Goal: Information Seeking & Learning: Learn about a topic

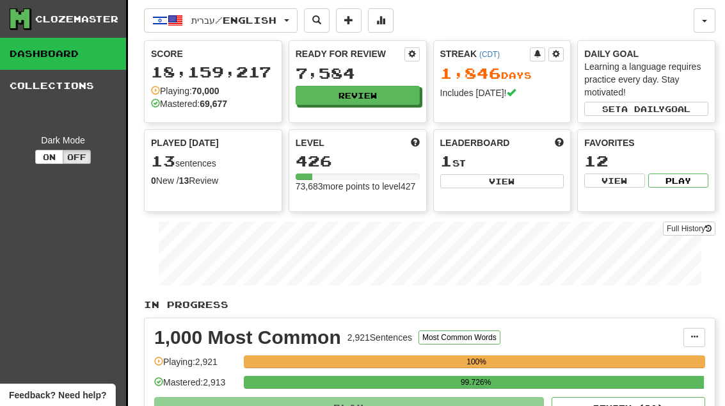
click at [392, 95] on button "Review" at bounding box center [358, 95] width 124 height 19
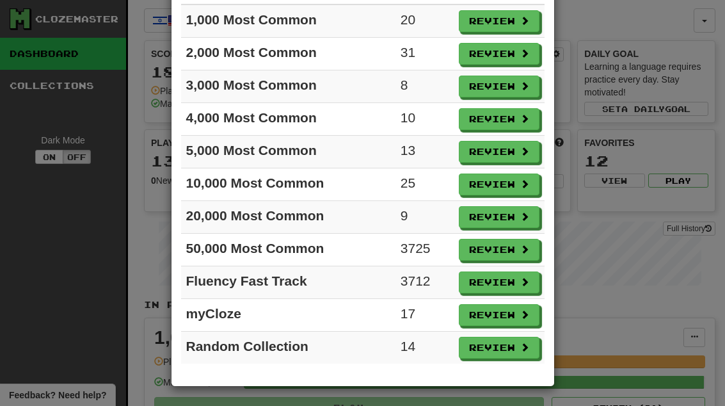
scroll to position [111, 0]
click at [516, 322] on button "Review" at bounding box center [499, 315] width 81 height 22
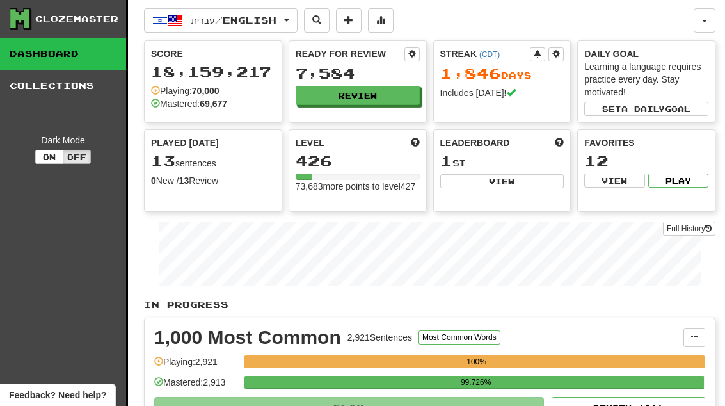
select select "**"
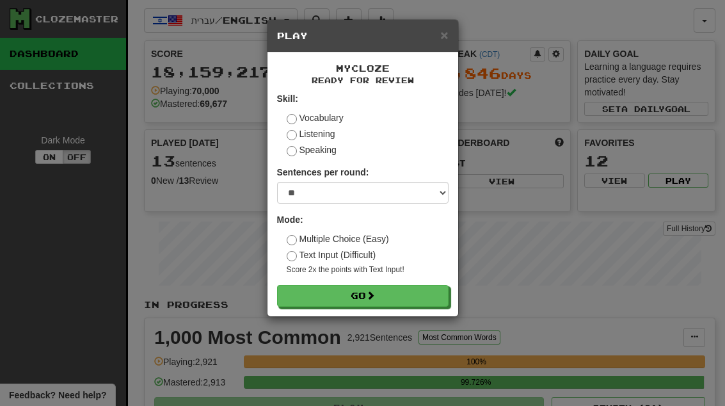
click at [429, 292] on button "Go" at bounding box center [362, 296] width 171 height 22
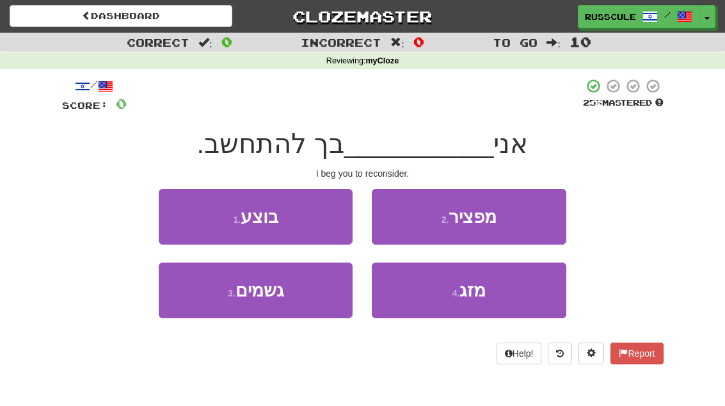
click at [530, 216] on button "2 . מפציר" at bounding box center [469, 217] width 194 height 56
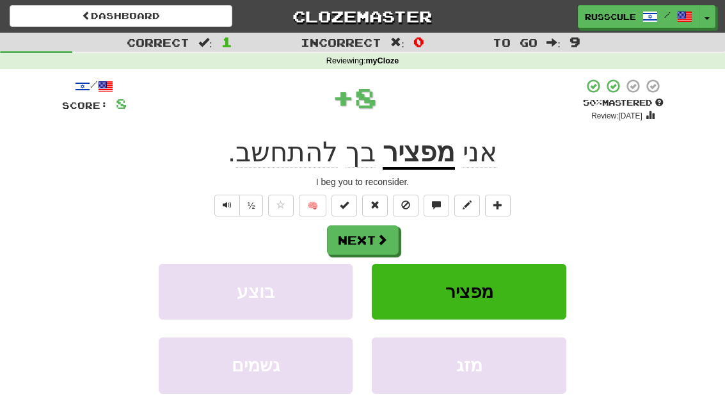
click at [397, 237] on button "Next" at bounding box center [363, 239] width 72 height 29
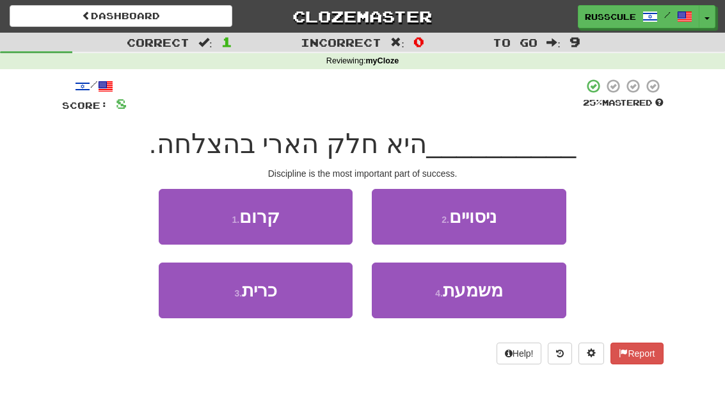
click at [480, 306] on button "4 . משמעת" at bounding box center [469, 290] width 194 height 56
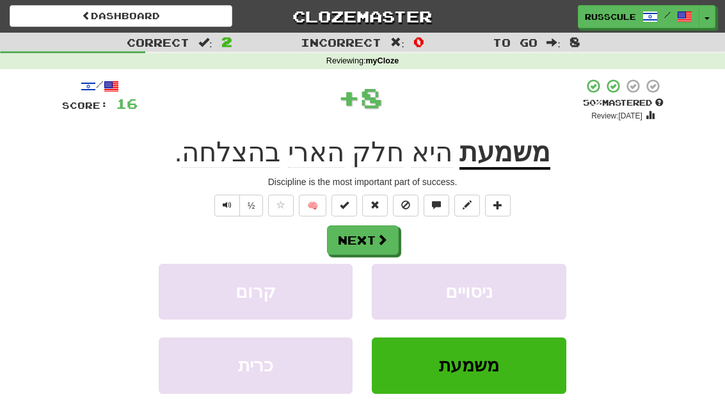
click at [396, 237] on button "Next" at bounding box center [363, 239] width 72 height 29
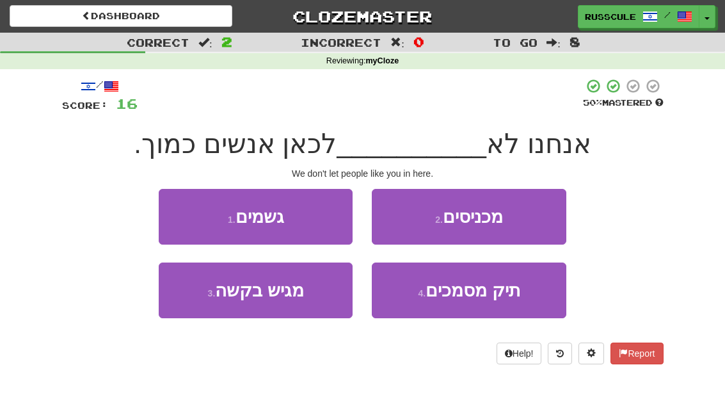
click at [540, 221] on button "2 . מכניסים" at bounding box center [469, 217] width 194 height 56
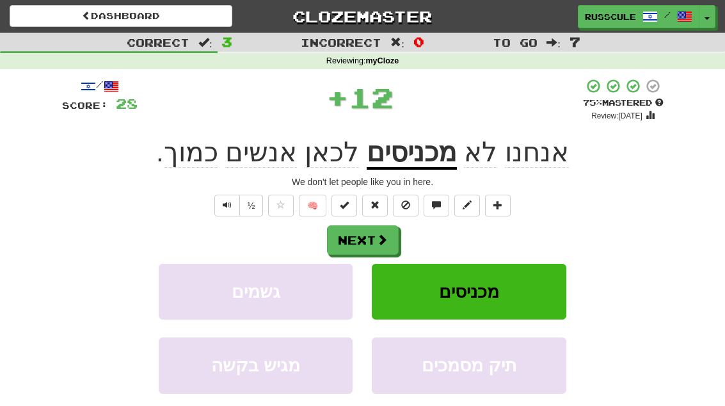
click at [388, 241] on span at bounding box center [382, 240] width 12 height 12
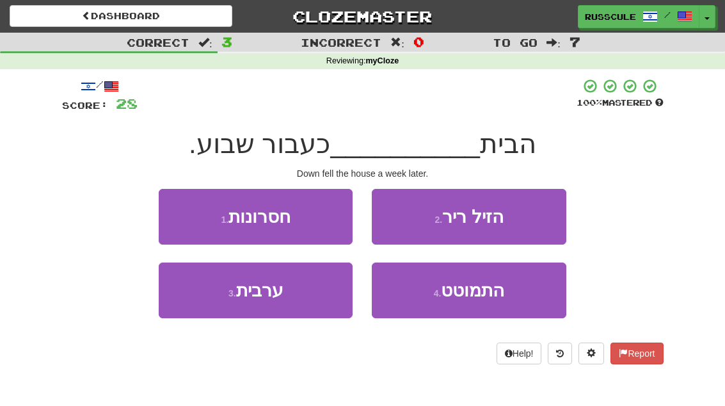
click at [180, 212] on button "1 . חסרונות" at bounding box center [256, 217] width 194 height 56
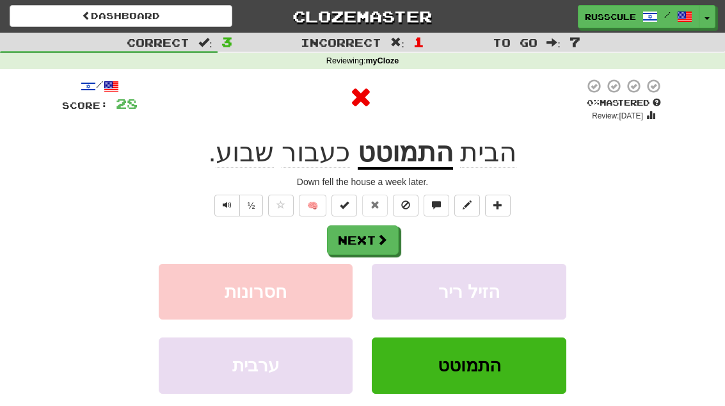
click at [395, 245] on button "Next" at bounding box center [363, 239] width 72 height 29
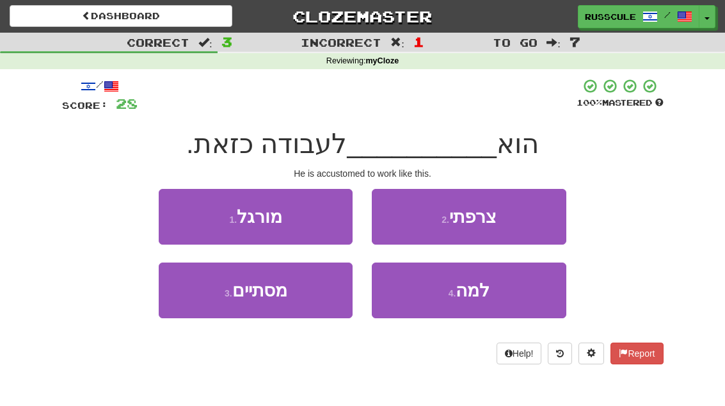
click at [179, 216] on button "1 . מורגל" at bounding box center [256, 217] width 194 height 56
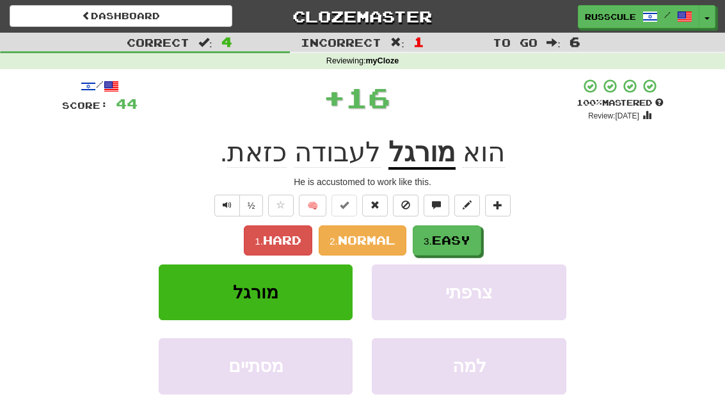
click at [455, 248] on button "3. Easy" at bounding box center [447, 240] width 68 height 30
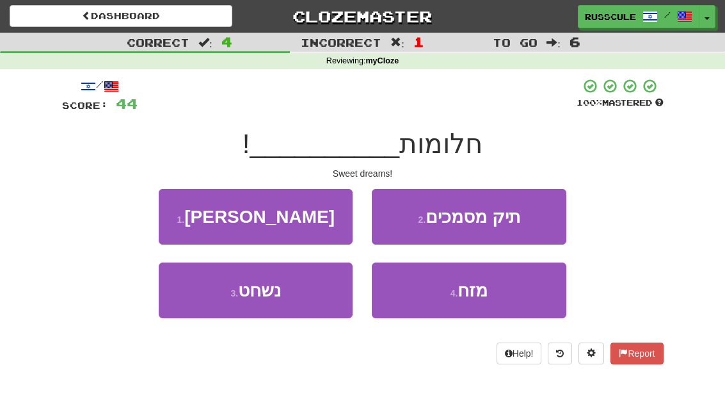
click at [177, 216] on button "1 . פז" at bounding box center [256, 217] width 194 height 56
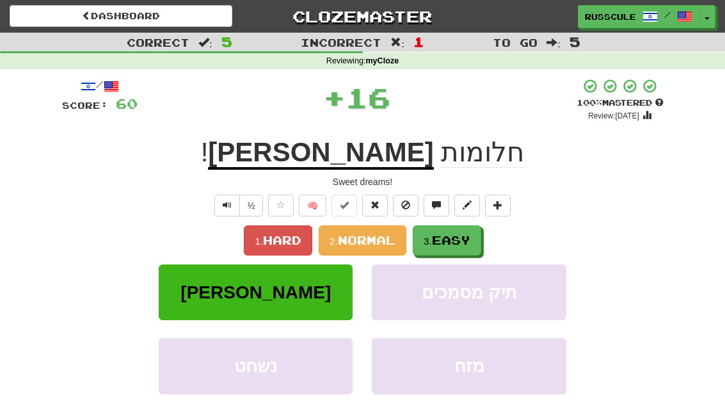
click at [470, 248] on button "3. Easy" at bounding box center [447, 240] width 68 height 30
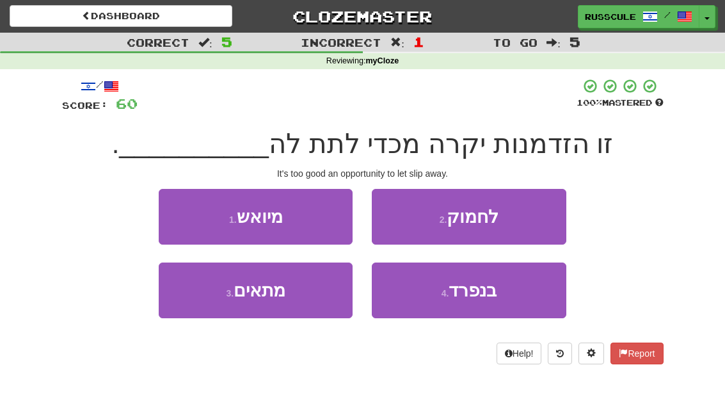
click at [518, 223] on button "2 . לחמוק" at bounding box center [469, 217] width 194 height 56
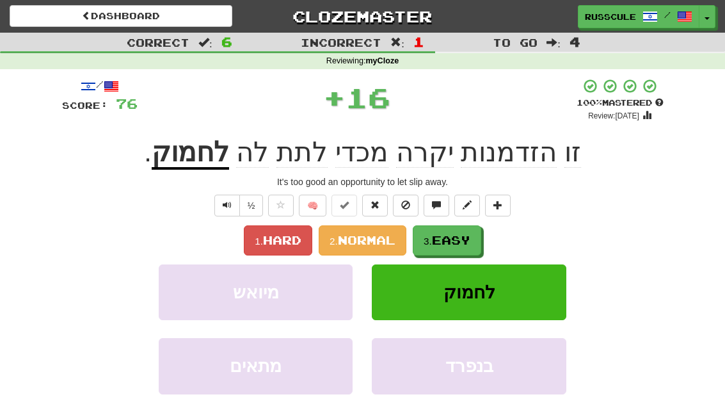
click at [469, 244] on span "Easy" at bounding box center [451, 240] width 38 height 14
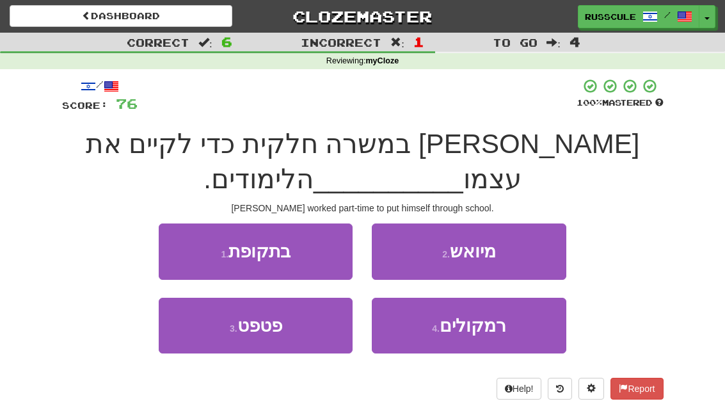
click at [180, 237] on button "1 . בתקופת" at bounding box center [256, 251] width 194 height 56
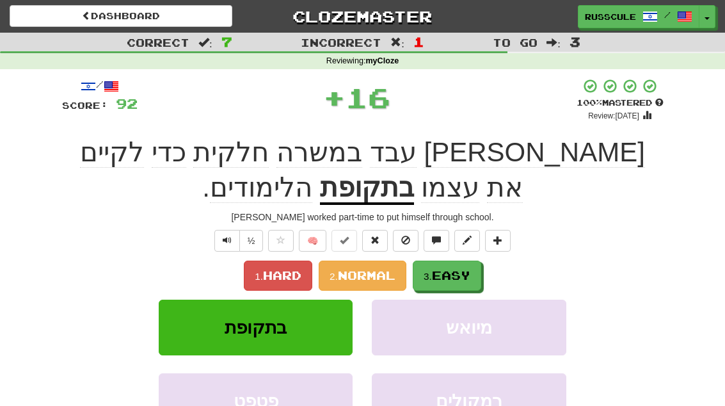
click at [470, 275] on span "Easy" at bounding box center [451, 275] width 38 height 14
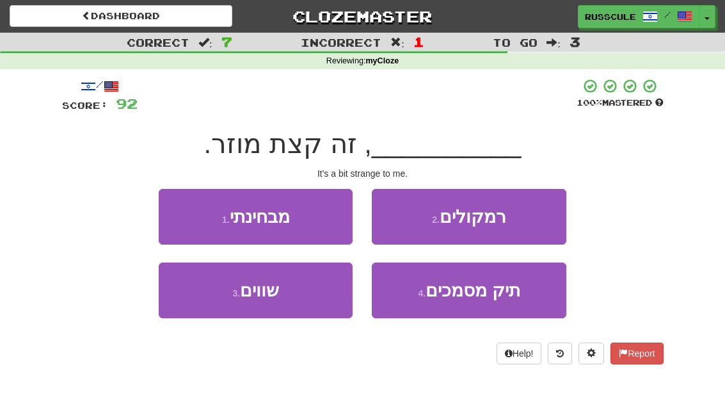
click at [171, 213] on button "1 . מבחינתי" at bounding box center [256, 217] width 194 height 56
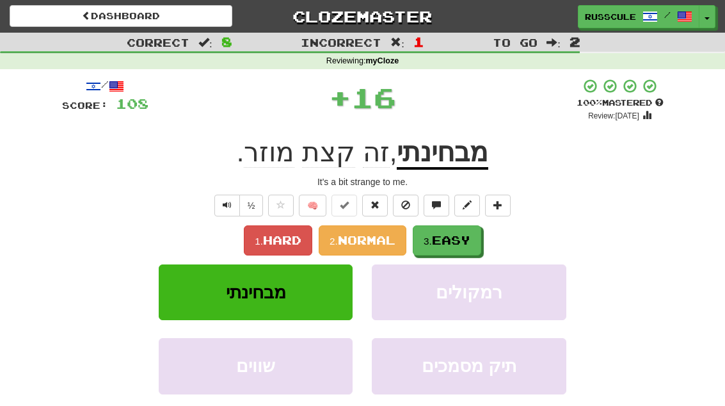
click at [477, 251] on button "3. Easy" at bounding box center [447, 240] width 68 height 30
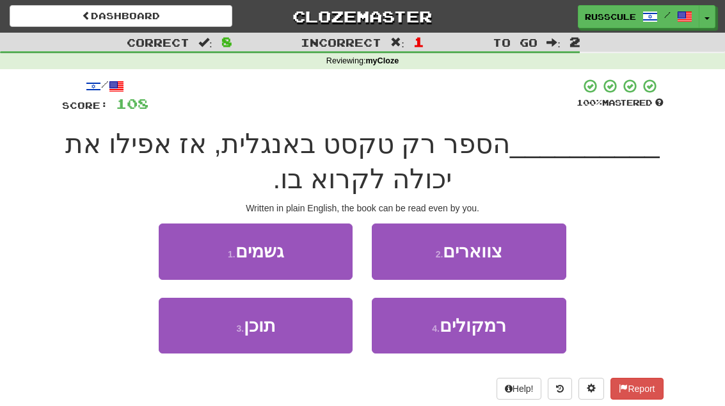
click at [214, 342] on button "3 . תוכן" at bounding box center [256, 326] width 194 height 56
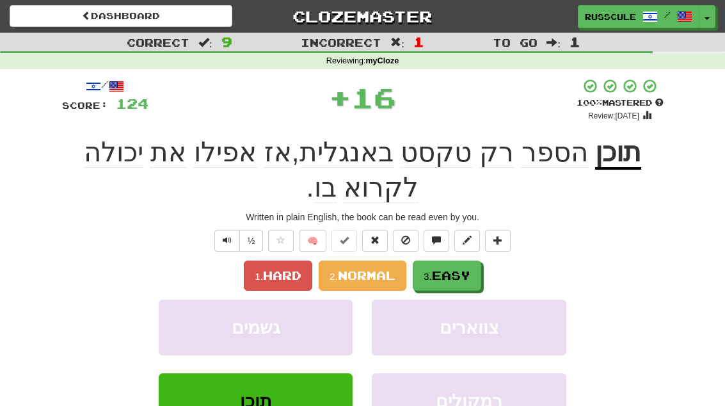
click at [470, 280] on span "Easy" at bounding box center [451, 275] width 38 height 14
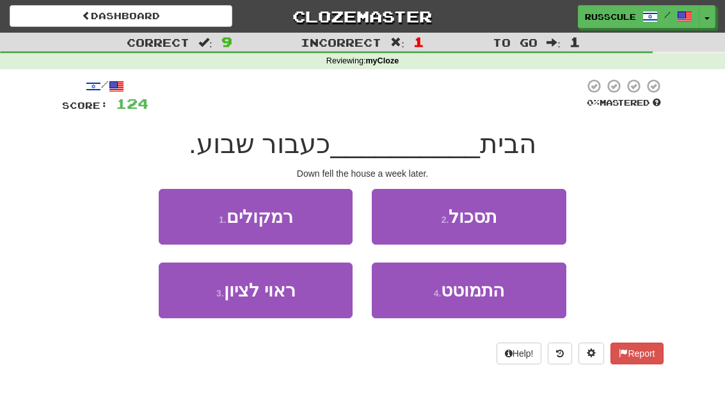
click at [502, 302] on button "4 . התמוטט" at bounding box center [469, 290] width 194 height 56
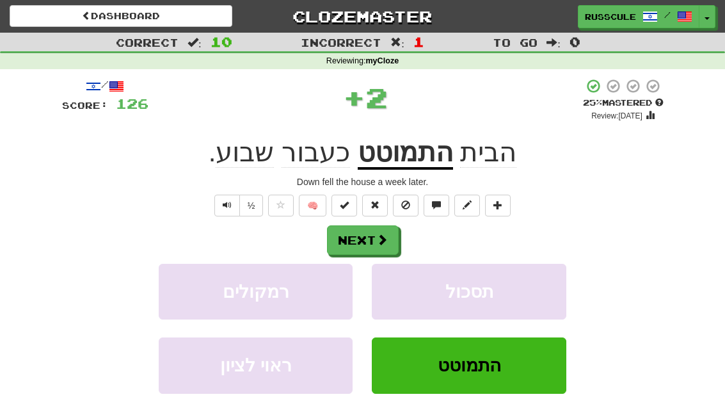
click at [430, 160] on u "התמוטט" at bounding box center [405, 153] width 95 height 33
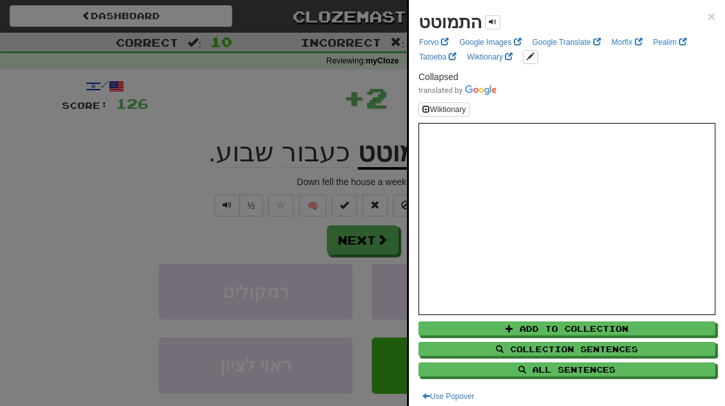
click at [90, 178] on div at bounding box center [362, 203] width 725 height 406
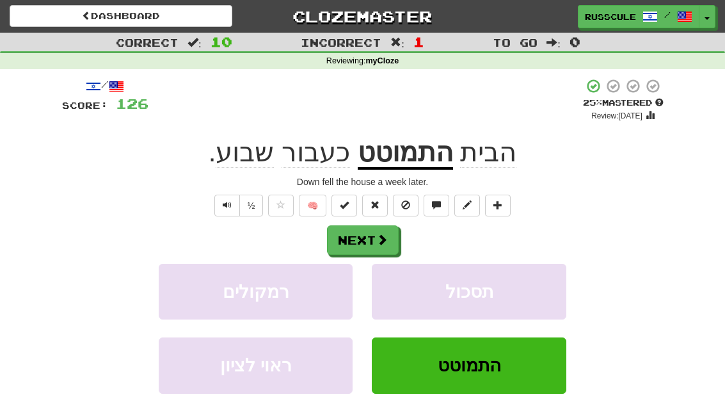
click at [390, 238] on button "Next" at bounding box center [363, 239] width 72 height 29
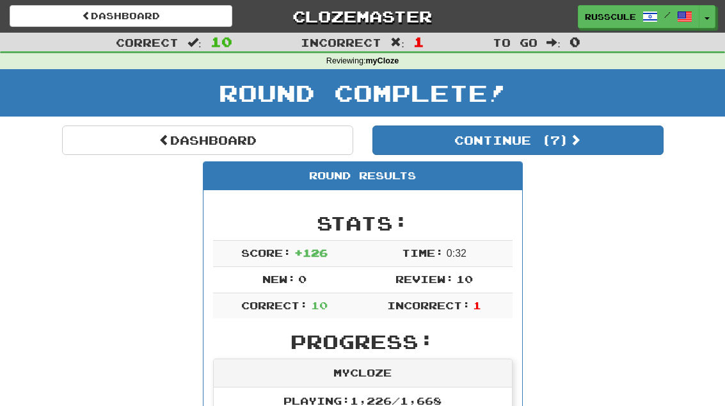
click at [617, 152] on button "Continue ( 7 )" at bounding box center [517, 139] width 291 height 29
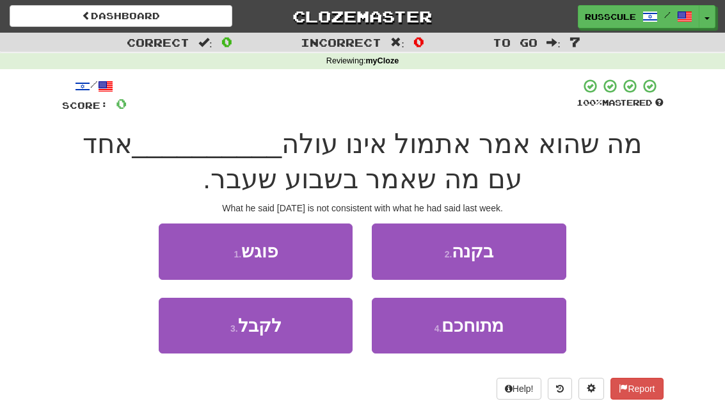
click at [538, 248] on button "2 . בקנה" at bounding box center [469, 251] width 194 height 56
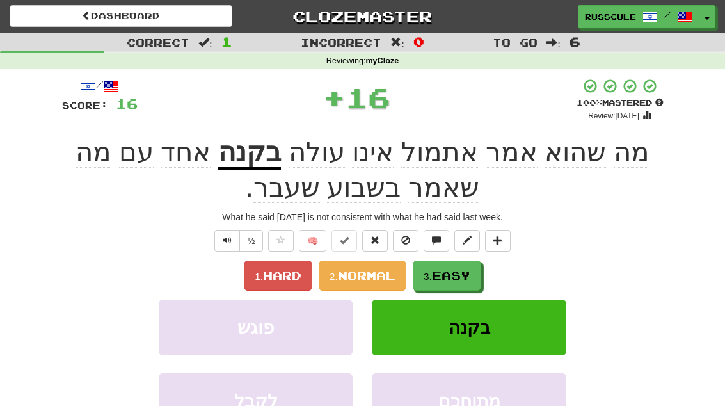
click at [478, 271] on button "3. Easy" at bounding box center [447, 275] width 68 height 30
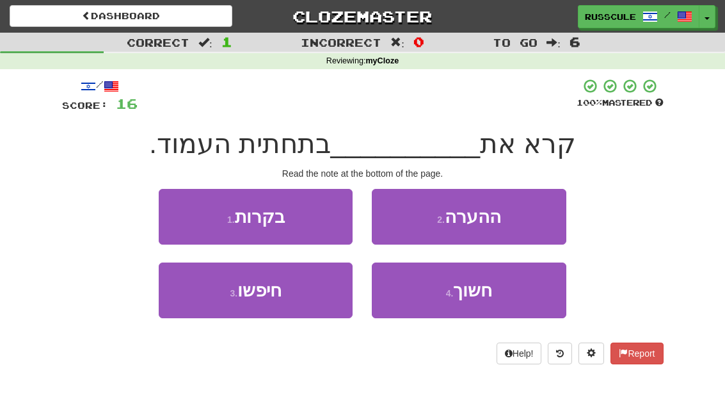
click at [537, 224] on button "2 . ההערה" at bounding box center [469, 217] width 194 height 56
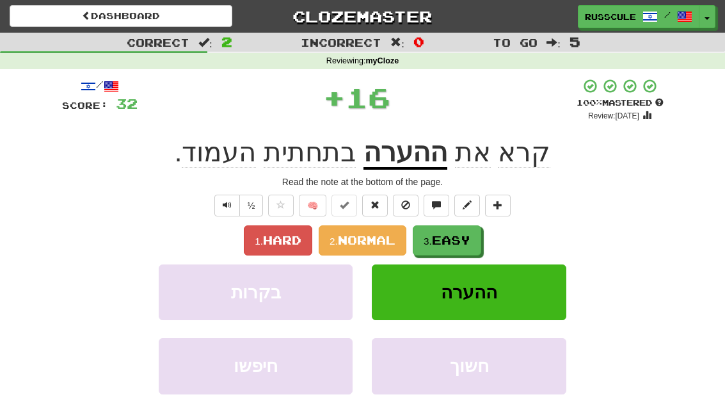
click at [481, 244] on button "3. Easy" at bounding box center [447, 240] width 68 height 30
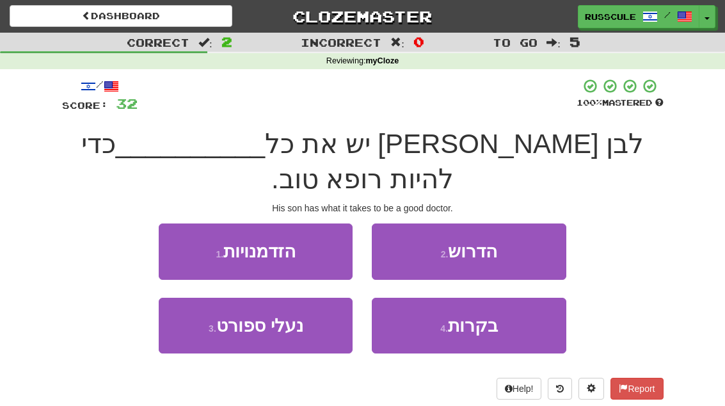
click at [529, 225] on button "2 . הדרוש" at bounding box center [469, 251] width 194 height 56
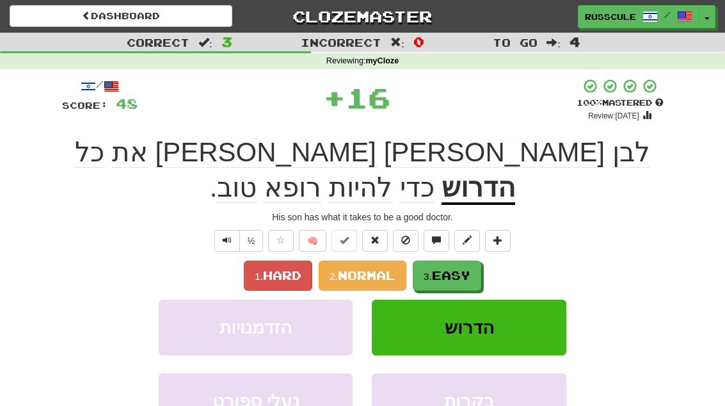
click at [481, 260] on button "3. Easy" at bounding box center [447, 275] width 68 height 30
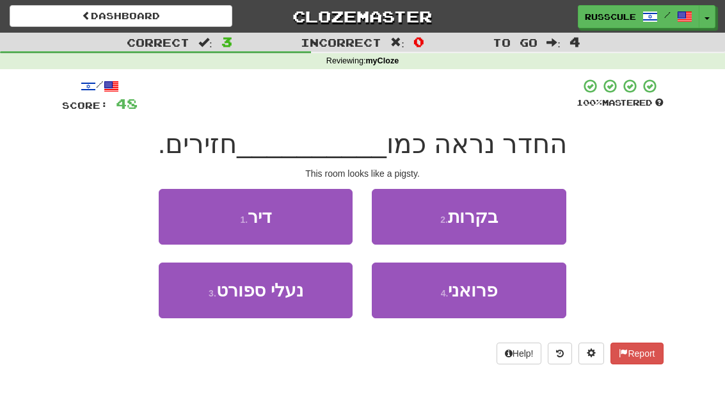
click at [167, 218] on button "1 . דיר" at bounding box center [256, 217] width 194 height 56
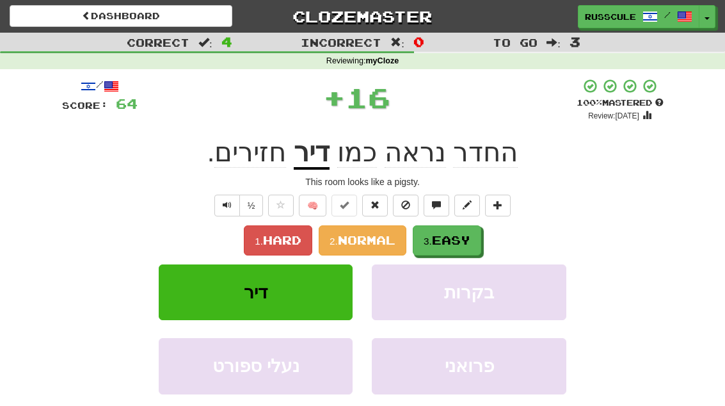
click at [481, 239] on button "3. Easy" at bounding box center [447, 240] width 68 height 30
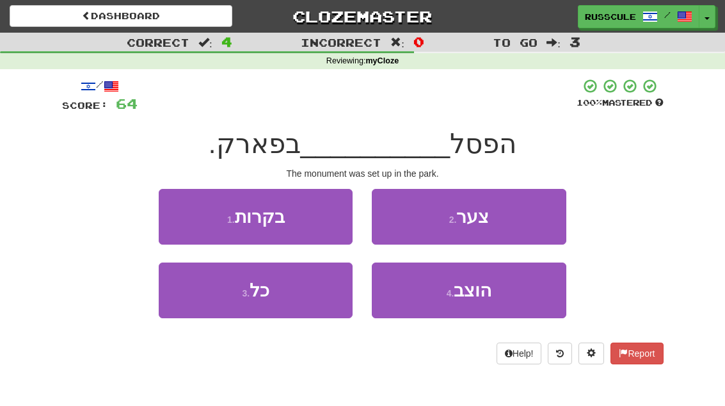
click at [534, 221] on button "2 . צער" at bounding box center [469, 217] width 194 height 56
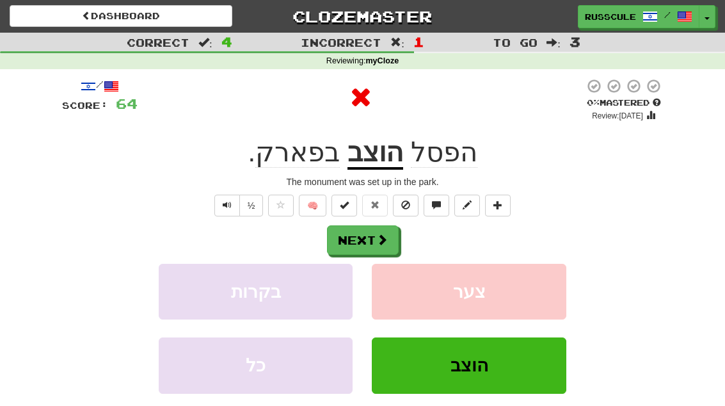
click at [392, 237] on button "Next" at bounding box center [363, 239] width 72 height 29
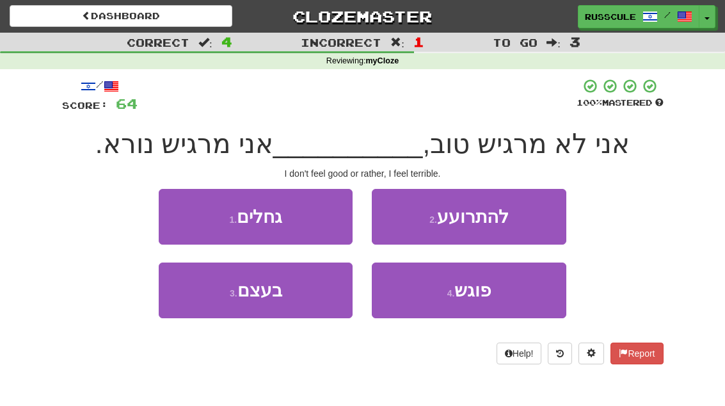
click at [213, 315] on button "3 . בעצם" at bounding box center [256, 290] width 194 height 56
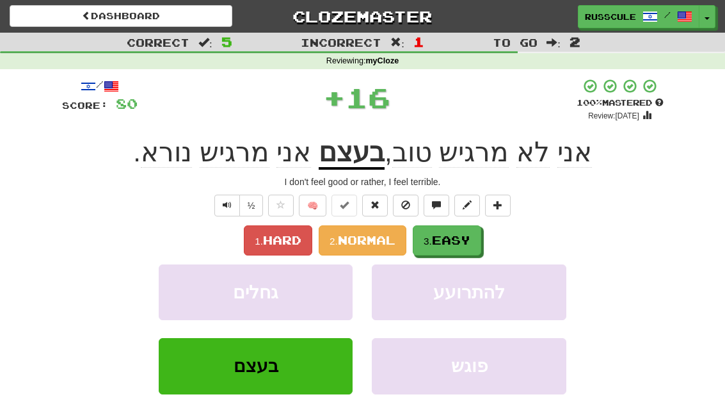
click at [450, 246] on button "3. Easy" at bounding box center [447, 240] width 68 height 30
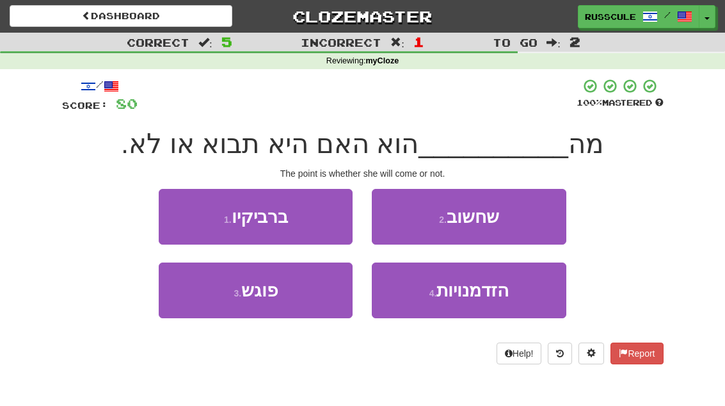
click at [522, 221] on button "2 . שחשוב" at bounding box center [469, 217] width 194 height 56
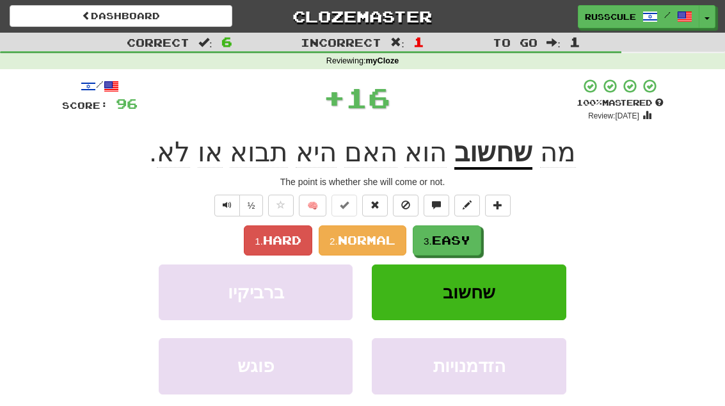
click at [470, 244] on span "Easy" at bounding box center [451, 240] width 38 height 14
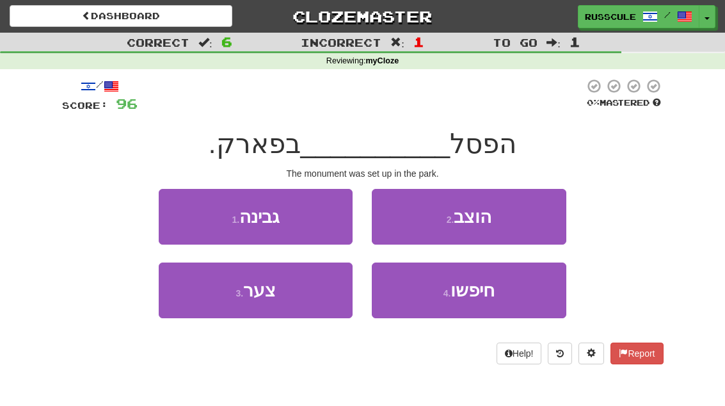
click at [523, 218] on button "2 . הוצב" at bounding box center [469, 217] width 194 height 56
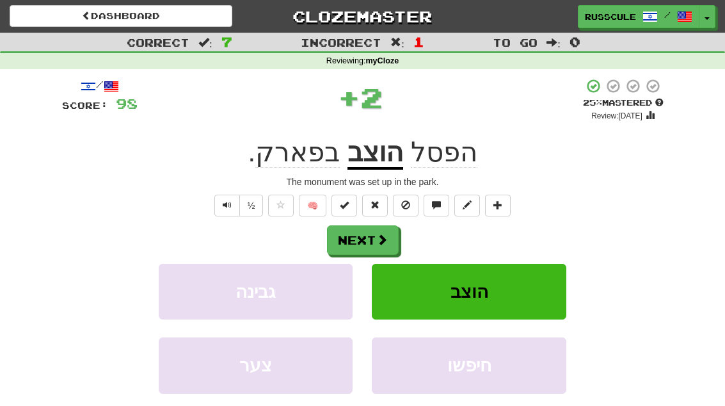
click at [390, 243] on button "Next" at bounding box center [363, 239] width 72 height 29
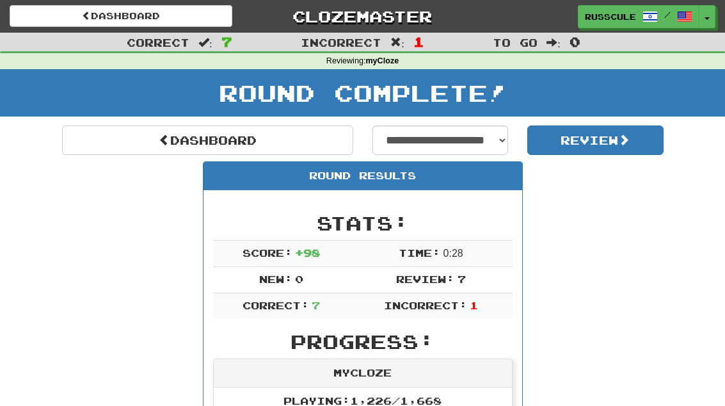
click at [109, 146] on link "Dashboard" at bounding box center [207, 139] width 291 height 29
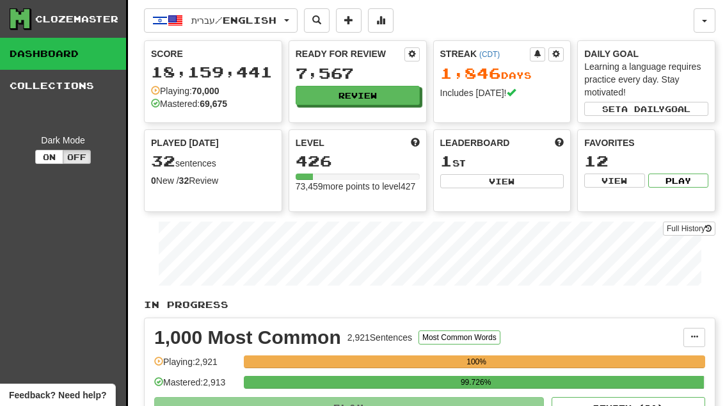
click at [404, 102] on button "Review" at bounding box center [358, 95] width 124 height 19
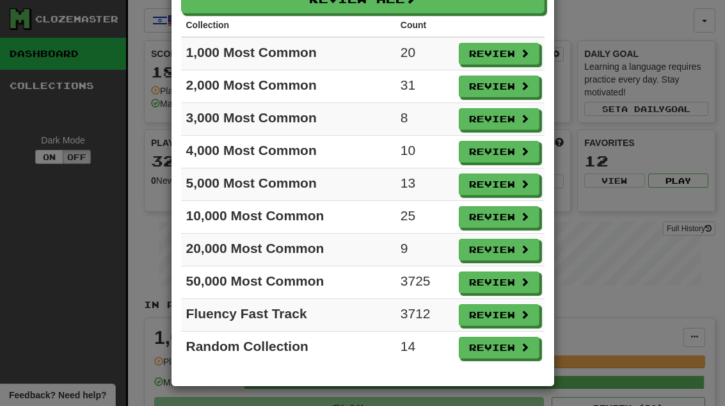
scroll to position [78, 0]
click at [513, 349] on button "Review" at bounding box center [499, 348] width 81 height 22
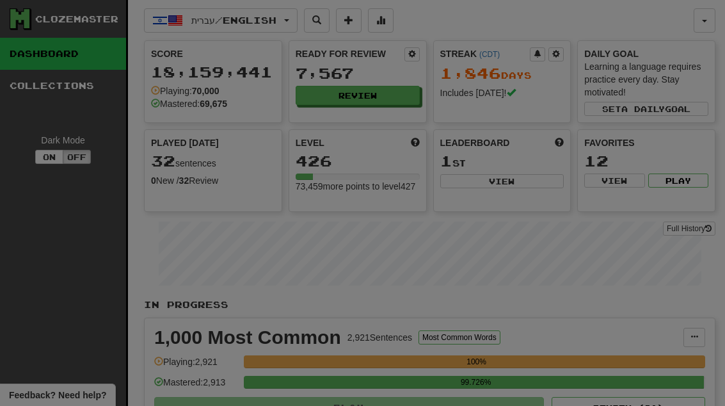
select select "**"
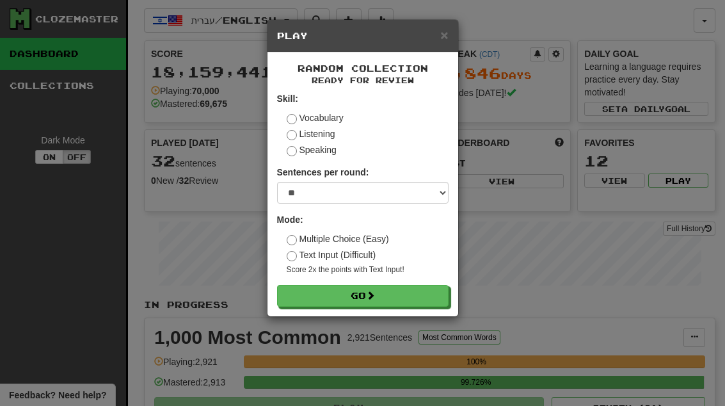
click at [413, 293] on button "Go" at bounding box center [362, 296] width 171 height 22
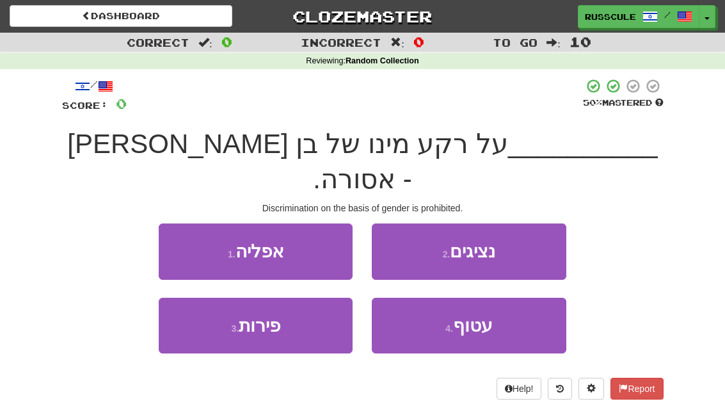
click at [171, 223] on button "1 . אפליה" at bounding box center [256, 251] width 194 height 56
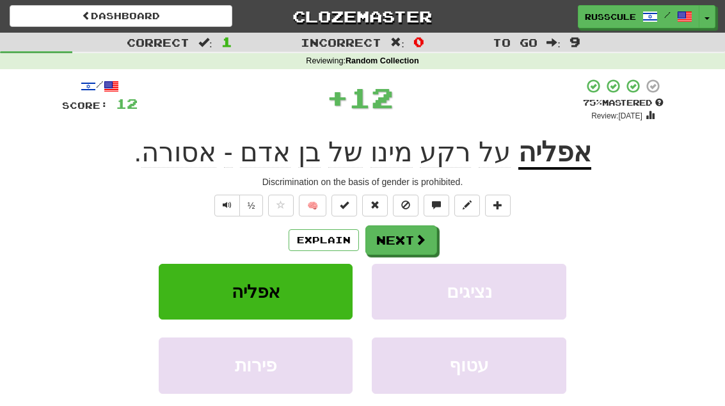
click at [418, 248] on button "Next" at bounding box center [401, 239] width 72 height 29
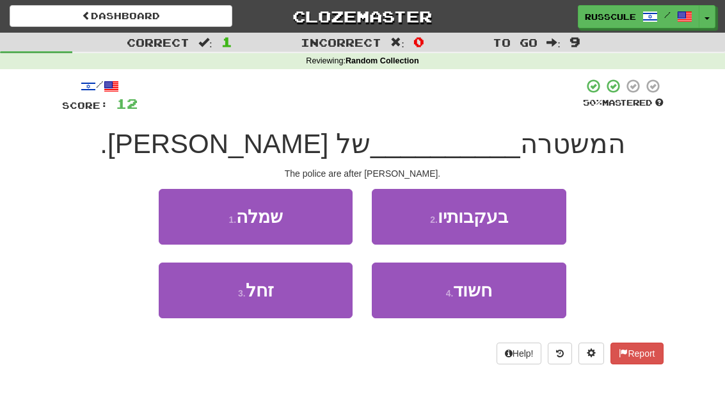
click at [418, 248] on div "2 . בעקבותיו" at bounding box center [468, 226] width 213 height 74
click at [541, 212] on button "2 . בעקבותיו" at bounding box center [469, 217] width 194 height 56
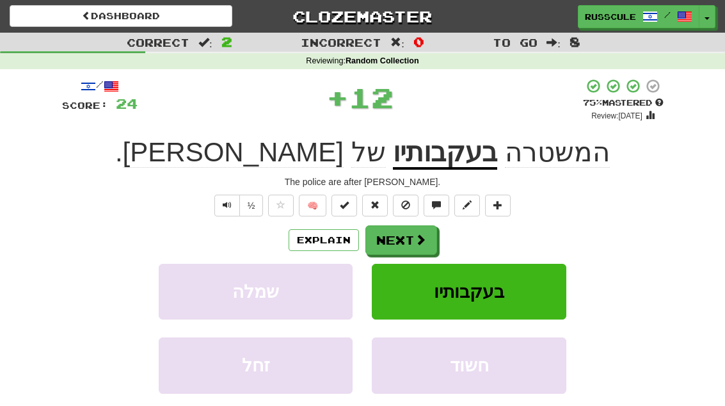
click at [427, 241] on button "Next" at bounding box center [401, 239] width 72 height 29
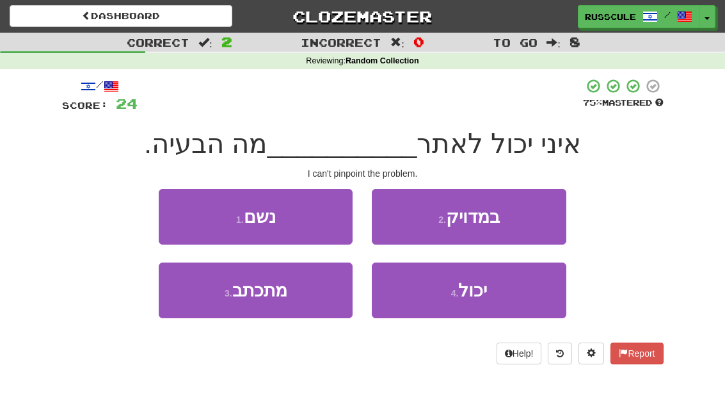
click at [530, 223] on button "2 . במדויק" at bounding box center [469, 217] width 194 height 56
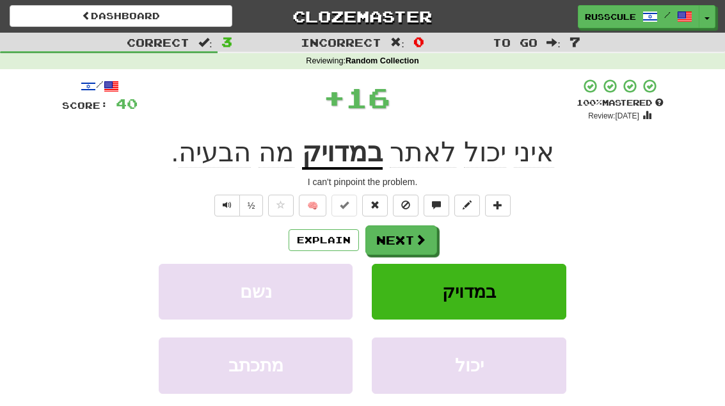
click at [413, 236] on button "Next" at bounding box center [401, 239] width 72 height 29
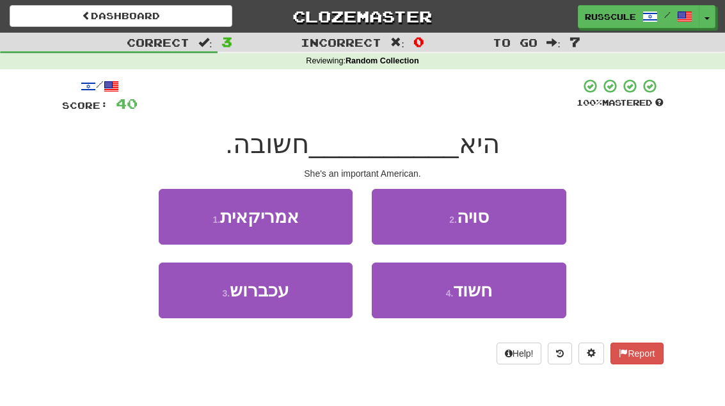
click at [172, 209] on button "1 . אמריקאית" at bounding box center [256, 217] width 194 height 56
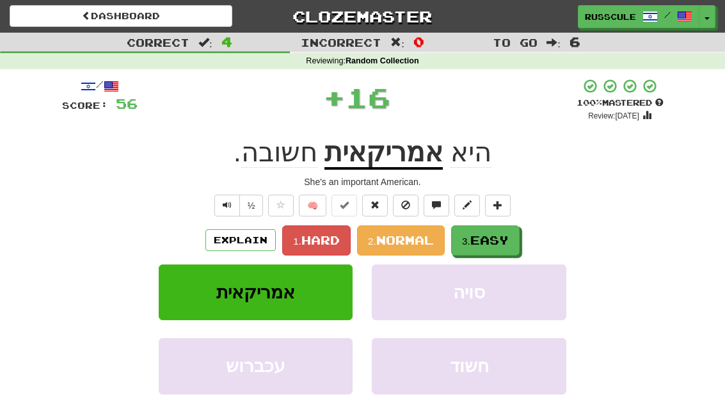
click at [481, 237] on span "Easy" at bounding box center [489, 240] width 38 height 14
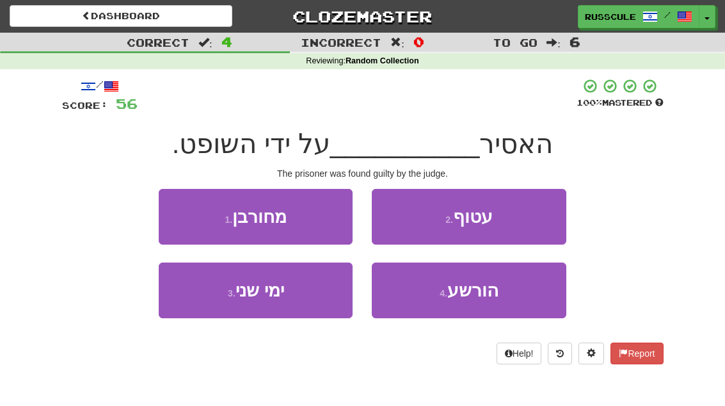
click at [468, 301] on button "4 . הורשע" at bounding box center [469, 290] width 194 height 56
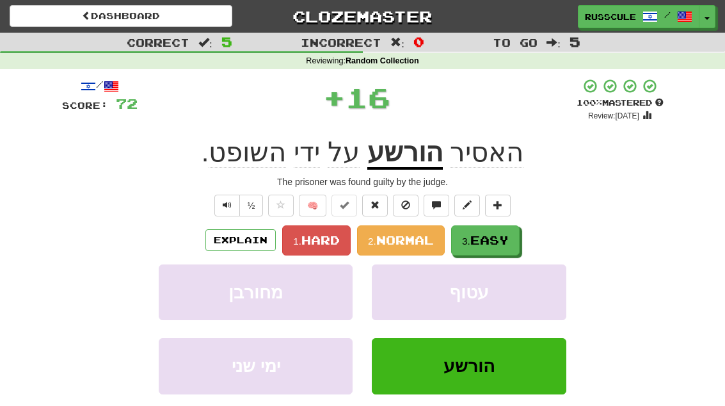
click at [445, 243] on button "2. Normal" at bounding box center [401, 240] width 88 height 30
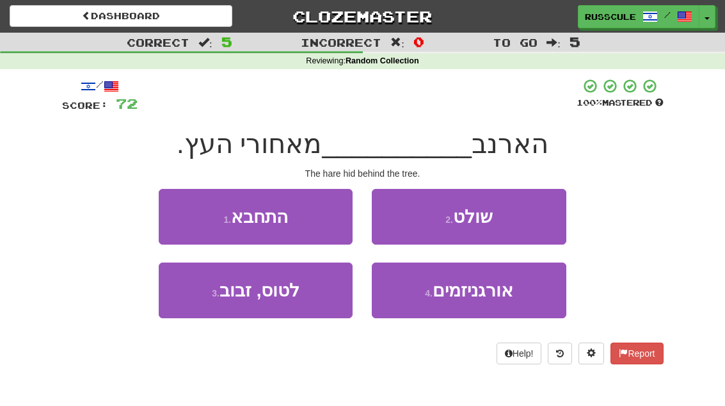
click at [172, 213] on button "1 . התחבא" at bounding box center [256, 217] width 194 height 56
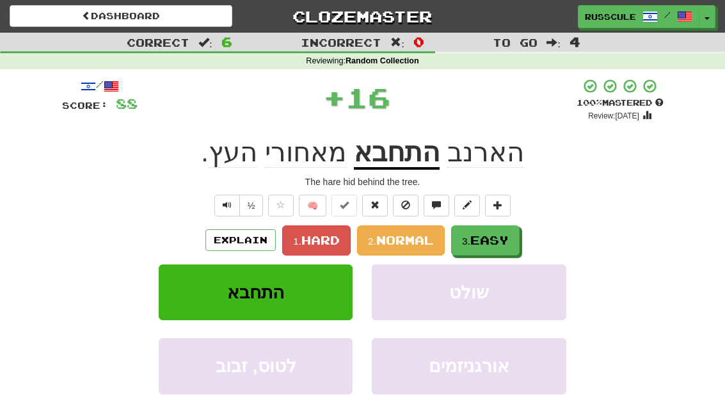
click at [509, 236] on span "Easy" at bounding box center [489, 240] width 38 height 14
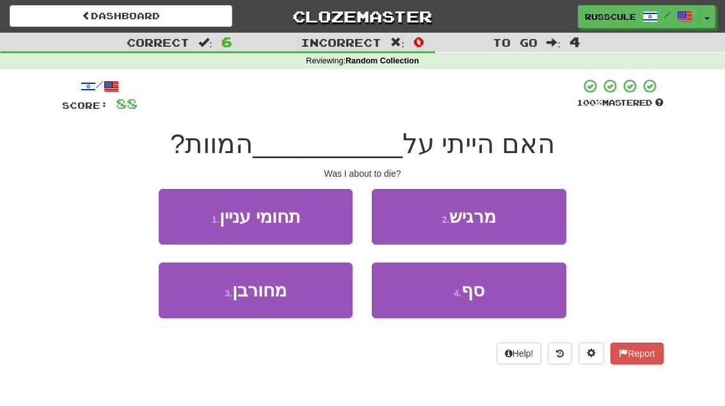
click at [481, 297] on span "סף" at bounding box center [472, 290] width 23 height 20
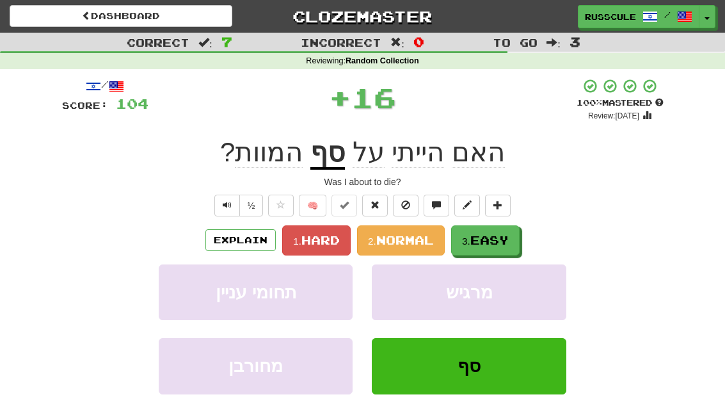
click at [519, 234] on button "3. Easy" at bounding box center [485, 240] width 68 height 30
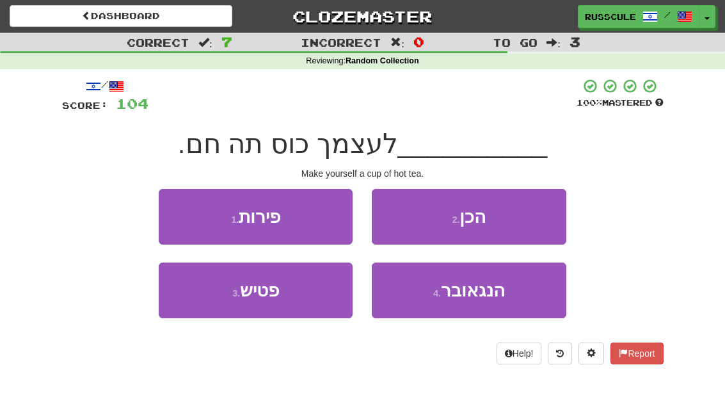
click at [541, 218] on button "2 . הכן" at bounding box center [469, 217] width 194 height 56
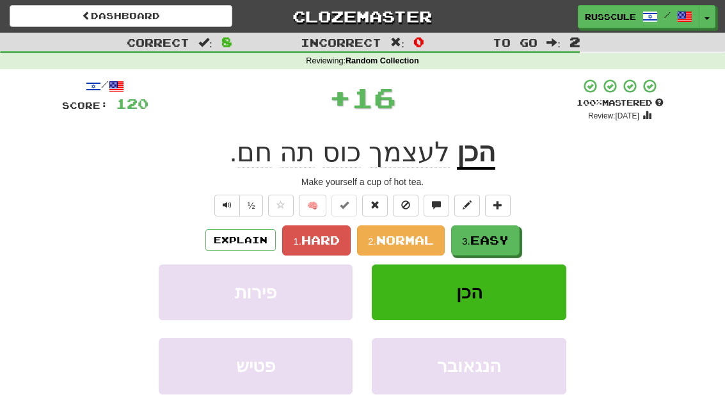
click at [505, 241] on span "Easy" at bounding box center [489, 240] width 38 height 14
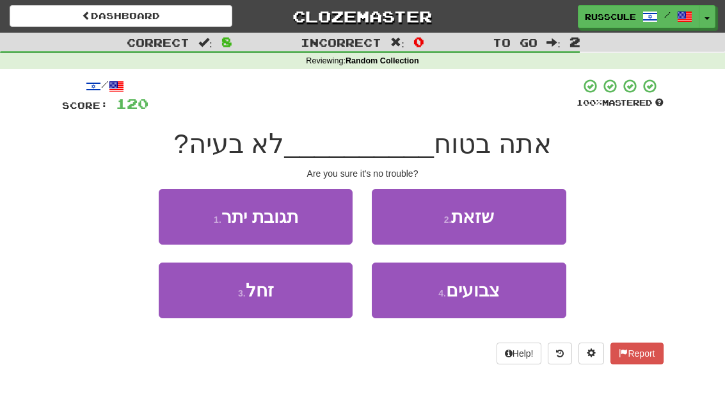
click at [538, 218] on button "2 . שזאת" at bounding box center [469, 217] width 194 height 56
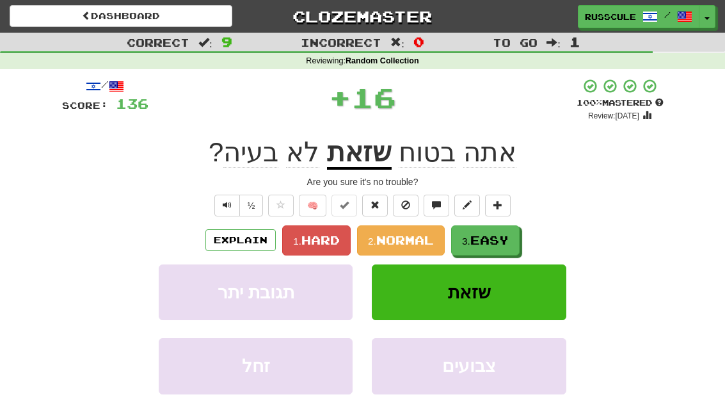
click at [498, 244] on span "Easy" at bounding box center [489, 240] width 38 height 14
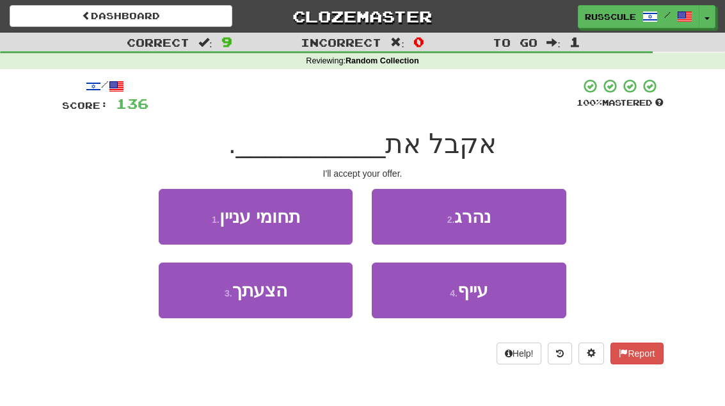
click at [214, 305] on button "3 . הצעתך" at bounding box center [256, 290] width 194 height 56
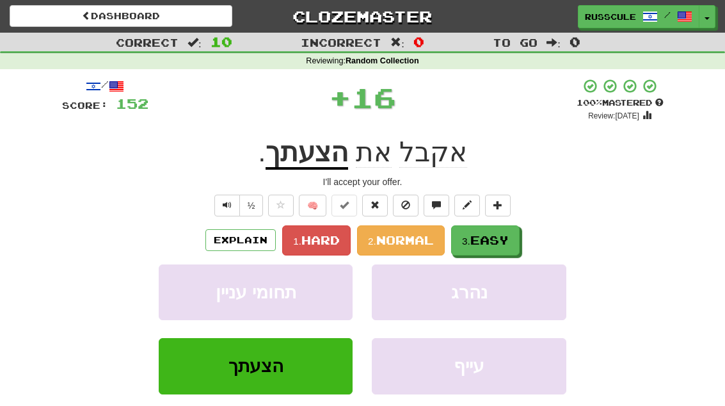
click at [508, 235] on span "Easy" at bounding box center [489, 240] width 38 height 14
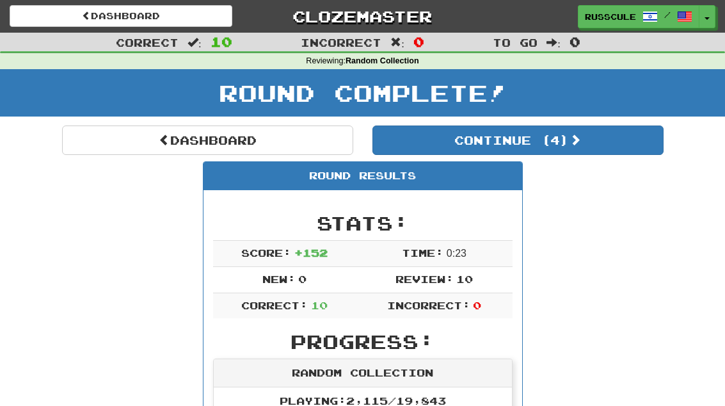
click at [635, 150] on button "Continue ( 4 )" at bounding box center [517, 139] width 291 height 29
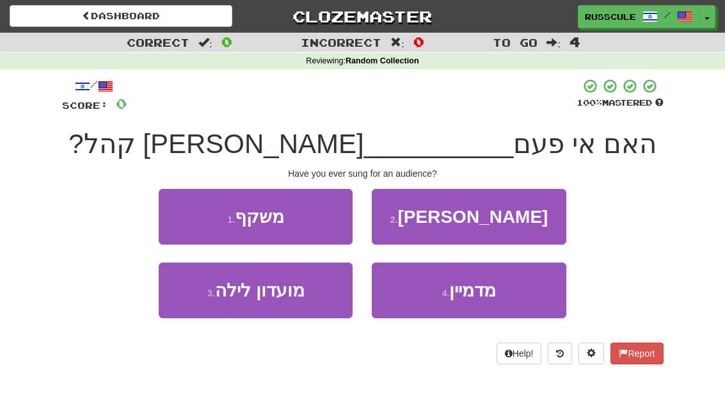
click at [543, 221] on button "2 . שרת" at bounding box center [469, 217] width 194 height 56
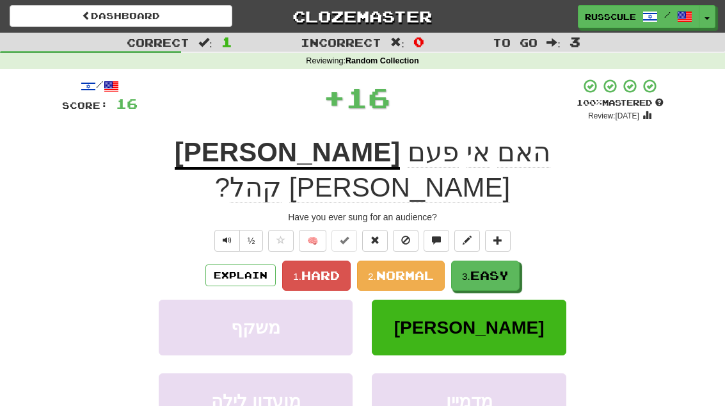
click at [503, 268] on span "Easy" at bounding box center [489, 275] width 38 height 14
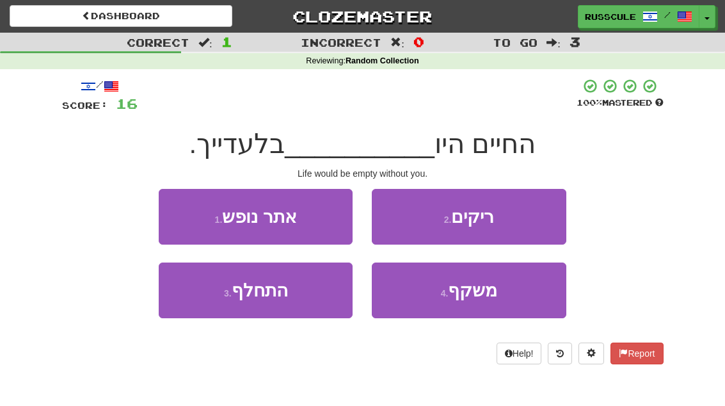
click at [533, 223] on button "2 . ריקים" at bounding box center [469, 217] width 194 height 56
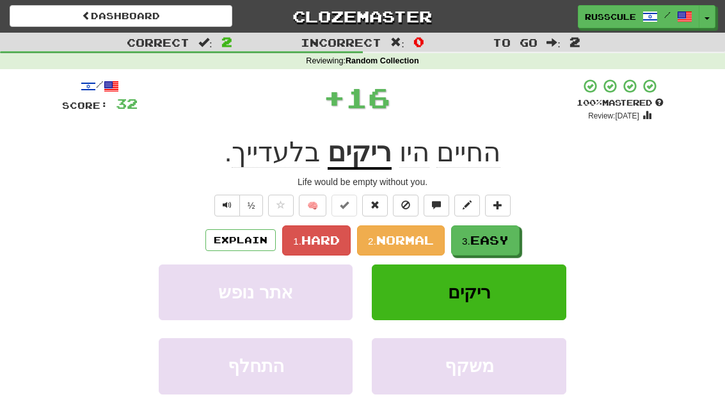
click at [502, 242] on span "Easy" at bounding box center [489, 240] width 38 height 14
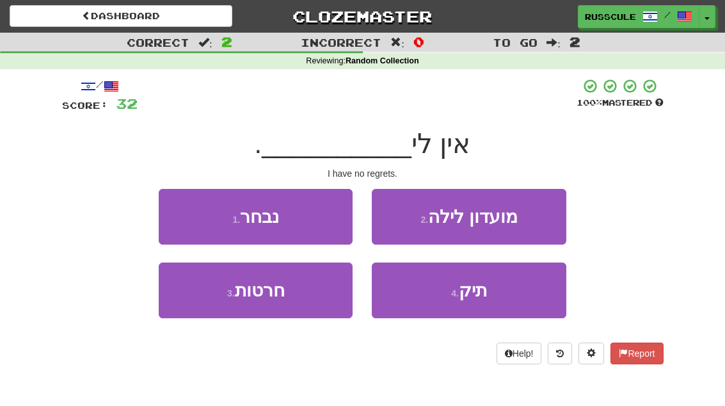
click at [207, 303] on button "3 . חרטות" at bounding box center [256, 290] width 194 height 56
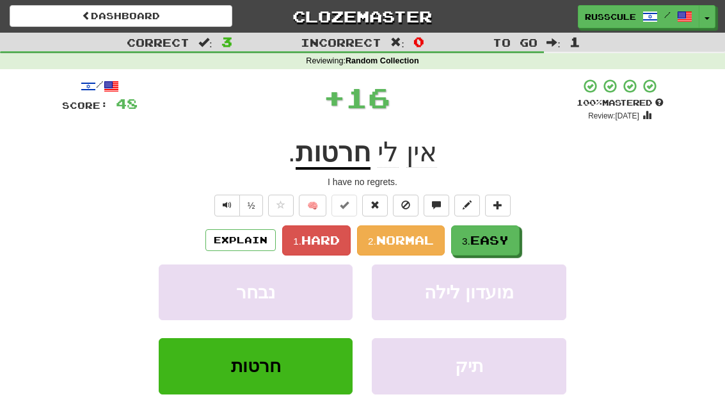
click at [506, 239] on span "Easy" at bounding box center [489, 240] width 38 height 14
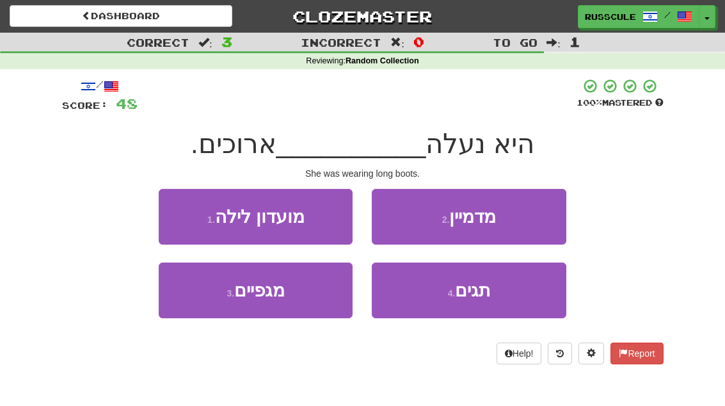
click at [211, 306] on button "3 . מגפיים" at bounding box center [256, 290] width 194 height 56
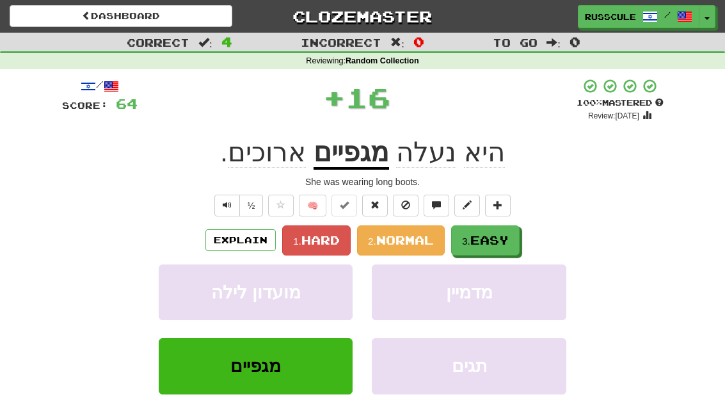
click at [503, 236] on span "Easy" at bounding box center [489, 240] width 38 height 14
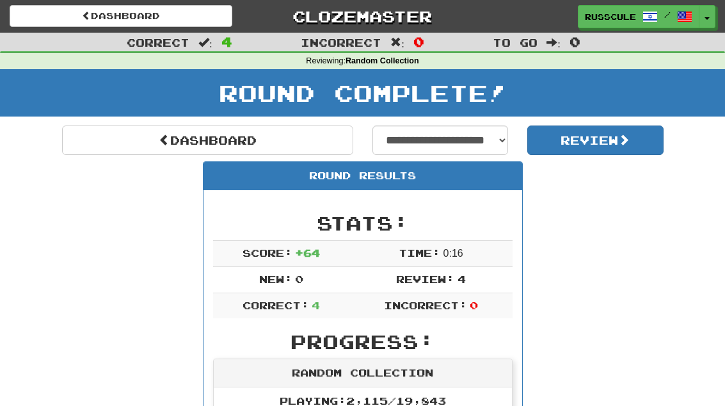
click at [117, 141] on link "Dashboard" at bounding box center [207, 139] width 291 height 29
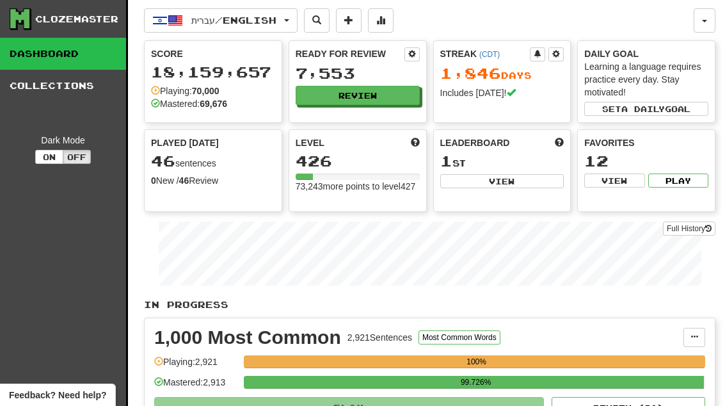
click at [534, 187] on button "View" at bounding box center [502, 181] width 124 height 14
select select "**********"
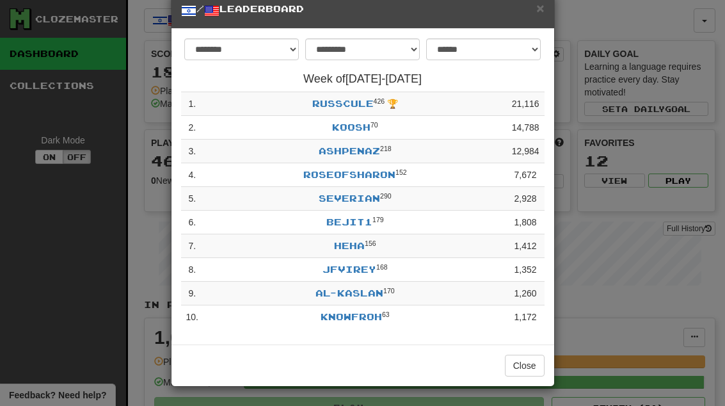
scroll to position [26, 0]
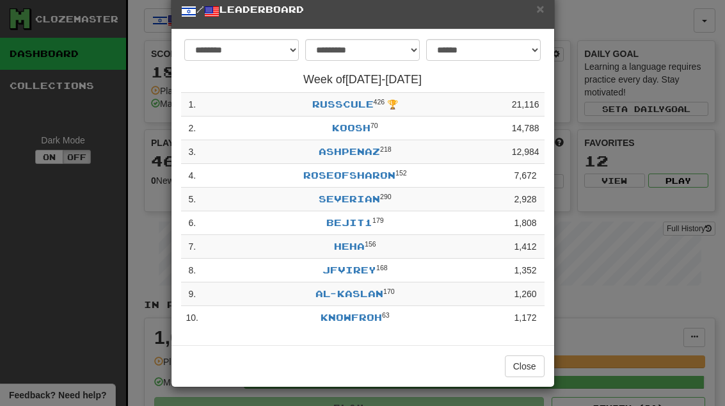
click at [527, 368] on button "Close" at bounding box center [525, 366] width 40 height 22
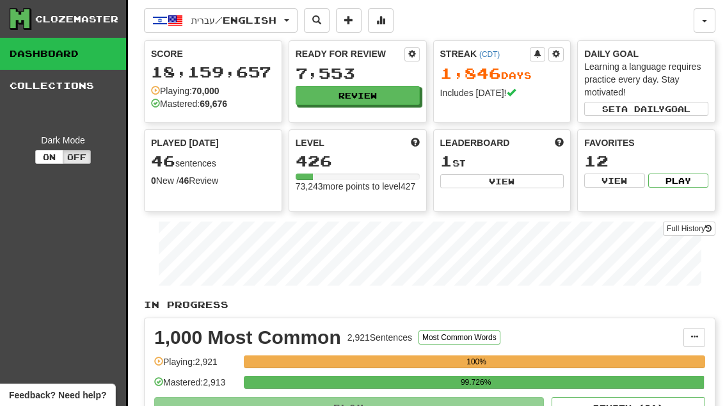
click at [387, 99] on button "Review" at bounding box center [358, 95] width 124 height 19
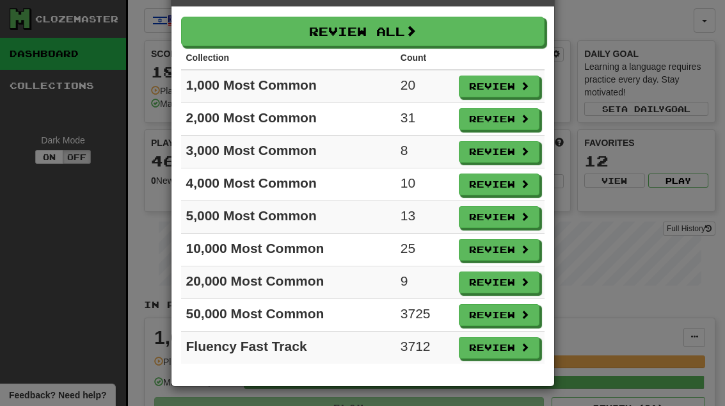
scroll to position [45, 0]
click at [516, 287] on button "Review" at bounding box center [499, 282] width 81 height 22
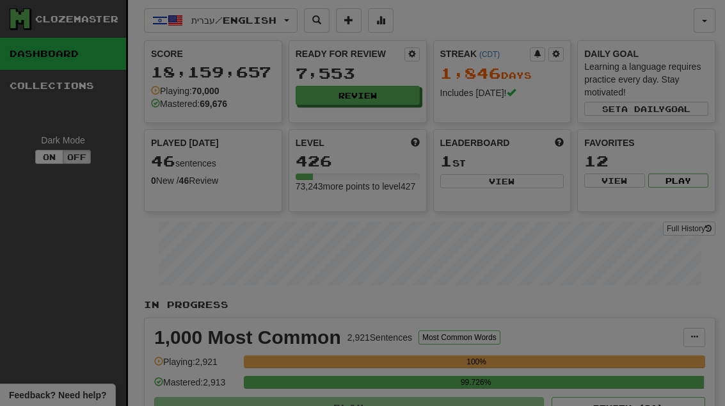
select select "**"
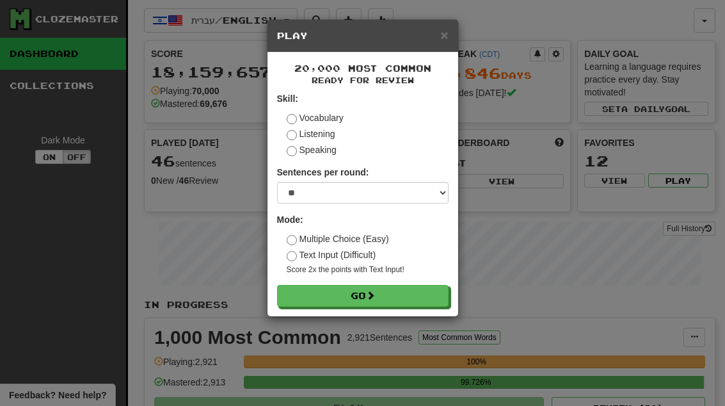
click at [420, 295] on button "Go" at bounding box center [362, 296] width 171 height 22
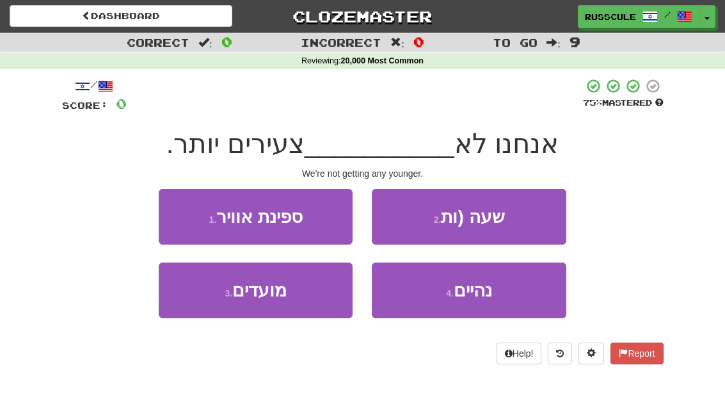
click at [475, 294] on span "נהיים" at bounding box center [473, 290] width 38 height 20
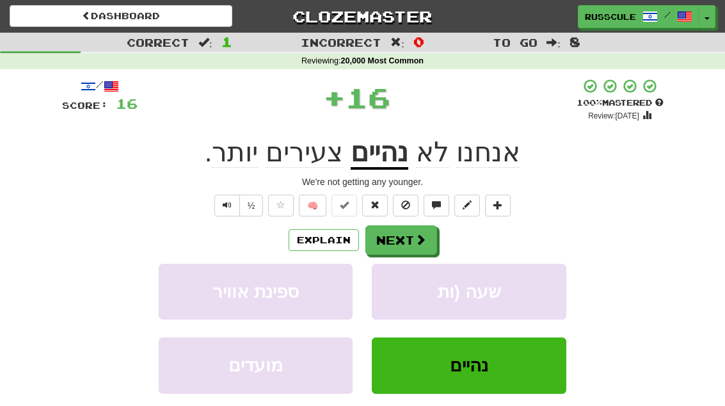
click at [422, 237] on span at bounding box center [421, 240] width 12 height 12
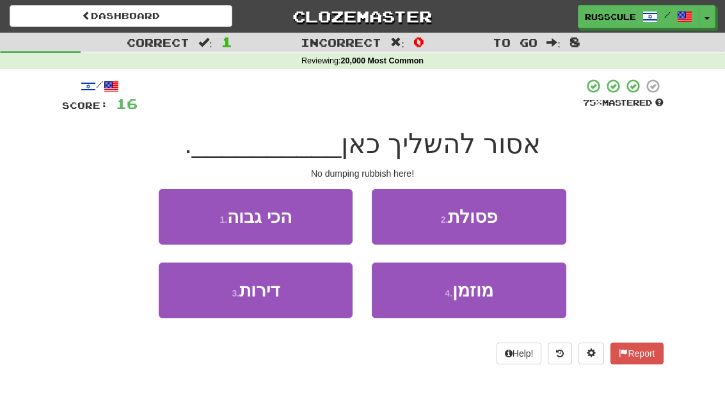
click at [530, 218] on button "2 . פסולת" at bounding box center [469, 217] width 194 height 56
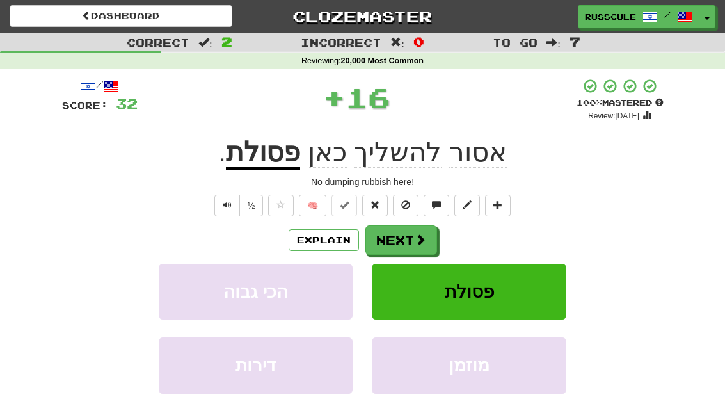
click at [412, 239] on button "Next" at bounding box center [401, 239] width 72 height 29
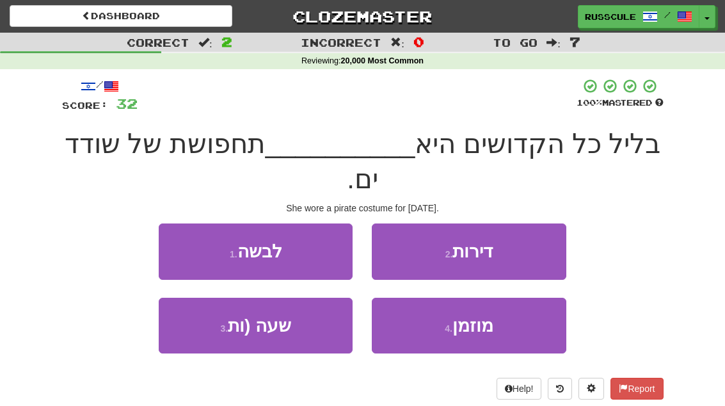
click at [171, 223] on button "1 . לבשה" at bounding box center [256, 251] width 194 height 56
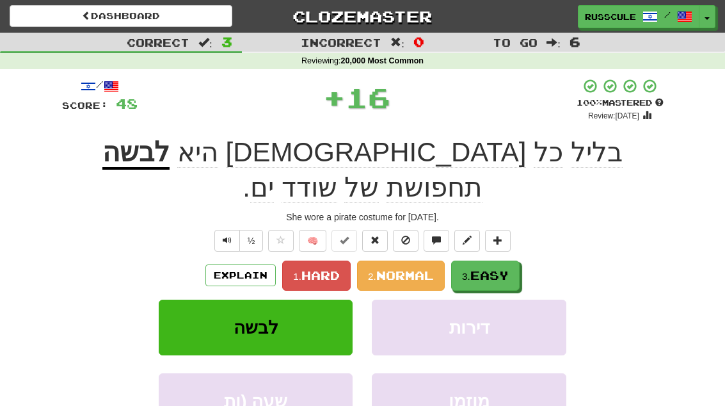
click at [497, 268] on span "Easy" at bounding box center [489, 275] width 38 height 14
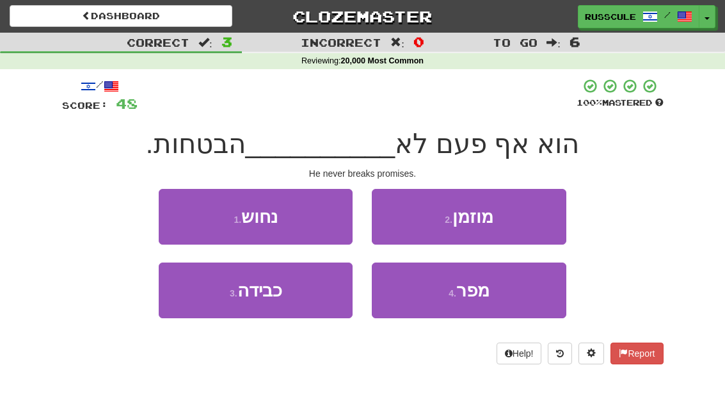
click at [497, 294] on button "4 . מפר" at bounding box center [469, 290] width 194 height 56
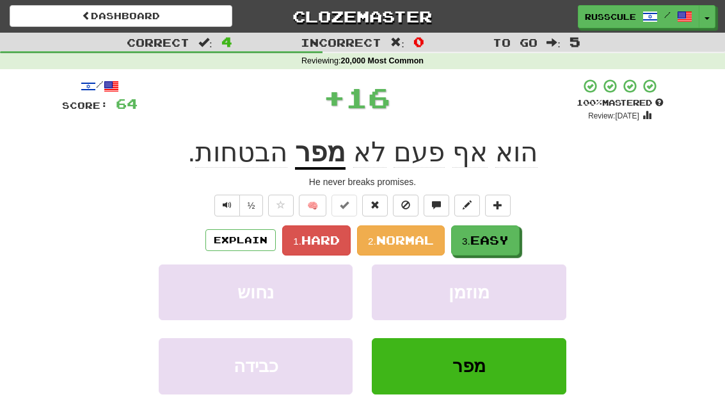
click at [499, 237] on span "Easy" at bounding box center [489, 240] width 38 height 14
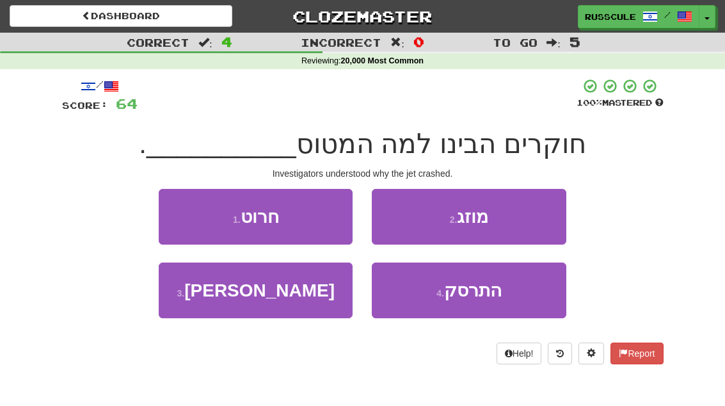
click at [488, 296] on span "התרסק" at bounding box center [473, 290] width 58 height 20
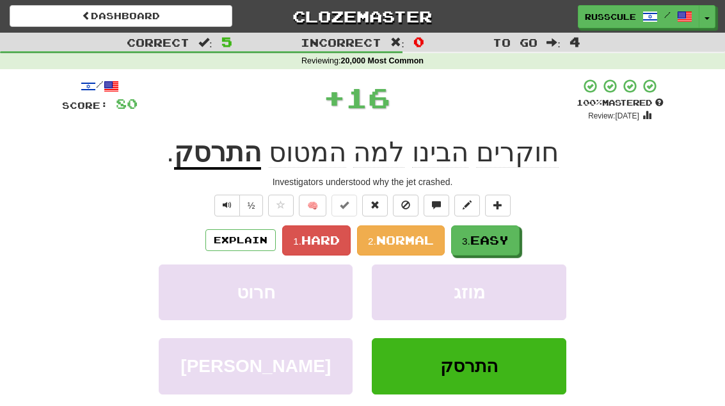
click at [517, 241] on button "3. Easy" at bounding box center [485, 240] width 68 height 30
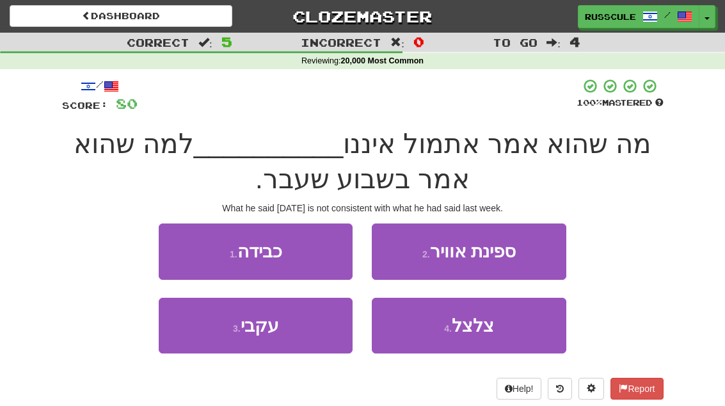
click at [215, 340] on button "3 . עקבי" at bounding box center [256, 326] width 194 height 56
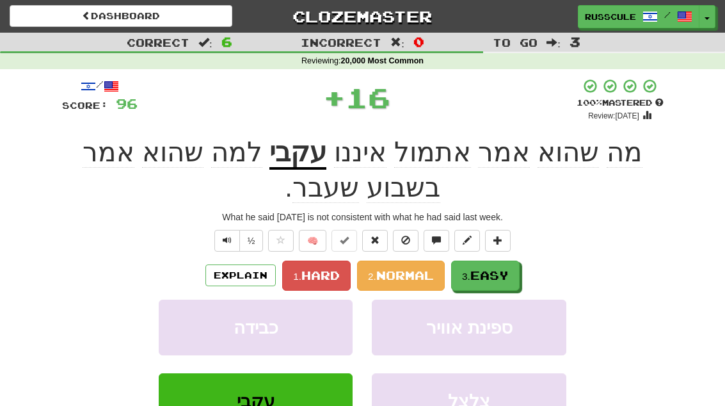
click at [505, 276] on span "Easy" at bounding box center [489, 275] width 38 height 14
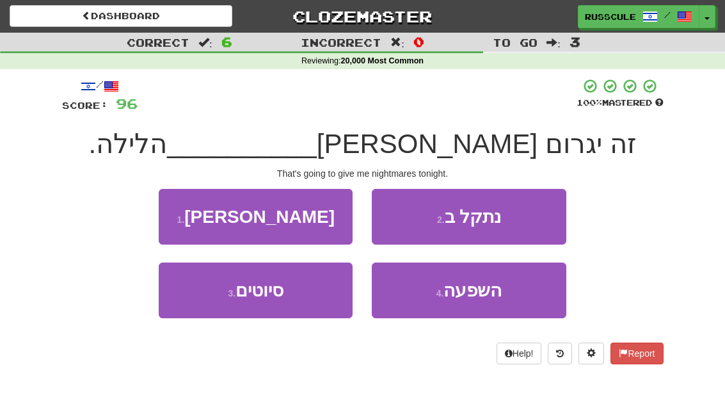
click at [209, 313] on button "3 . סיוטים" at bounding box center [256, 290] width 194 height 56
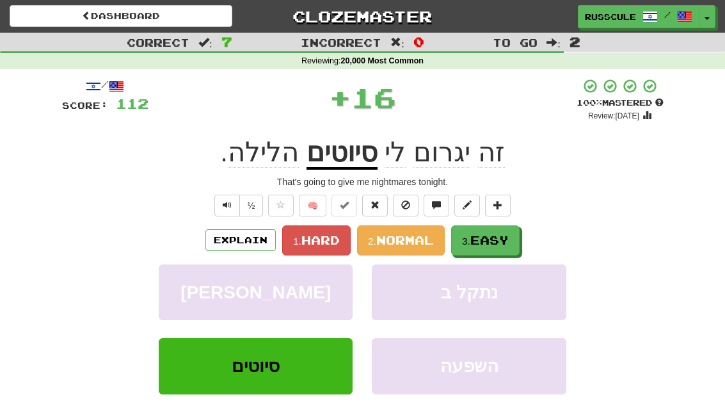
click at [508, 246] on button "3. Easy" at bounding box center [485, 240] width 68 height 30
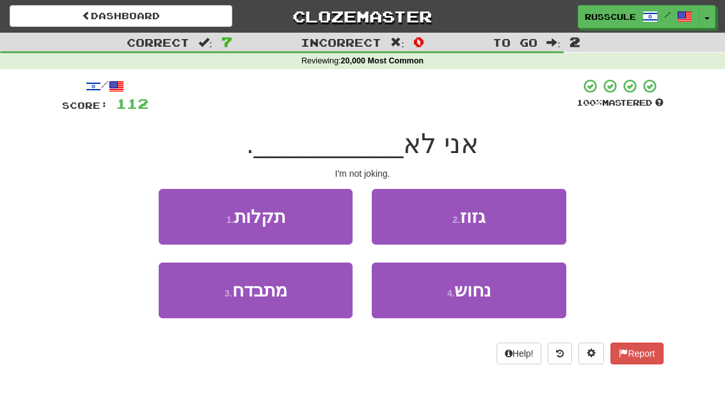
click at [208, 306] on button "3 . מתבדח" at bounding box center [256, 290] width 194 height 56
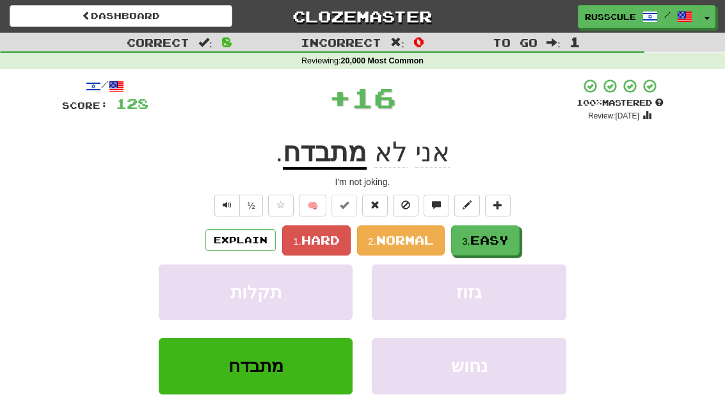
click at [514, 241] on button "3. Easy" at bounding box center [485, 240] width 68 height 30
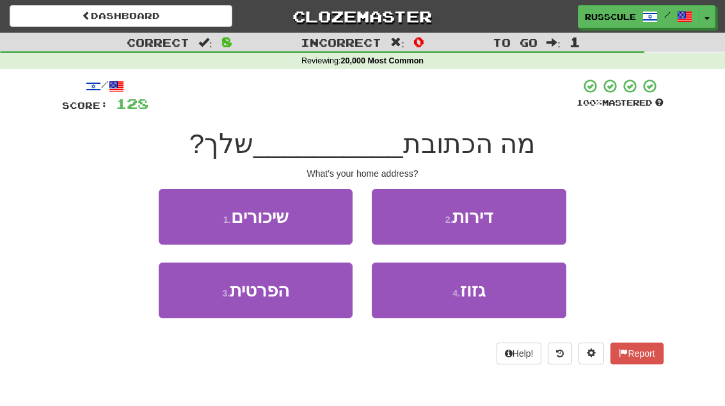
click at [213, 305] on button "3 . הפרטית" at bounding box center [256, 290] width 194 height 56
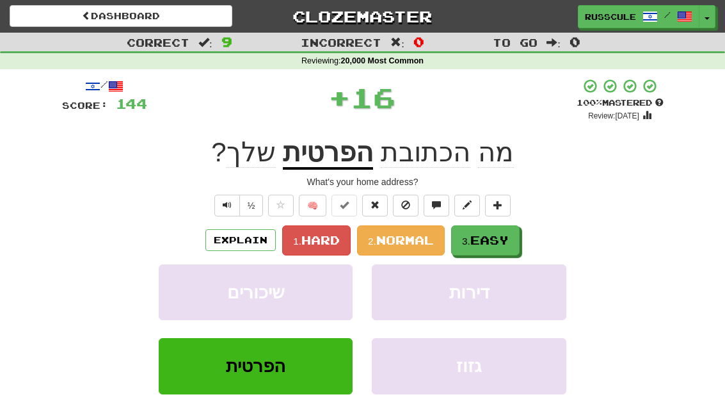
click at [500, 244] on span "Easy" at bounding box center [489, 240] width 38 height 14
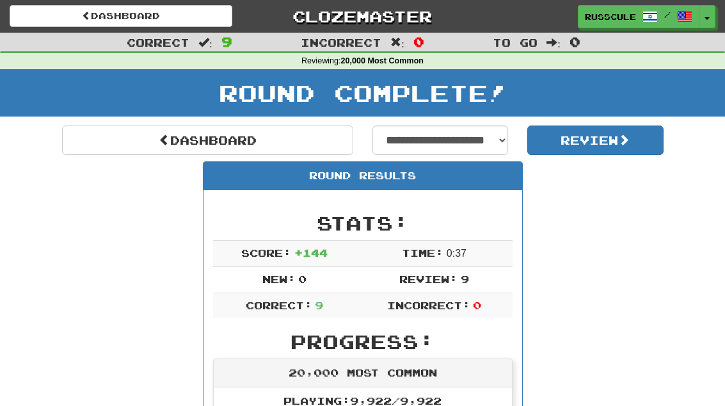
click at [110, 141] on link "Dashboard" at bounding box center [207, 139] width 291 height 29
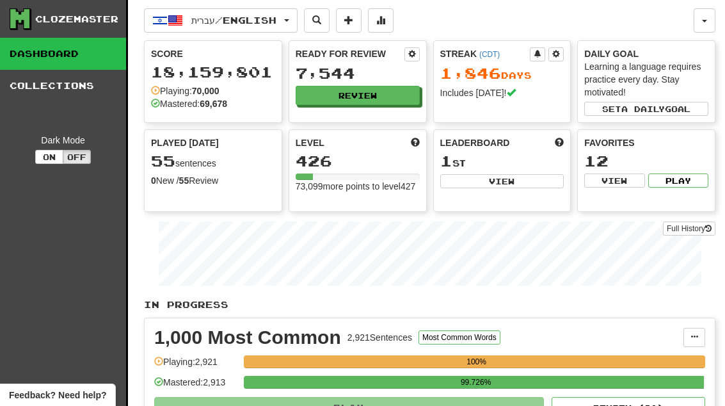
click at [388, 104] on button "Review" at bounding box center [358, 95] width 124 height 19
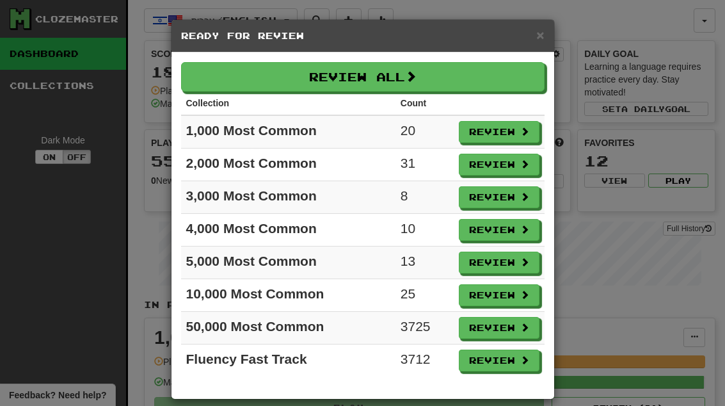
click at [504, 201] on button "Review" at bounding box center [499, 197] width 81 height 22
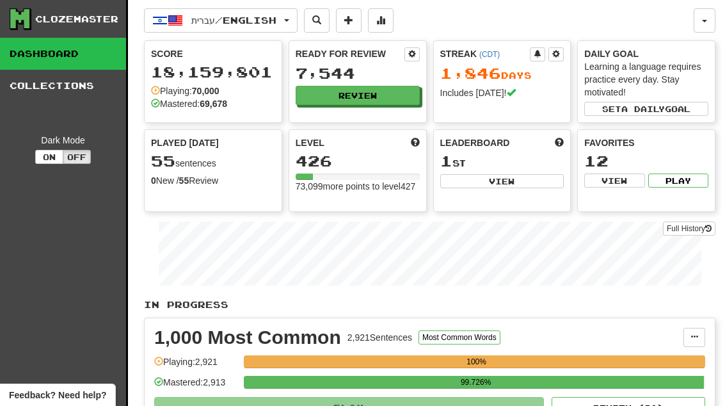
select select "**"
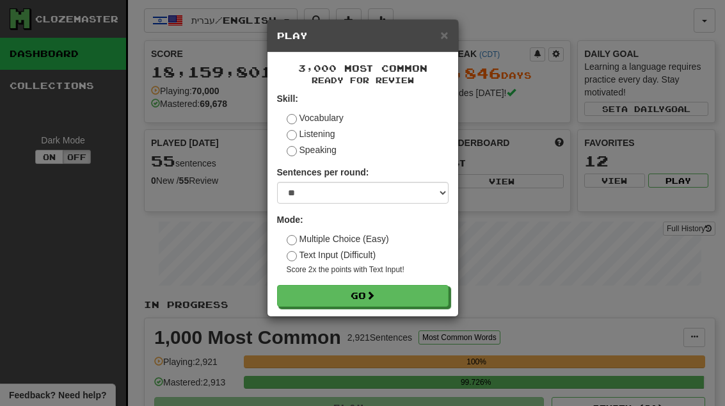
click at [420, 297] on button "Go" at bounding box center [362, 296] width 171 height 22
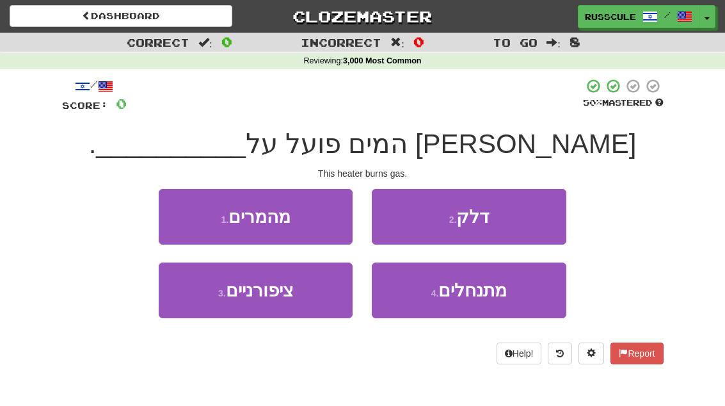
click at [532, 219] on button "2 . דלק" at bounding box center [469, 217] width 194 height 56
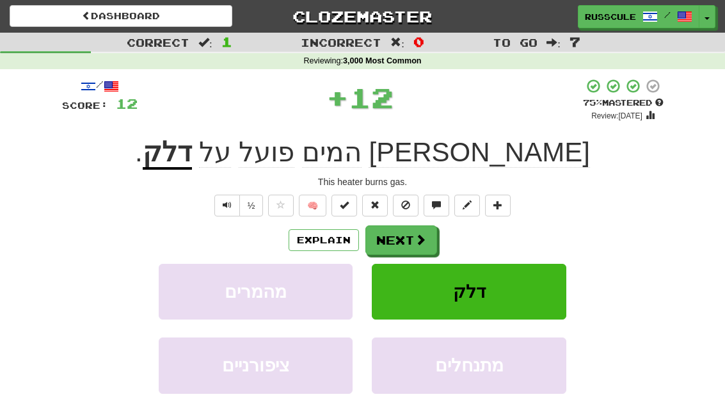
click at [429, 241] on button "Next" at bounding box center [401, 239] width 72 height 29
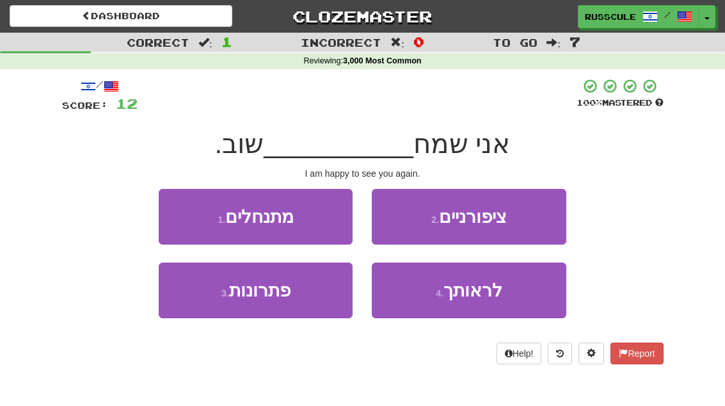
click at [487, 294] on span "לראותך" at bounding box center [472, 290] width 59 height 20
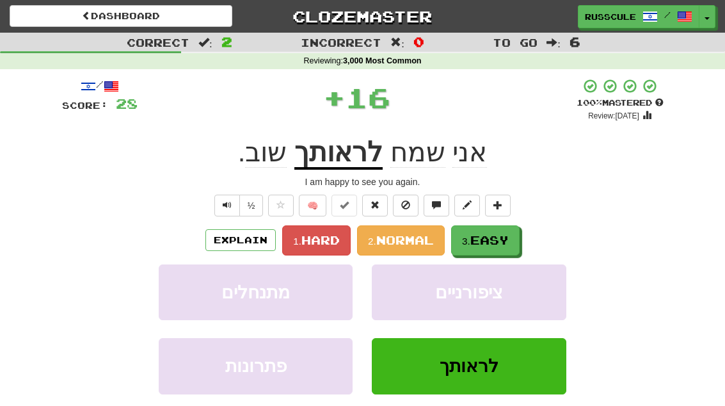
click at [507, 245] on span "Easy" at bounding box center [489, 240] width 38 height 14
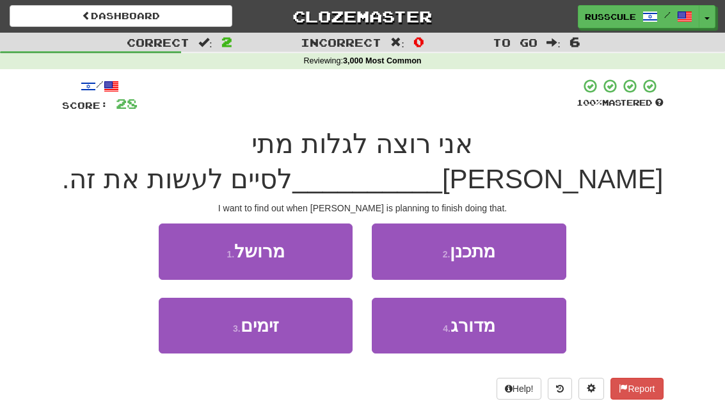
click at [524, 256] on button "2 . מתכנן" at bounding box center [469, 251] width 194 height 56
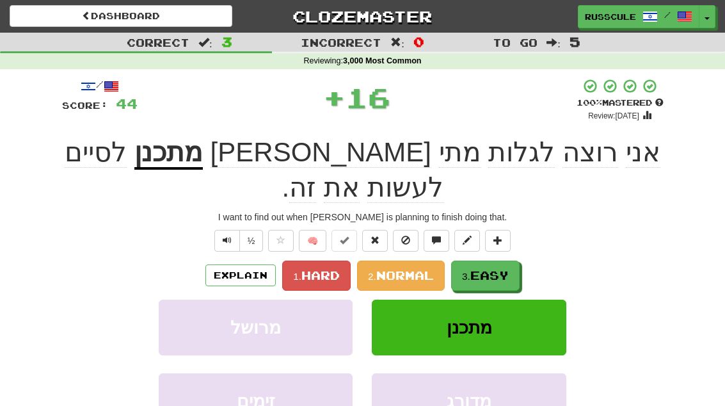
click at [516, 260] on button "3. Easy" at bounding box center [485, 275] width 68 height 30
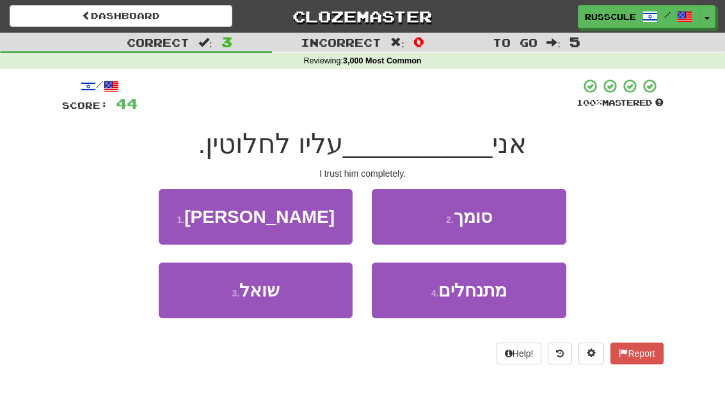
click at [538, 213] on button "2 . סומך" at bounding box center [469, 217] width 194 height 56
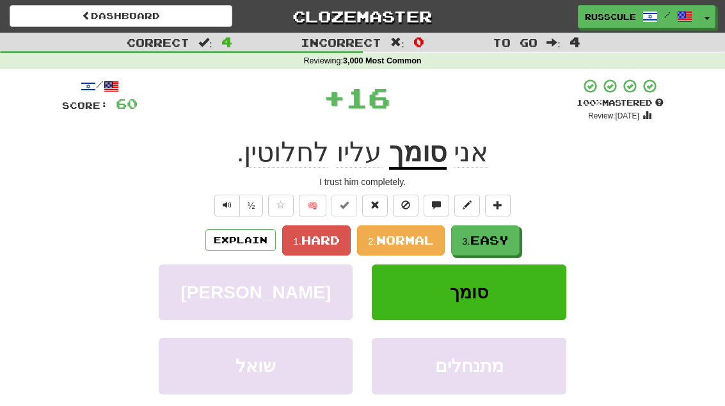
click at [502, 241] on span "Easy" at bounding box center [489, 240] width 38 height 14
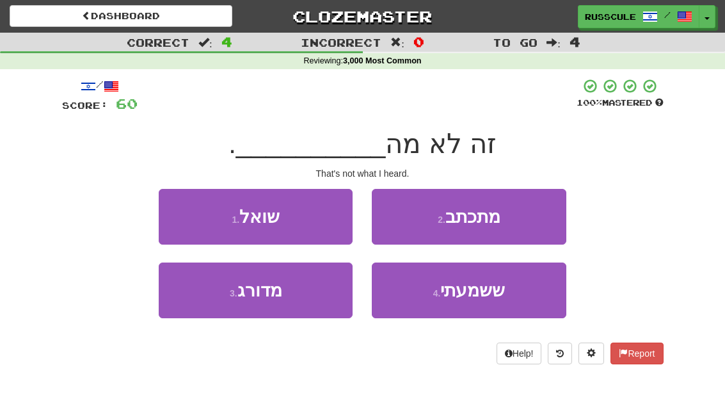
click at [479, 301] on button "4 . ששמעתי" at bounding box center [469, 290] width 194 height 56
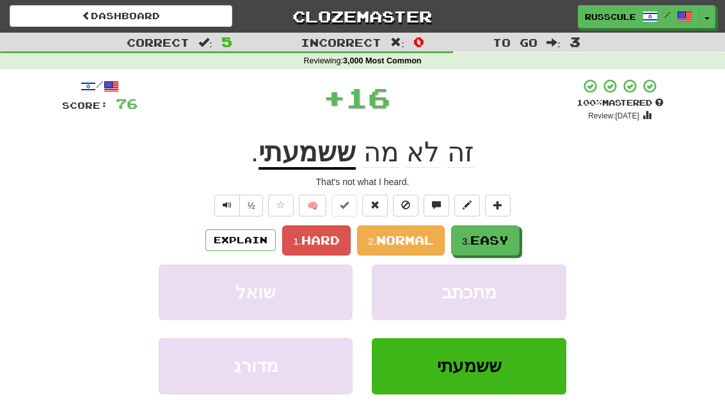
click at [502, 247] on button "3. Easy" at bounding box center [485, 240] width 68 height 30
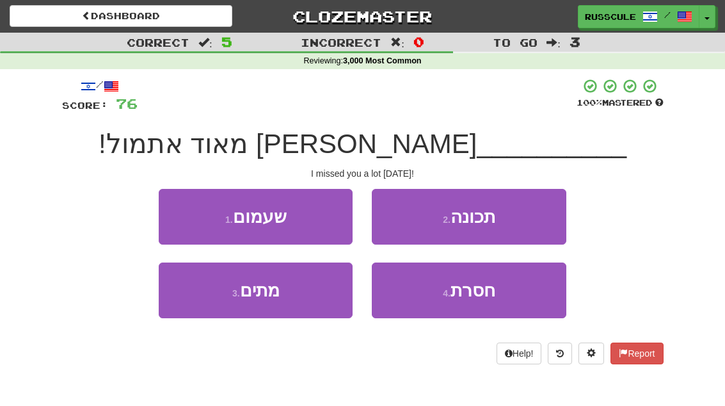
click at [481, 302] on button "4 . חסרת" at bounding box center [469, 290] width 194 height 56
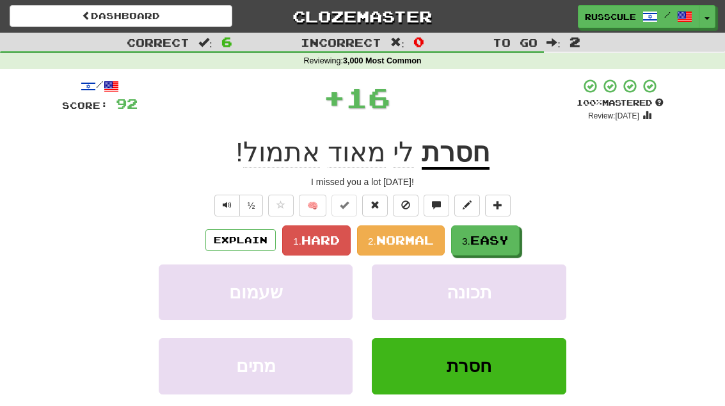
click at [509, 242] on span "Easy" at bounding box center [489, 240] width 38 height 14
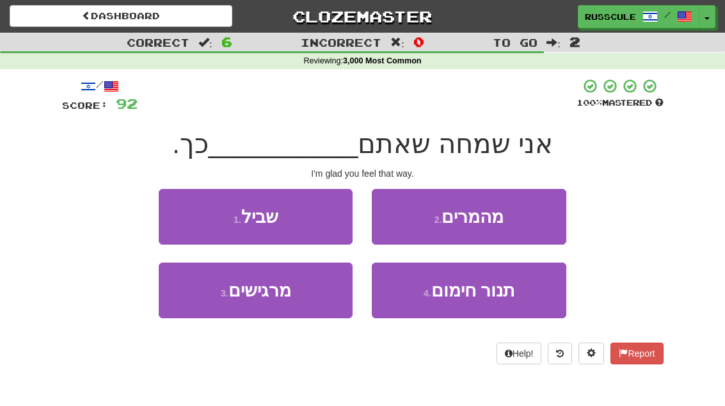
click at [211, 309] on button "3 . מרגישים" at bounding box center [256, 290] width 194 height 56
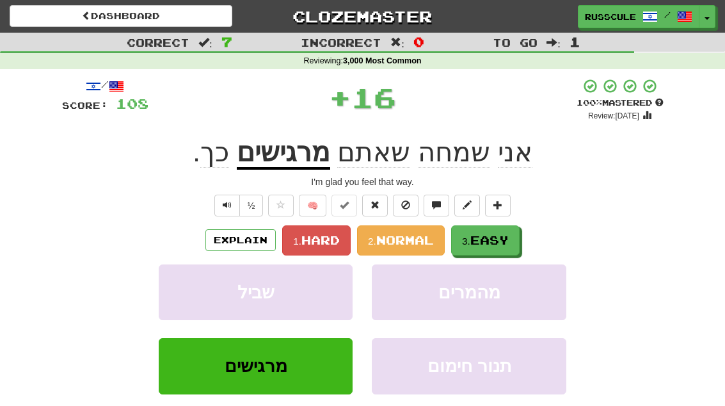
click at [505, 239] on span "Easy" at bounding box center [489, 240] width 38 height 14
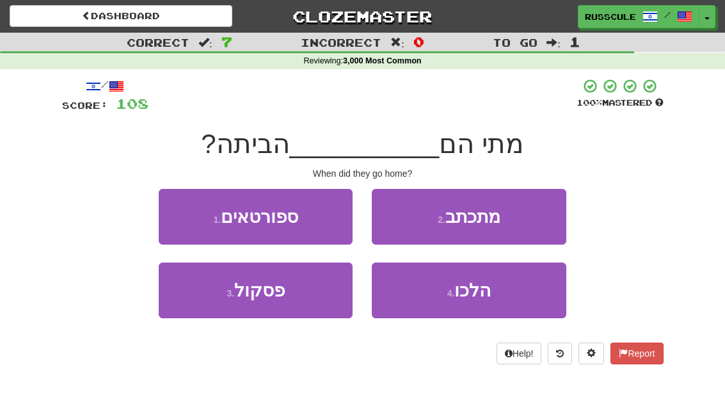
click at [483, 296] on span "הלכו" at bounding box center [472, 290] width 36 height 20
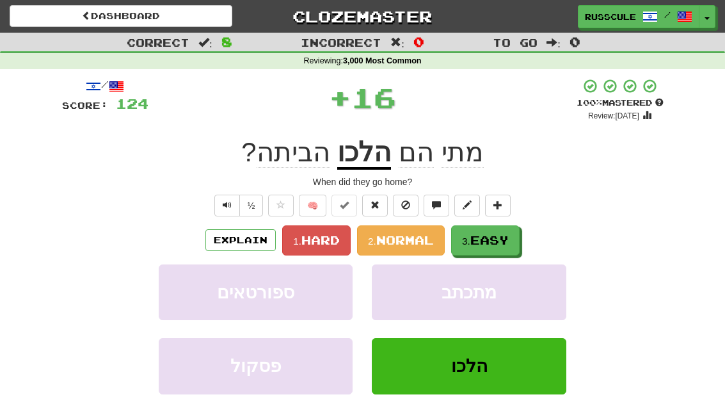
click at [509, 244] on span "Easy" at bounding box center [489, 240] width 38 height 14
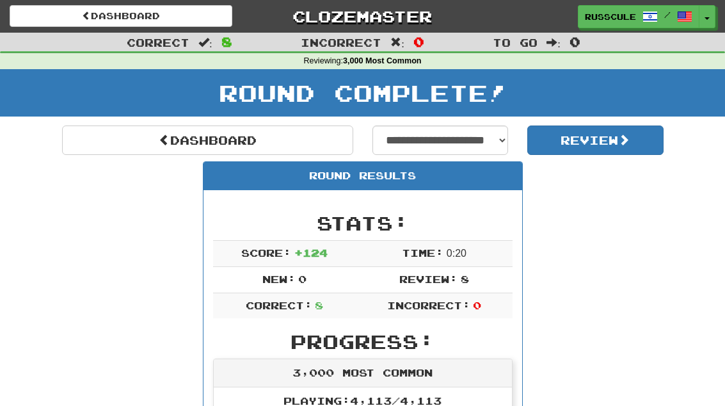
click at [90, 143] on link "Dashboard" at bounding box center [207, 139] width 291 height 29
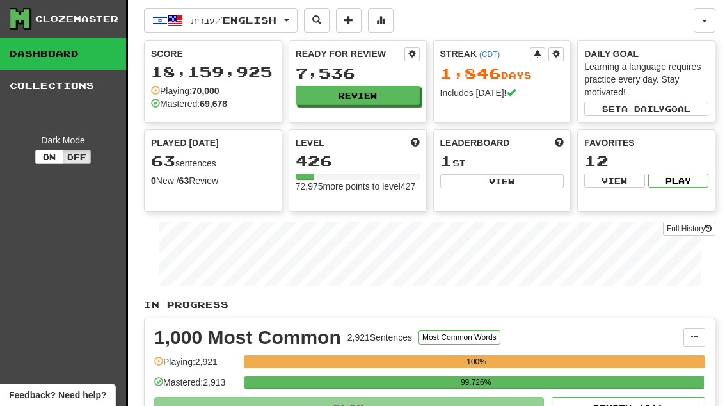
click at [395, 97] on button "Review" at bounding box center [358, 95] width 124 height 19
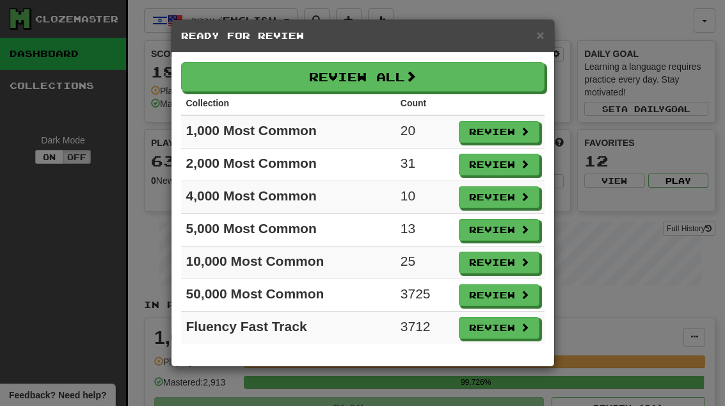
click at [502, 232] on button "Review" at bounding box center [499, 230] width 81 height 22
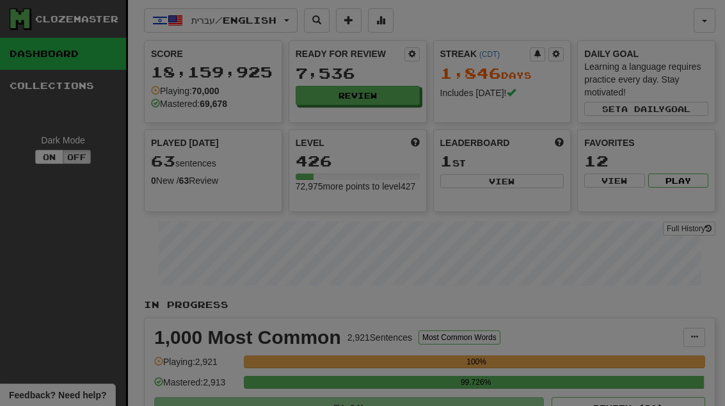
select select "**"
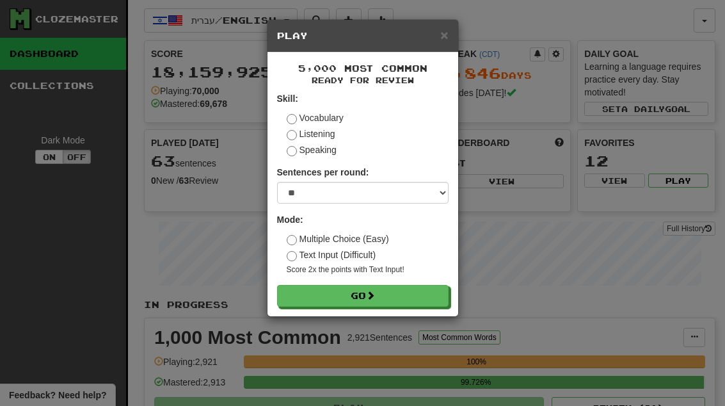
click at [426, 288] on button "Go" at bounding box center [362, 296] width 171 height 22
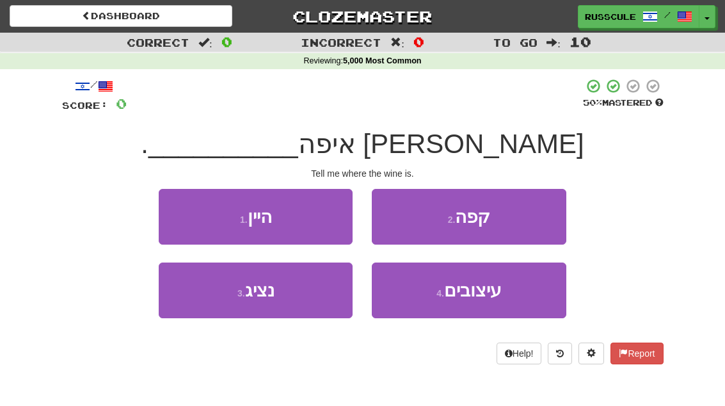
click at [176, 206] on button "1 . היין" at bounding box center [256, 217] width 194 height 56
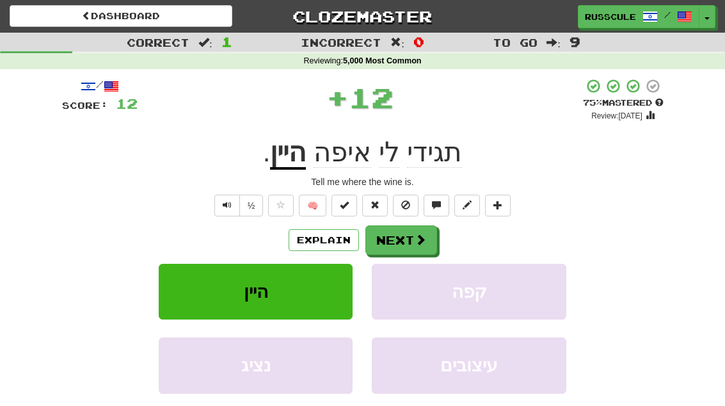
click at [415, 236] on span at bounding box center [421, 240] width 12 height 12
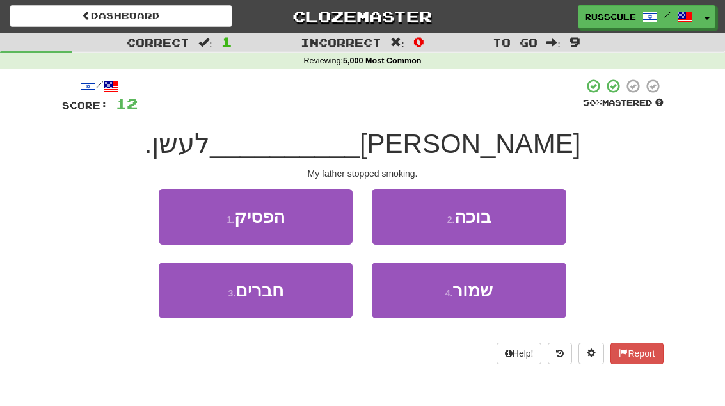
click at [179, 206] on button "1 . הפסיק" at bounding box center [256, 217] width 194 height 56
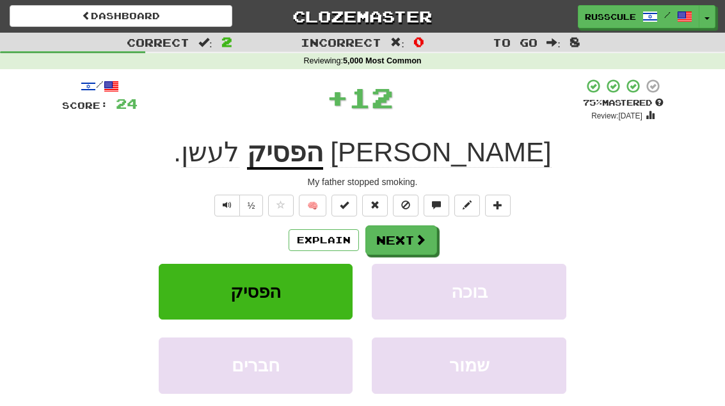
click at [415, 244] on span at bounding box center [421, 240] width 12 height 12
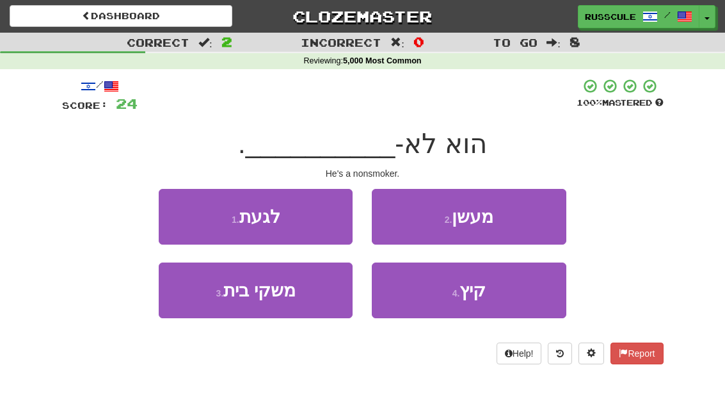
click at [527, 221] on button "2 . מעשן" at bounding box center [469, 217] width 194 height 56
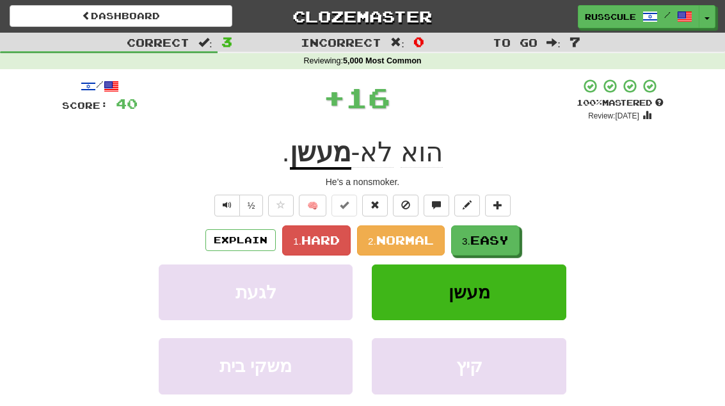
click at [489, 243] on span "Easy" at bounding box center [489, 240] width 38 height 14
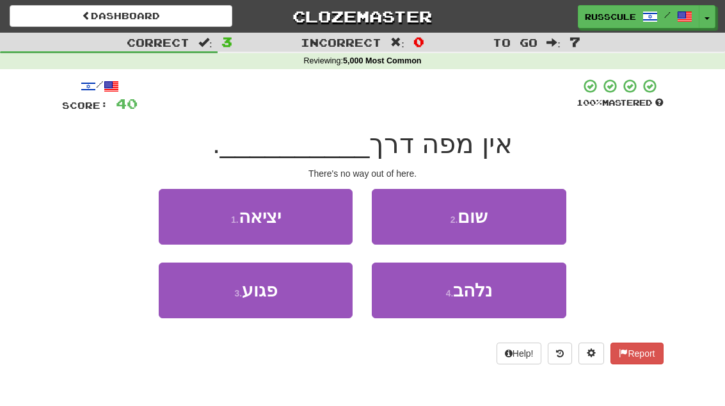
click at [523, 218] on button "2 . [PERSON_NAME]" at bounding box center [469, 217] width 194 height 56
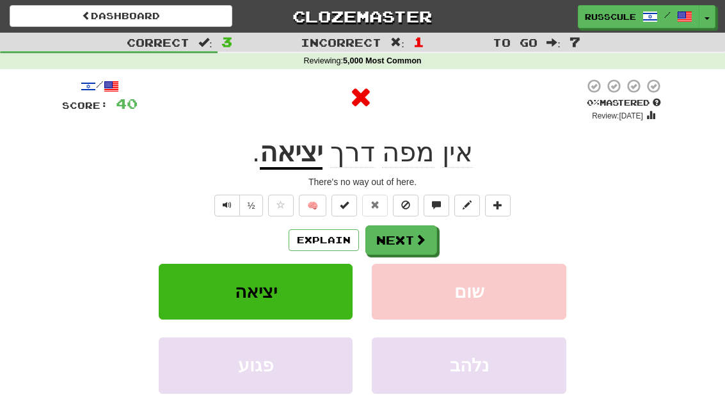
click at [404, 235] on button "Next" at bounding box center [401, 239] width 72 height 29
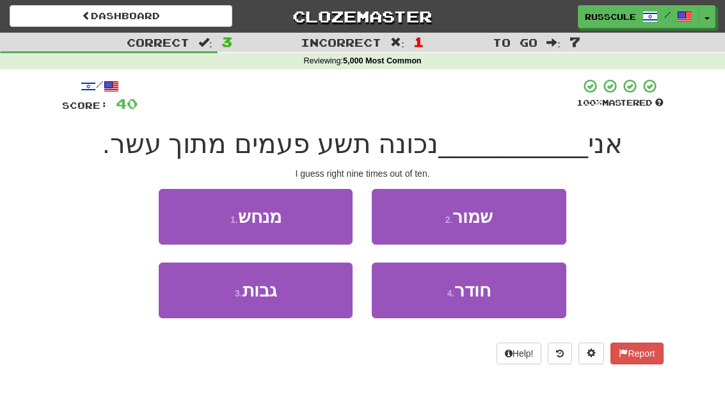
click at [177, 217] on button "1 . מנחש" at bounding box center [256, 217] width 194 height 56
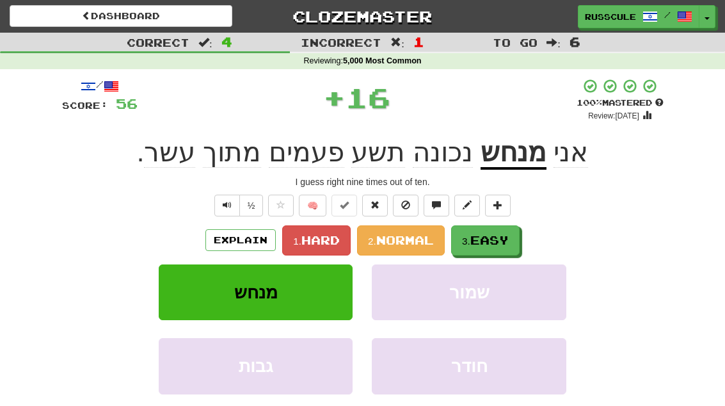
click at [488, 247] on button "3. Easy" at bounding box center [485, 240] width 68 height 30
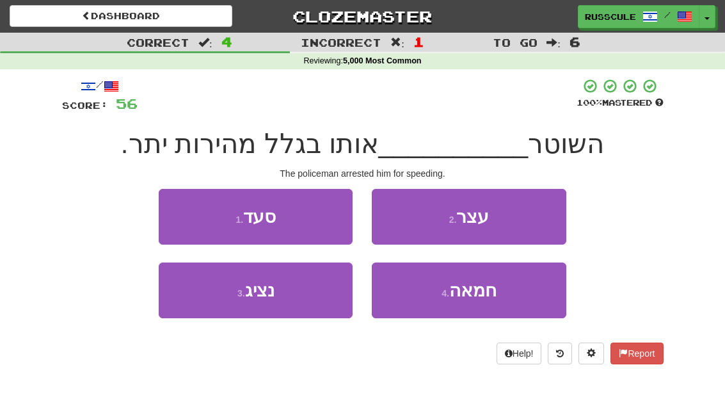
click at [529, 218] on button "2 . [GEOGRAPHIC_DATA]" at bounding box center [469, 217] width 194 height 56
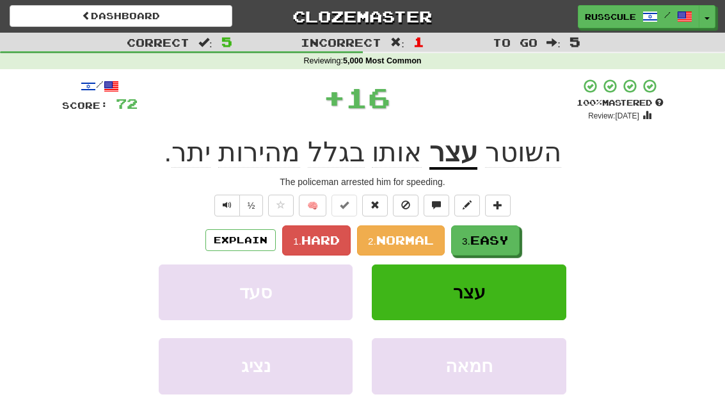
click at [481, 244] on span "Easy" at bounding box center [489, 240] width 38 height 14
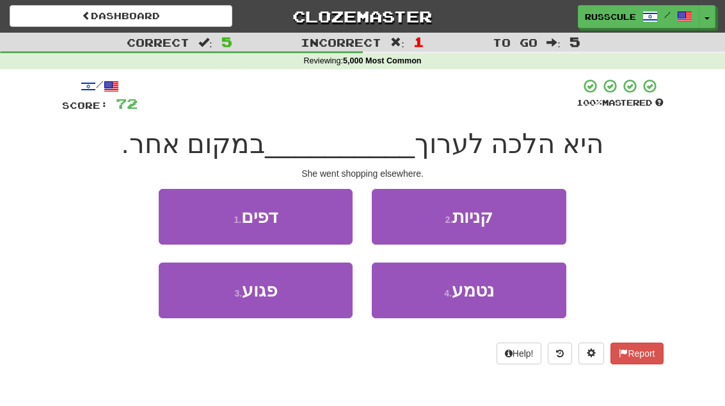
click at [531, 226] on button "2 . קניות" at bounding box center [469, 217] width 194 height 56
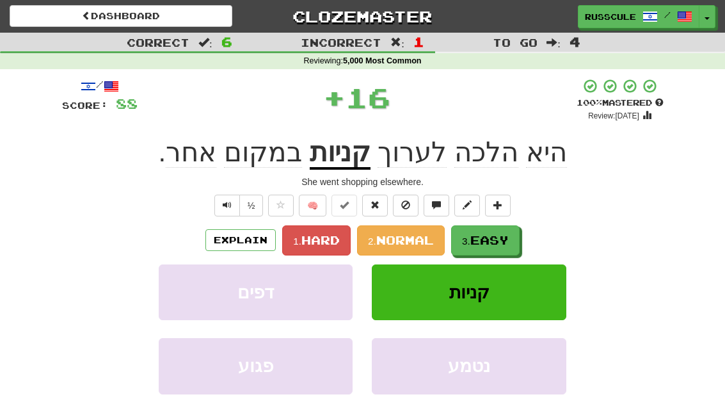
click at [500, 250] on button "3. Easy" at bounding box center [485, 240] width 68 height 30
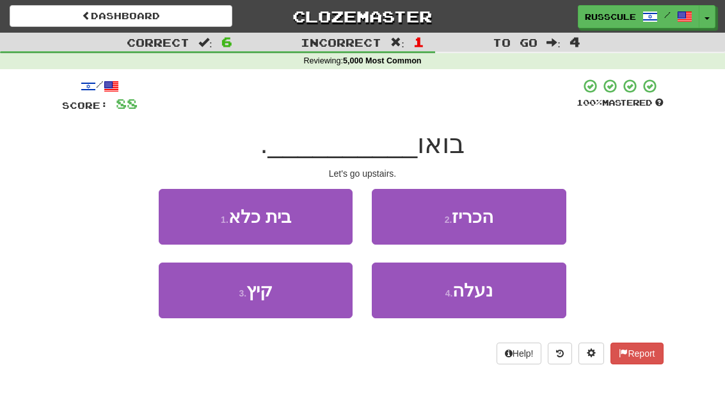
click at [483, 305] on button "4 . נעלה" at bounding box center [469, 290] width 194 height 56
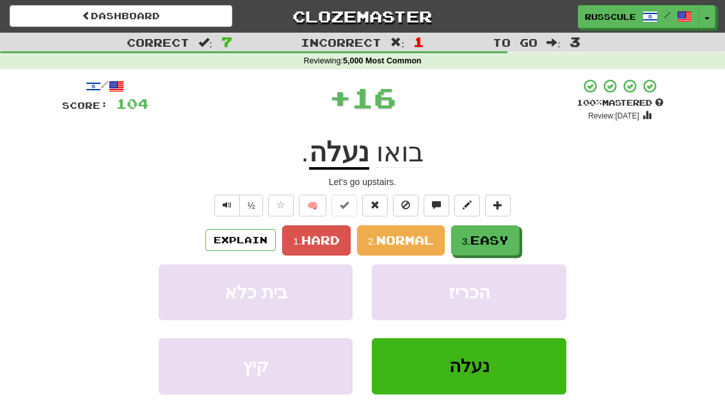
click at [506, 240] on span "Easy" at bounding box center [489, 240] width 38 height 14
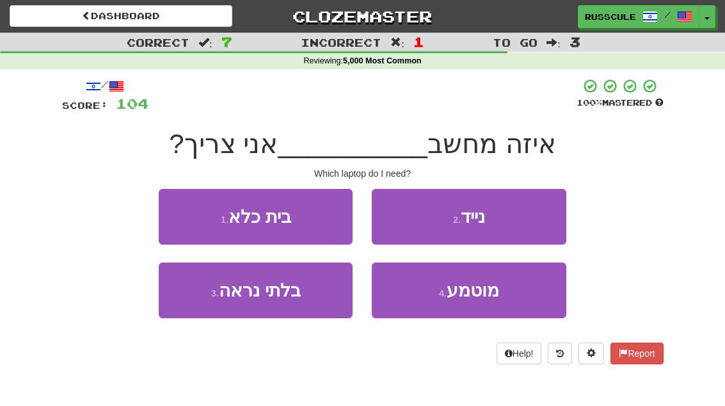
click at [539, 218] on button "2 . [GEOGRAPHIC_DATA]" at bounding box center [469, 217] width 194 height 56
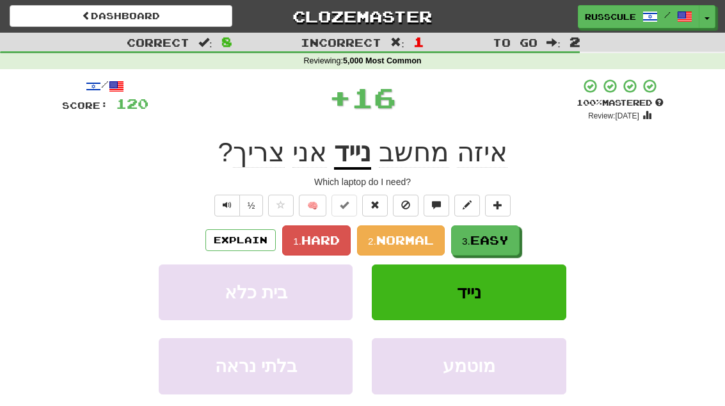
click at [491, 244] on span "Easy" at bounding box center [489, 240] width 38 height 14
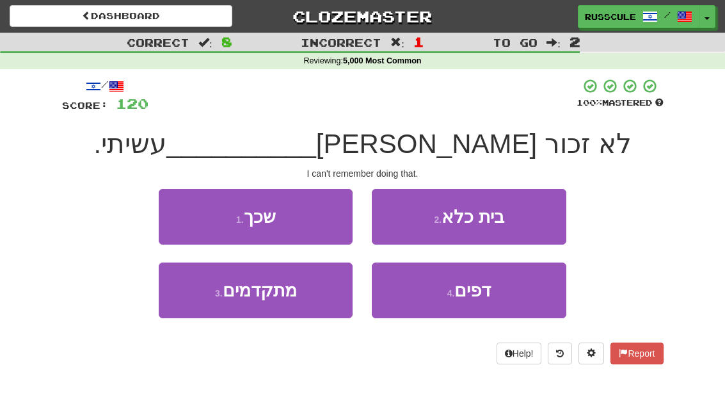
click at [167, 205] on button "1 . שכך" at bounding box center [256, 217] width 194 height 56
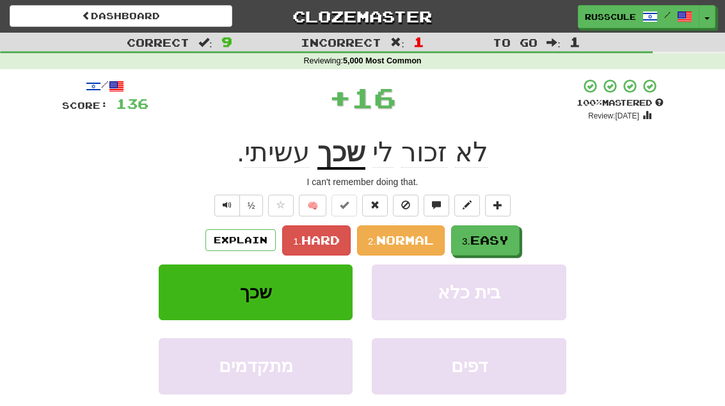
click at [502, 240] on span "Easy" at bounding box center [489, 240] width 38 height 14
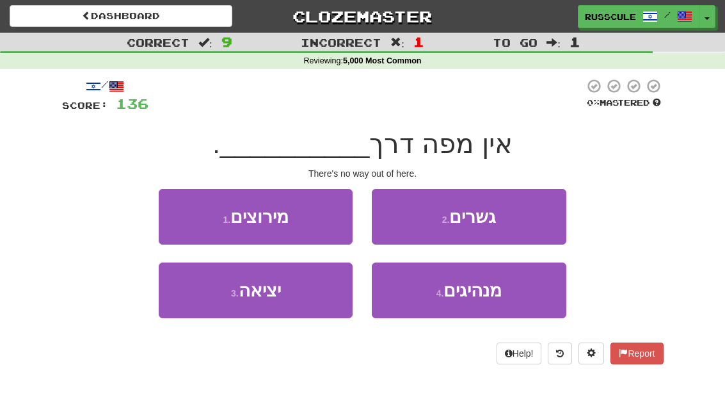
click at [204, 300] on button "3 . יציאה" at bounding box center [256, 290] width 194 height 56
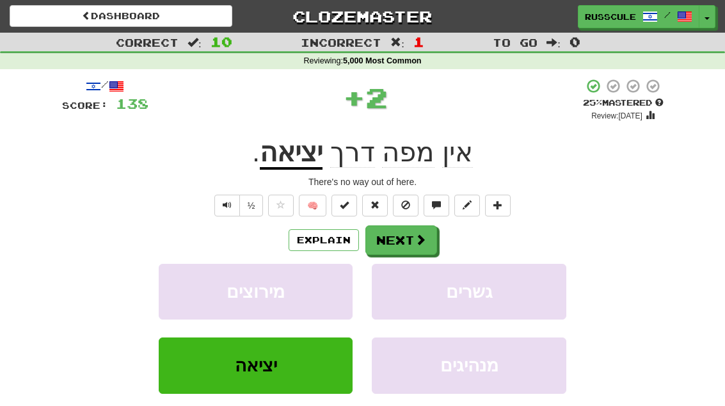
click at [410, 247] on button "Next" at bounding box center [401, 239] width 72 height 29
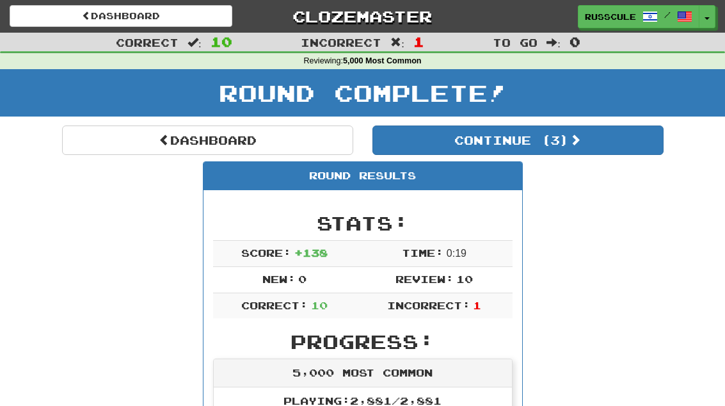
click at [612, 151] on button "Continue ( 3 )" at bounding box center [517, 139] width 291 height 29
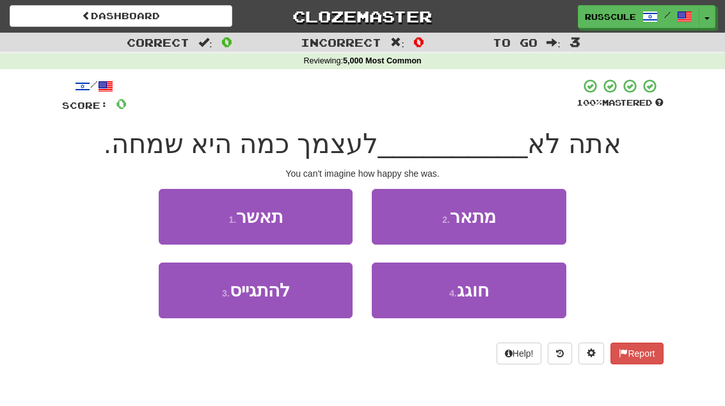
click at [539, 219] on button "2 . מתאר" at bounding box center [469, 217] width 194 height 56
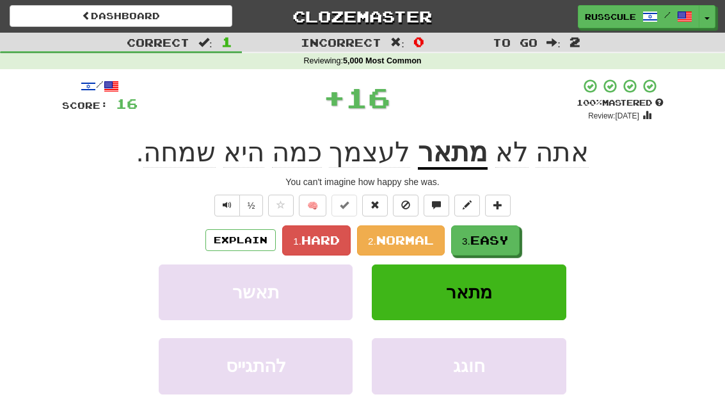
click at [500, 247] on button "3. Easy" at bounding box center [485, 240] width 68 height 30
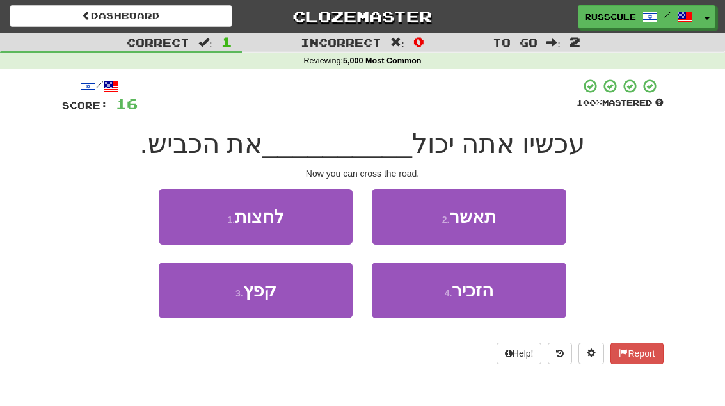
click at [166, 212] on button "1 . לחצות" at bounding box center [256, 217] width 194 height 56
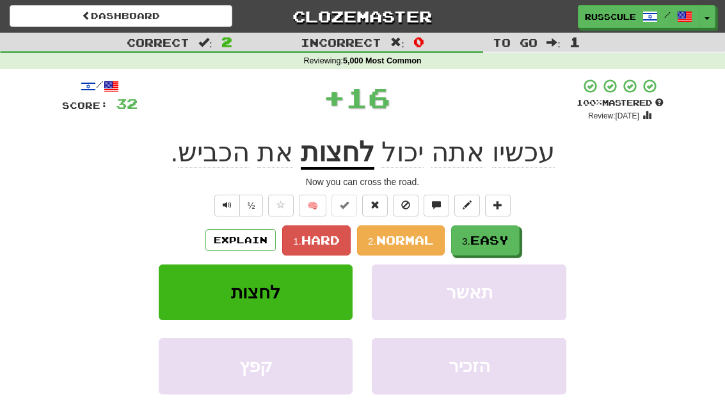
click at [487, 241] on span "Easy" at bounding box center [489, 240] width 38 height 14
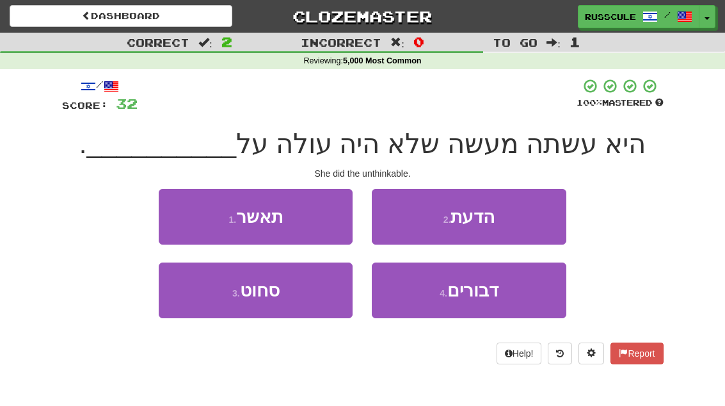
click at [530, 220] on button "2 . הדעת" at bounding box center [469, 217] width 194 height 56
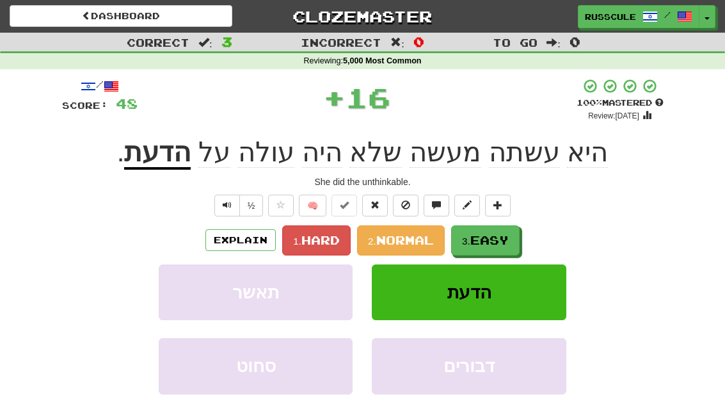
click at [497, 242] on span "Easy" at bounding box center [489, 240] width 38 height 14
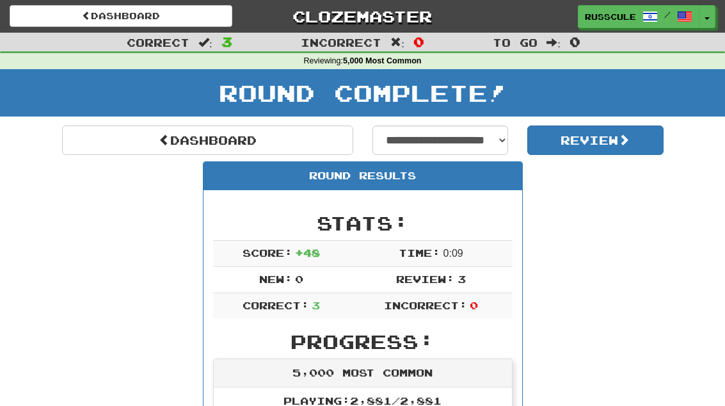
click at [90, 129] on link "Dashboard" at bounding box center [207, 139] width 291 height 29
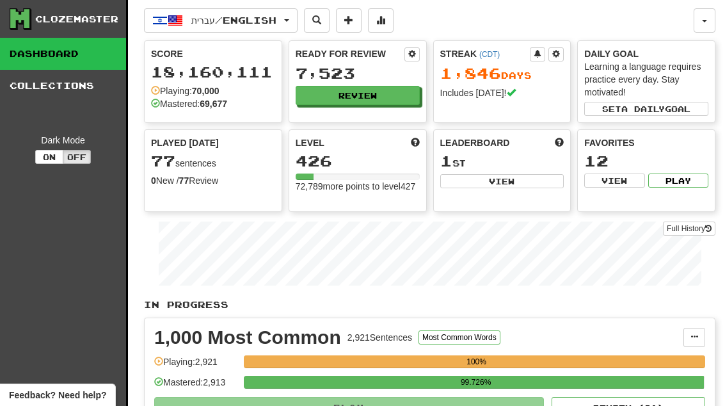
click at [525, 187] on button "View" at bounding box center [502, 181] width 124 height 14
select select "**********"
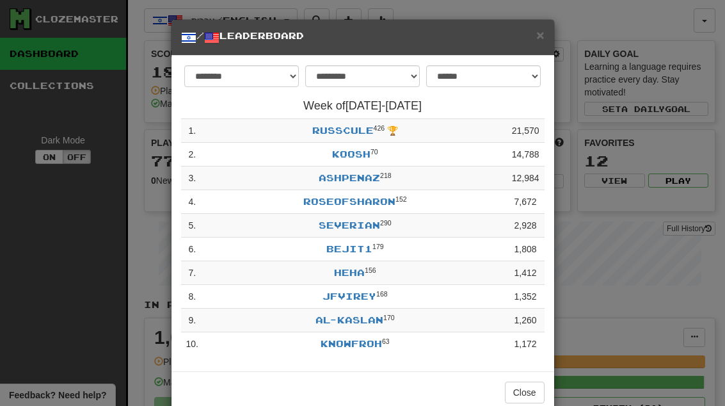
click at [532, 394] on button "Close" at bounding box center [525, 392] width 40 height 22
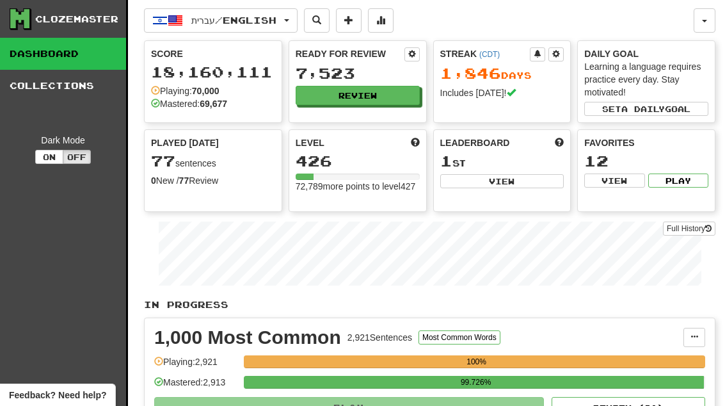
click at [395, 93] on button "Review" at bounding box center [358, 95] width 124 height 19
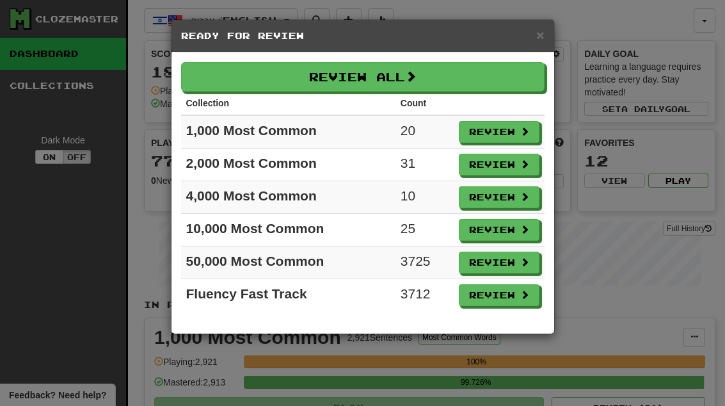
click at [506, 132] on button "Review" at bounding box center [499, 132] width 81 height 22
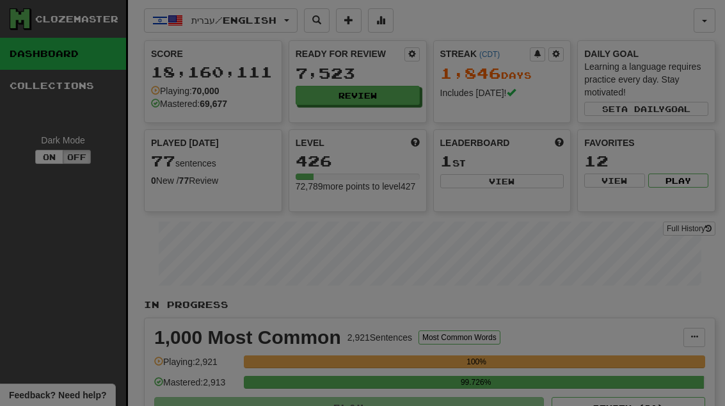
select select "**"
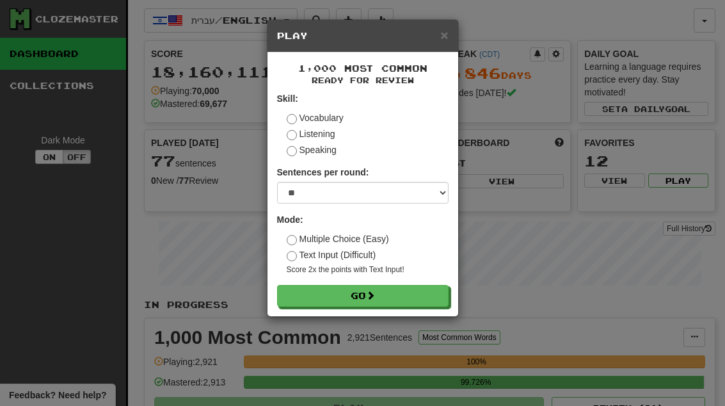
click at [441, 300] on button "Go" at bounding box center [362, 296] width 171 height 22
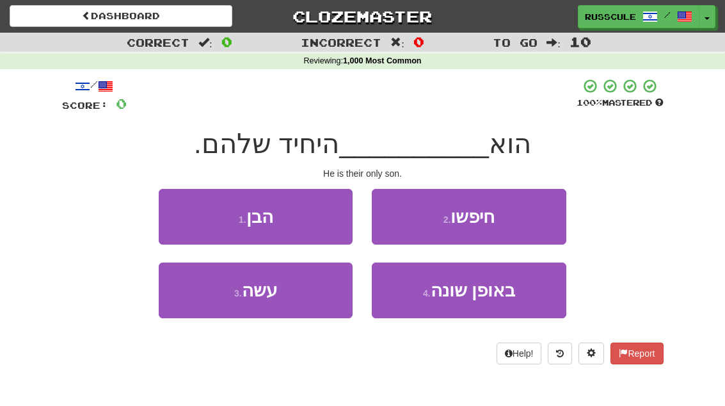
click at [180, 213] on button "1 . הבן" at bounding box center [256, 217] width 194 height 56
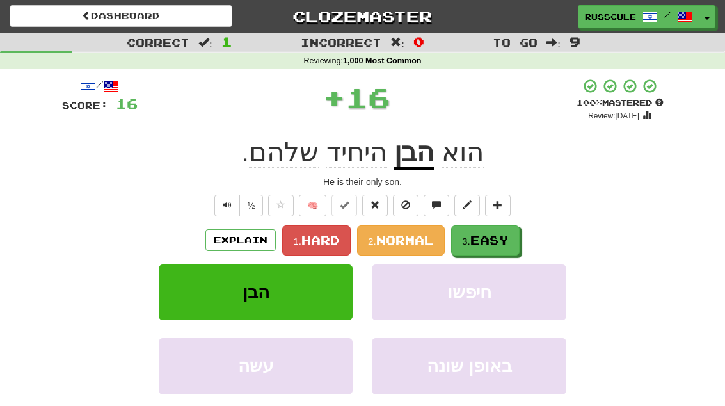
click at [492, 244] on span "Easy" at bounding box center [489, 240] width 38 height 14
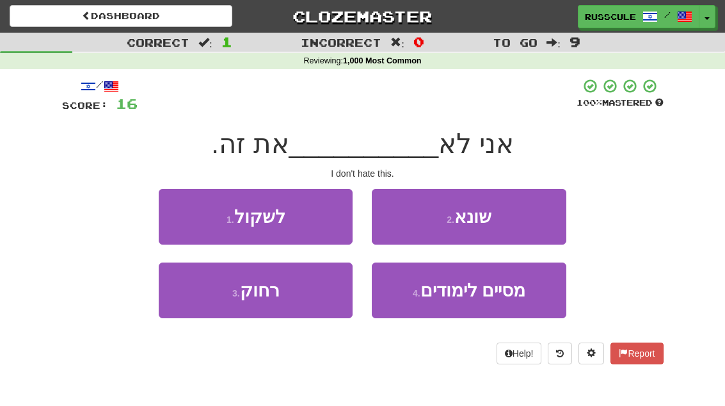
click at [532, 220] on button "2 . שונא" at bounding box center [469, 217] width 194 height 56
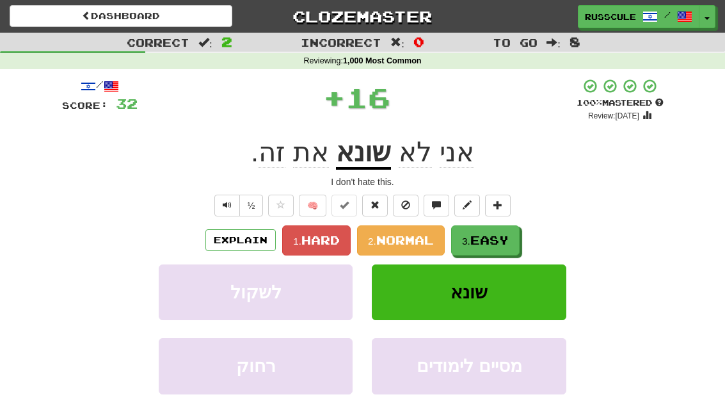
click at [500, 246] on button "3. Easy" at bounding box center [485, 240] width 68 height 30
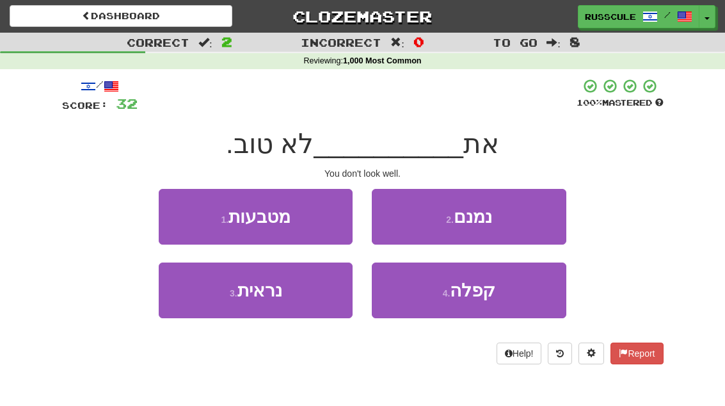
click at [208, 294] on button "3 . נראית" at bounding box center [256, 290] width 194 height 56
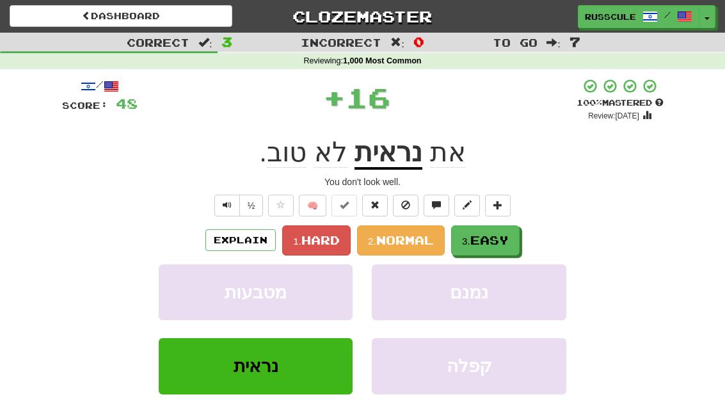
click at [497, 237] on span "Easy" at bounding box center [489, 240] width 38 height 14
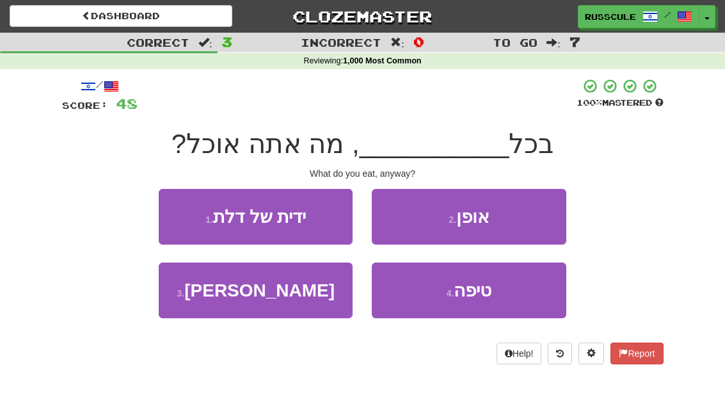
click at [523, 221] on button "2 . אופן" at bounding box center [469, 217] width 194 height 56
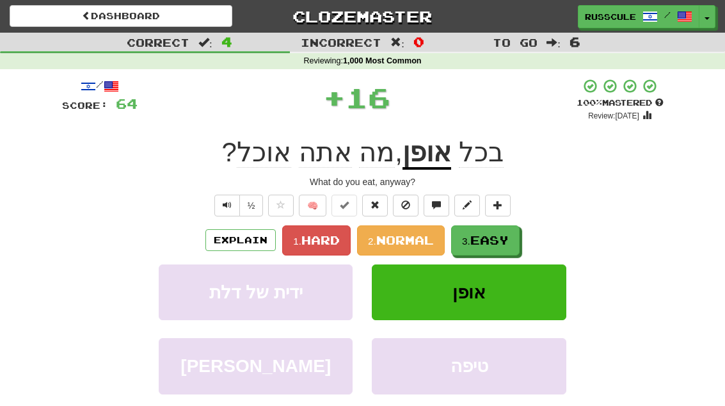
click at [493, 244] on span "Easy" at bounding box center [489, 240] width 38 height 14
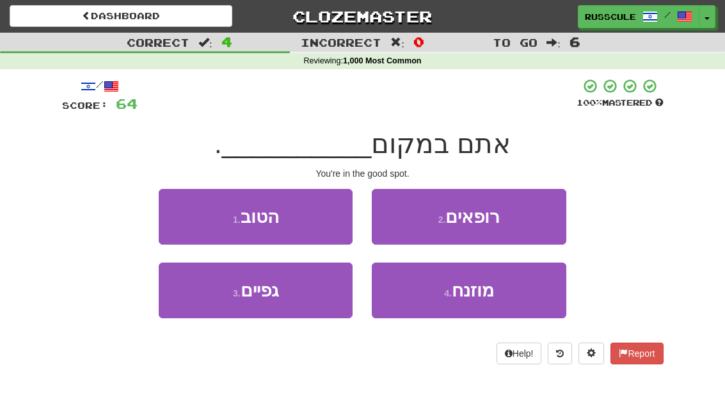
click at [179, 203] on button "1 . הטוב" at bounding box center [256, 217] width 194 height 56
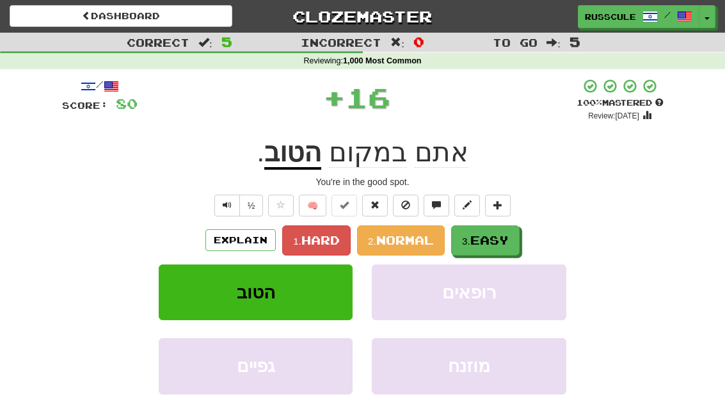
click at [502, 241] on span "Easy" at bounding box center [489, 240] width 38 height 14
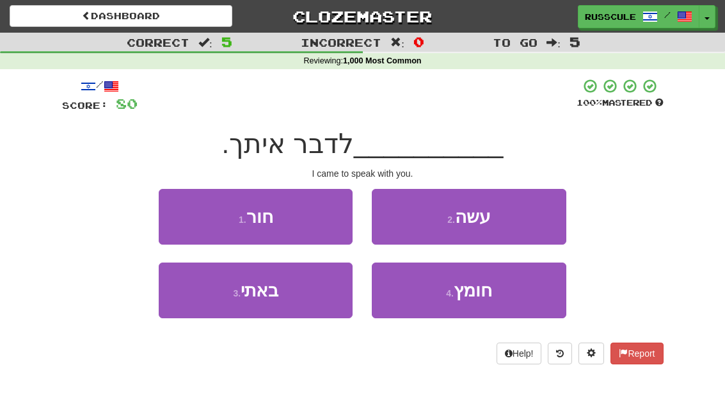
click at [219, 310] on button "3 . באתי" at bounding box center [256, 290] width 194 height 56
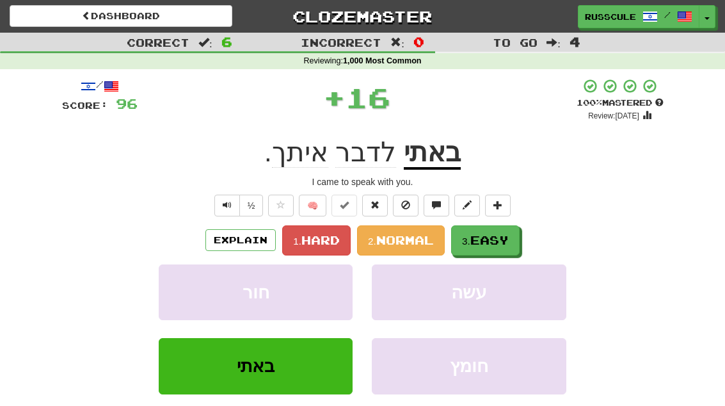
click at [498, 237] on span "Easy" at bounding box center [489, 240] width 38 height 14
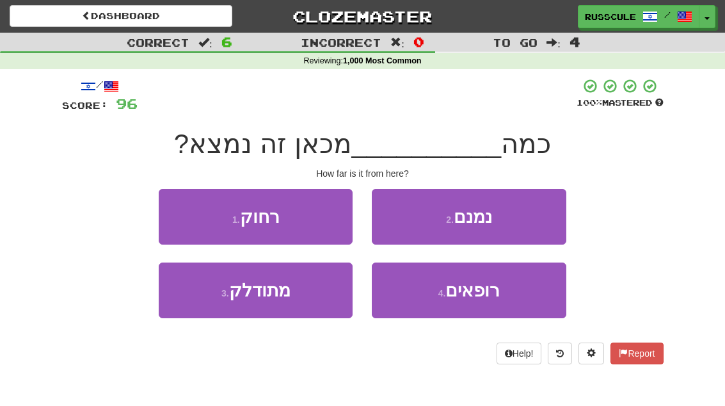
click at [175, 209] on button "1 . רחוק" at bounding box center [256, 217] width 194 height 56
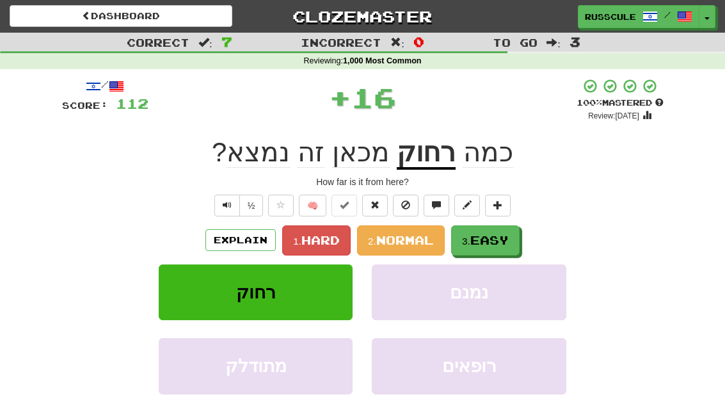
click at [493, 244] on span "Easy" at bounding box center [489, 240] width 38 height 14
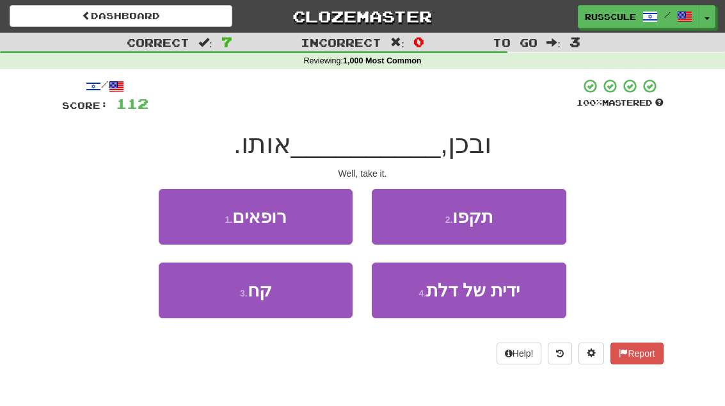
click at [217, 307] on button "3 . קח" at bounding box center [256, 290] width 194 height 56
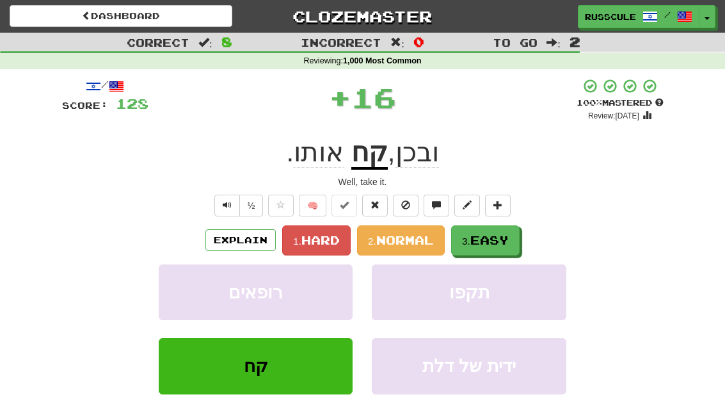
click at [500, 240] on span "Easy" at bounding box center [489, 240] width 38 height 14
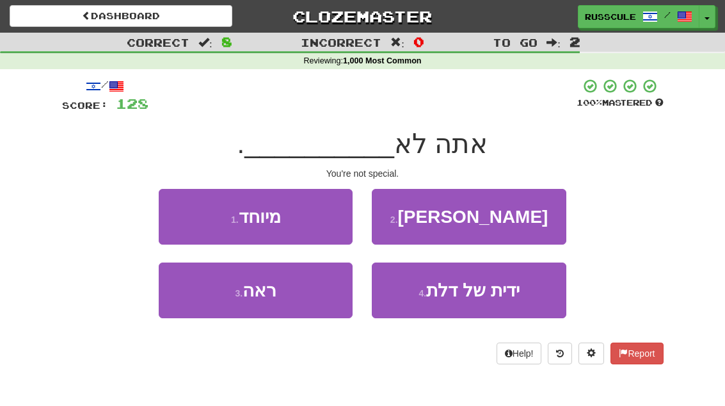
click at [189, 218] on button "1 . מיוחד" at bounding box center [256, 217] width 194 height 56
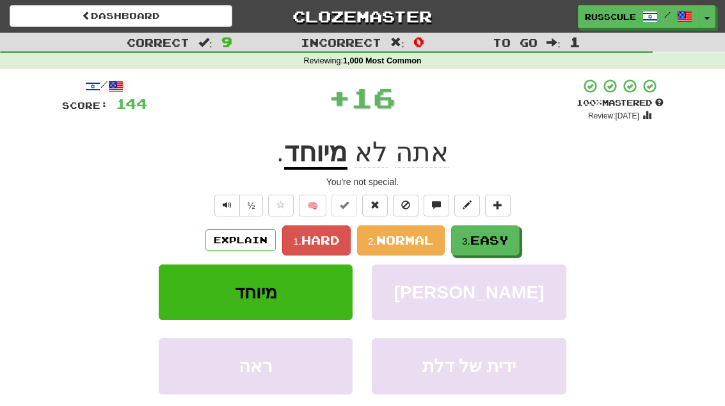
click at [499, 244] on span "Easy" at bounding box center [489, 240] width 38 height 14
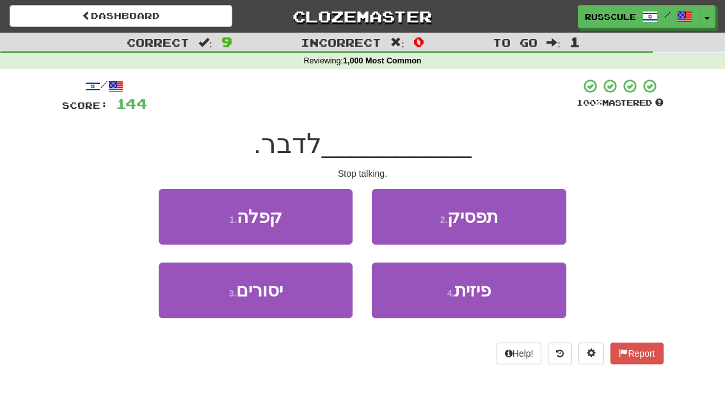
click at [524, 225] on button "2 . תפסיק" at bounding box center [469, 217] width 194 height 56
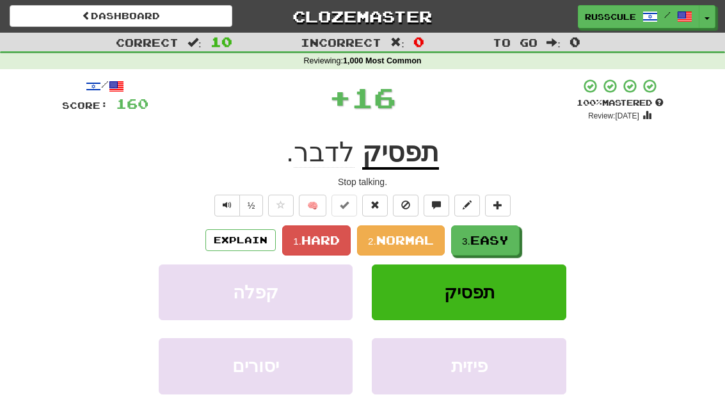
click at [495, 243] on span "Easy" at bounding box center [489, 240] width 38 height 14
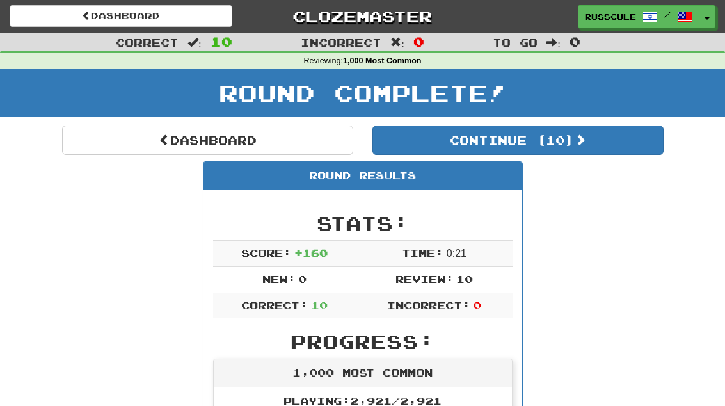
click at [606, 150] on button "Continue ( 10 )" at bounding box center [517, 139] width 291 height 29
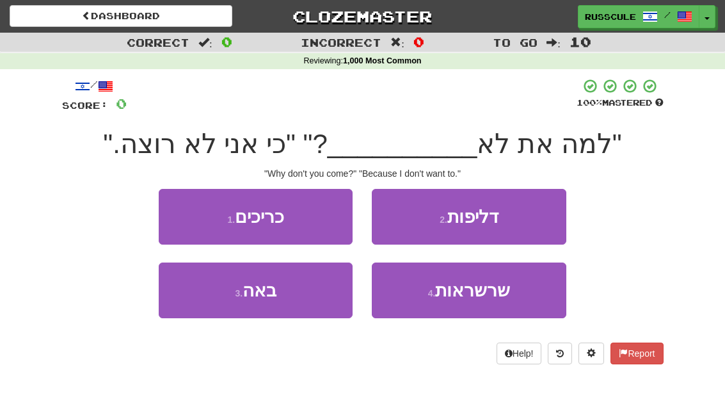
click at [217, 314] on button "3 . באה" at bounding box center [256, 290] width 194 height 56
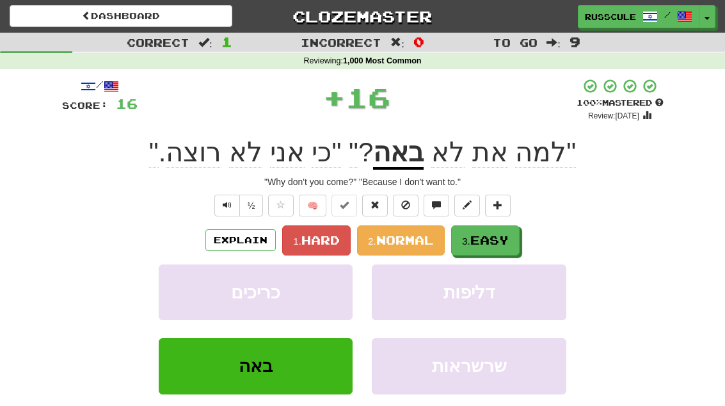
click at [493, 247] on button "3. Easy" at bounding box center [485, 240] width 68 height 30
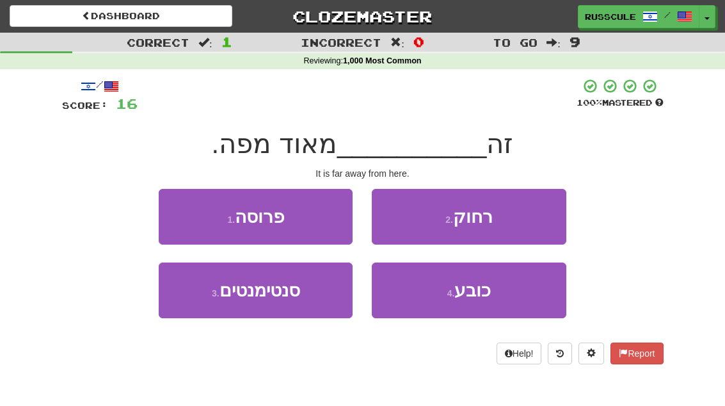
click at [524, 217] on button "2 . רחוק" at bounding box center [469, 217] width 194 height 56
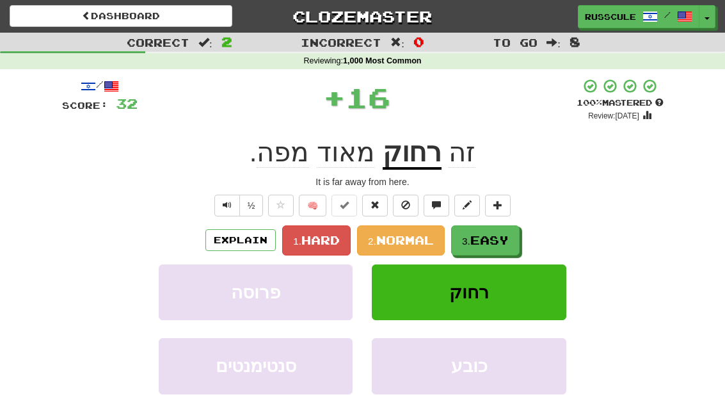
click at [497, 241] on span "Easy" at bounding box center [489, 240] width 38 height 14
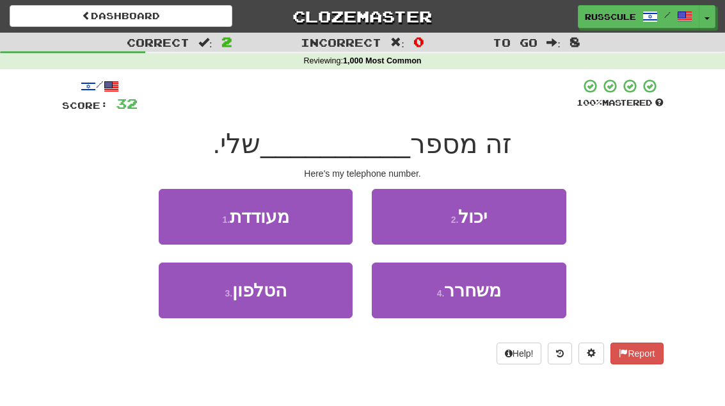
click at [215, 306] on button "3 . הטלפון" at bounding box center [256, 290] width 194 height 56
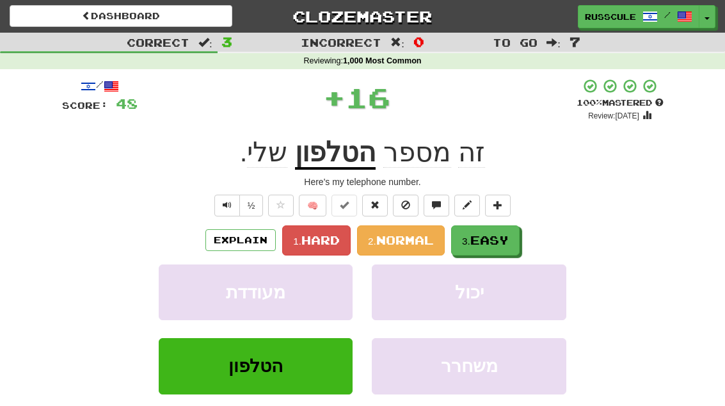
click at [498, 241] on span "Easy" at bounding box center [489, 240] width 38 height 14
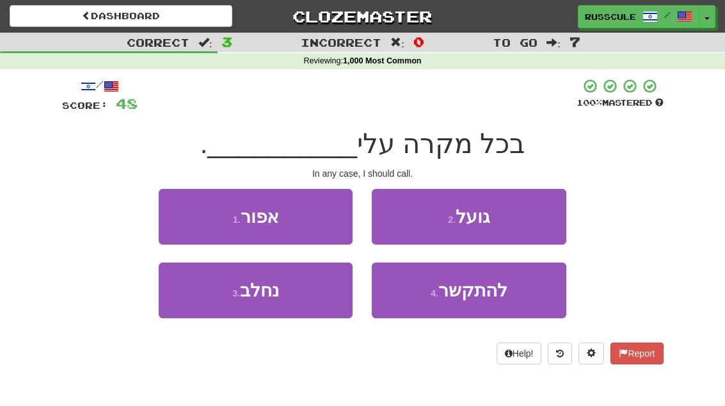
click at [479, 296] on span "להתקשר" at bounding box center [472, 290] width 69 height 20
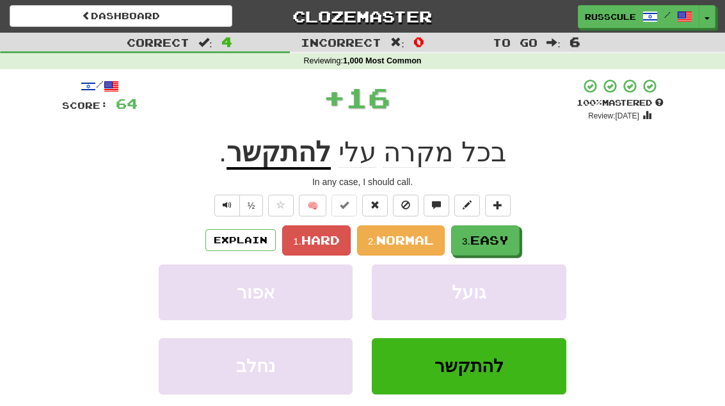
click at [515, 235] on button "3. Easy" at bounding box center [485, 240] width 68 height 30
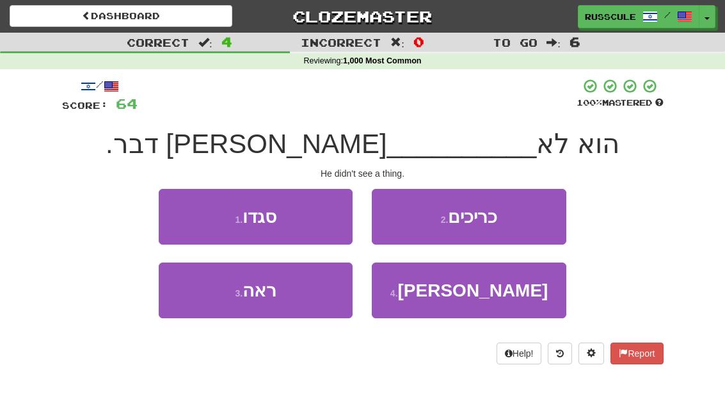
click at [218, 308] on button "3 . ראה" at bounding box center [256, 290] width 194 height 56
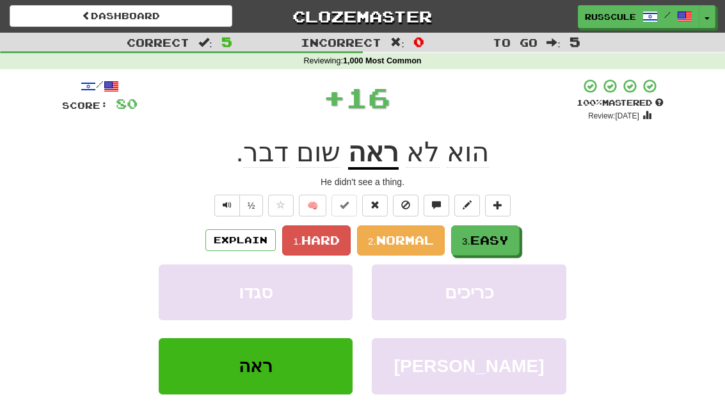
click at [501, 243] on span "Easy" at bounding box center [489, 240] width 38 height 14
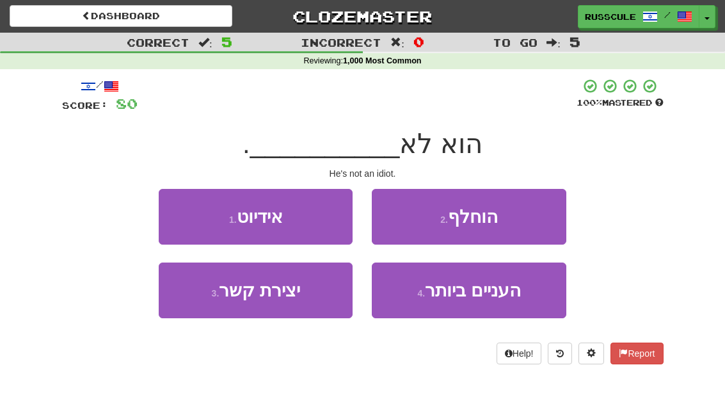
click at [174, 208] on button "1 . אידיוט" at bounding box center [256, 217] width 194 height 56
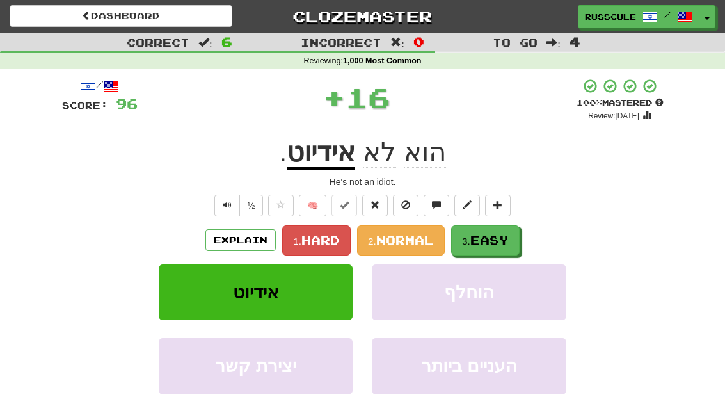
click at [497, 244] on span "Easy" at bounding box center [489, 240] width 38 height 14
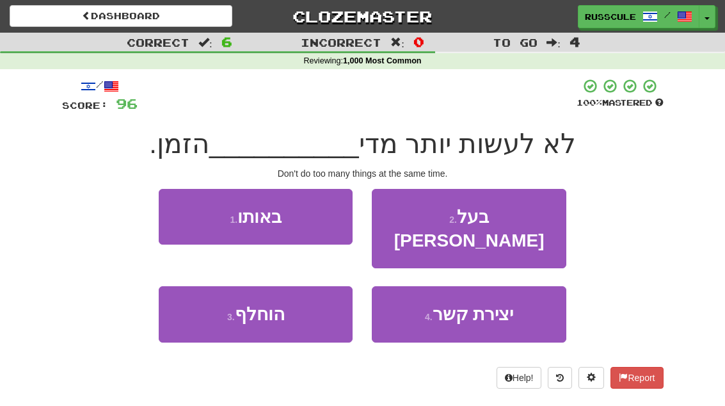
click at [170, 207] on button "1 . באותו" at bounding box center [256, 217] width 194 height 56
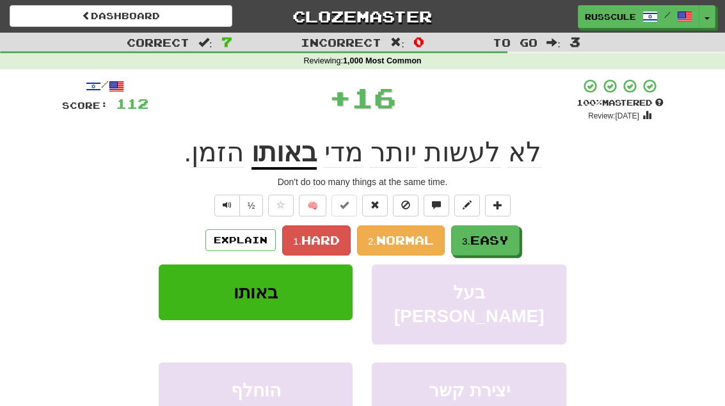
click at [498, 243] on span "Easy" at bounding box center [489, 240] width 38 height 14
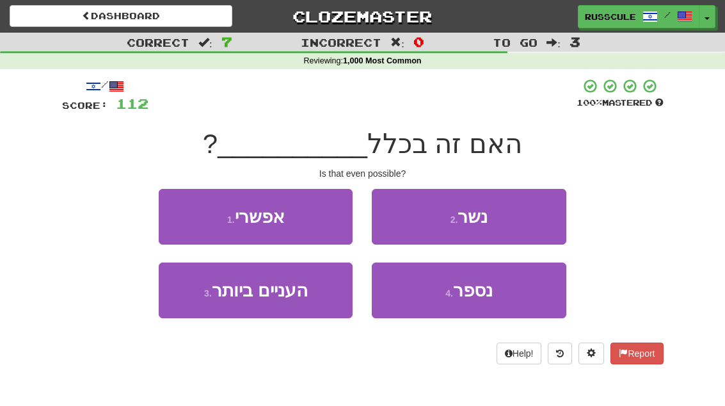
click at [178, 211] on button "1 . אפשרי" at bounding box center [256, 217] width 194 height 56
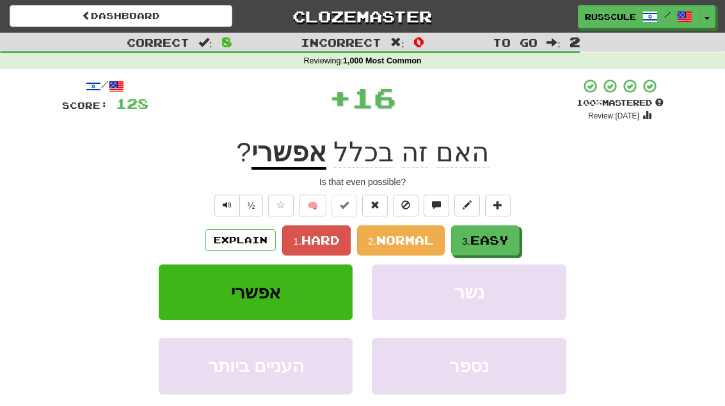
click at [498, 239] on span "Easy" at bounding box center [489, 240] width 38 height 14
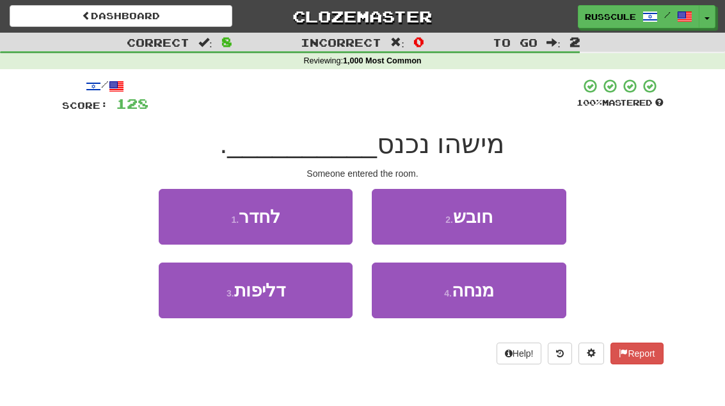
click at [175, 209] on button "1 . לחדר" at bounding box center [256, 217] width 194 height 56
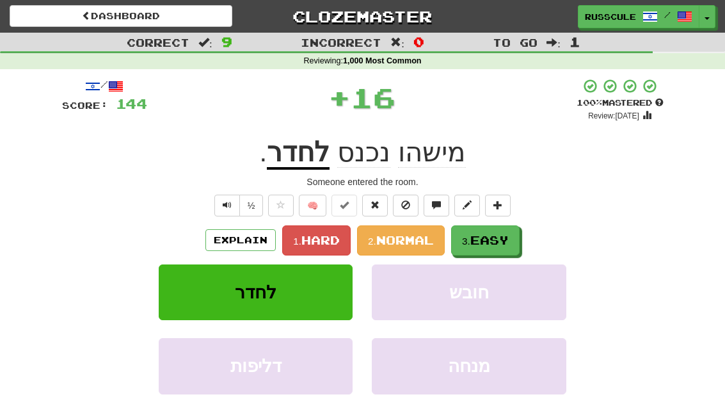
click at [500, 239] on span "Easy" at bounding box center [489, 240] width 38 height 14
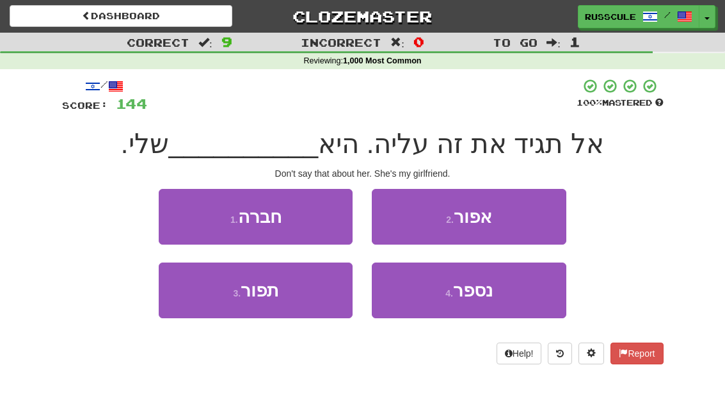
click at [182, 214] on button "1 . חברה" at bounding box center [256, 217] width 194 height 56
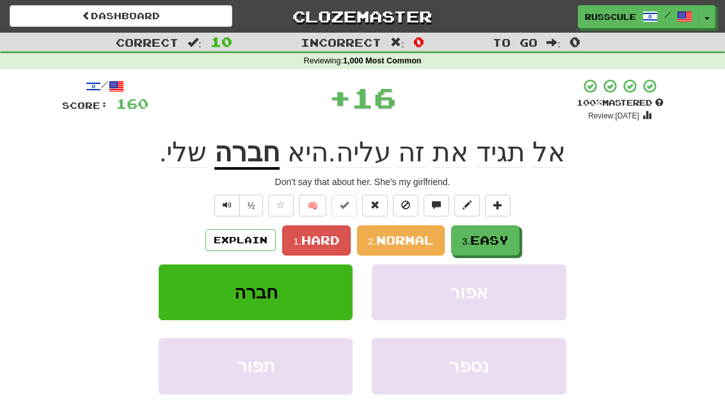
click at [504, 239] on span "Easy" at bounding box center [489, 240] width 38 height 14
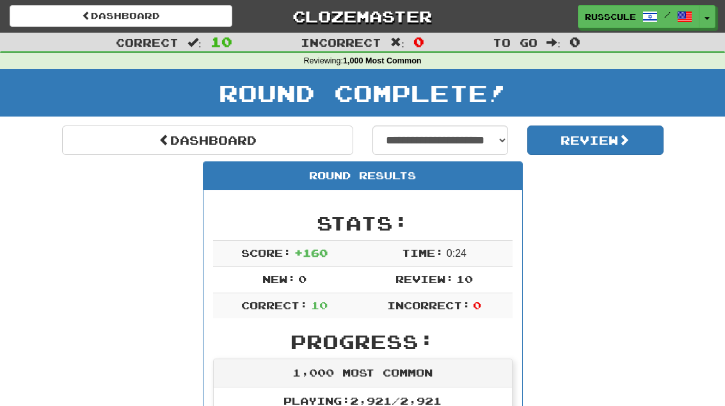
click at [109, 136] on link "Dashboard" at bounding box center [207, 139] width 291 height 29
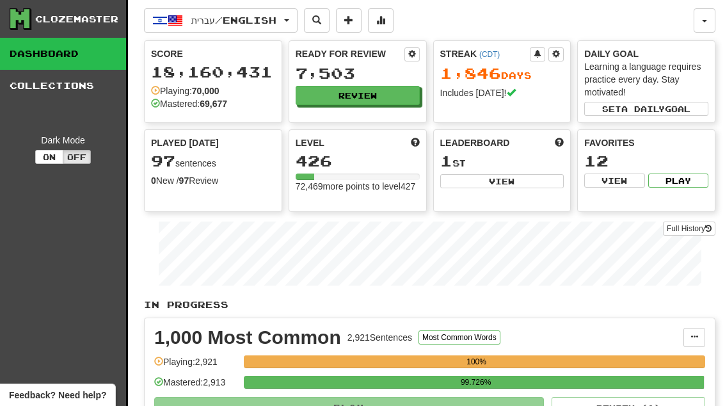
click at [395, 95] on button "Review" at bounding box center [358, 95] width 124 height 19
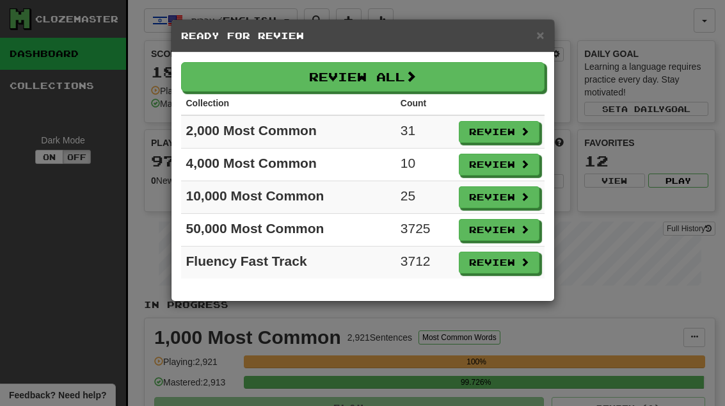
click at [495, 167] on button "Review" at bounding box center [499, 165] width 81 height 22
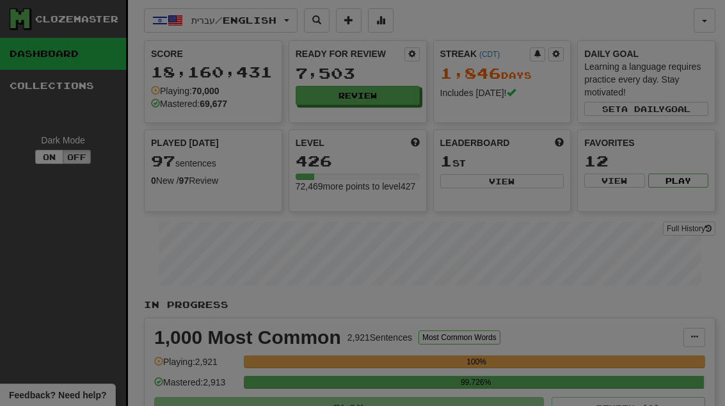
select select "**"
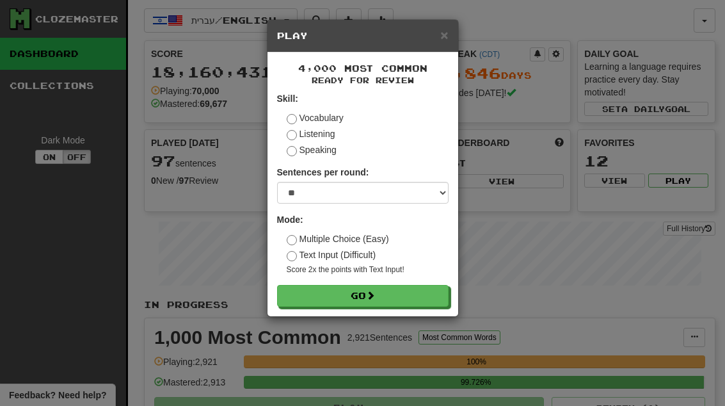
click at [408, 296] on button "Go" at bounding box center [362, 296] width 171 height 22
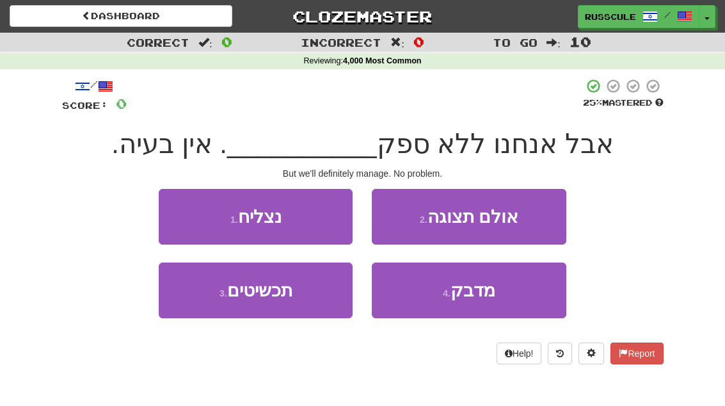
click at [176, 212] on button "1 . נצליח" at bounding box center [256, 217] width 194 height 56
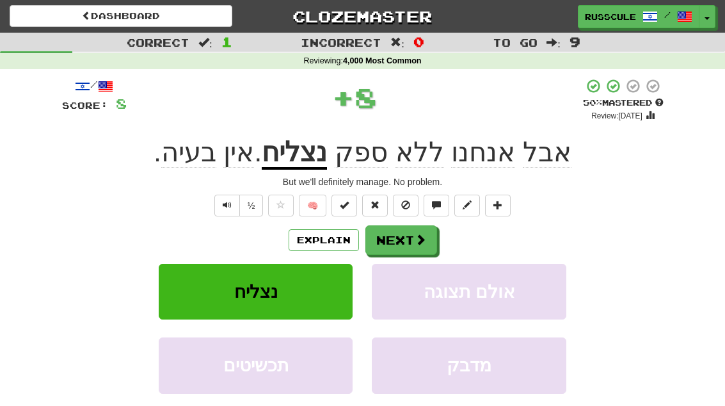
click at [424, 237] on span at bounding box center [421, 240] width 12 height 12
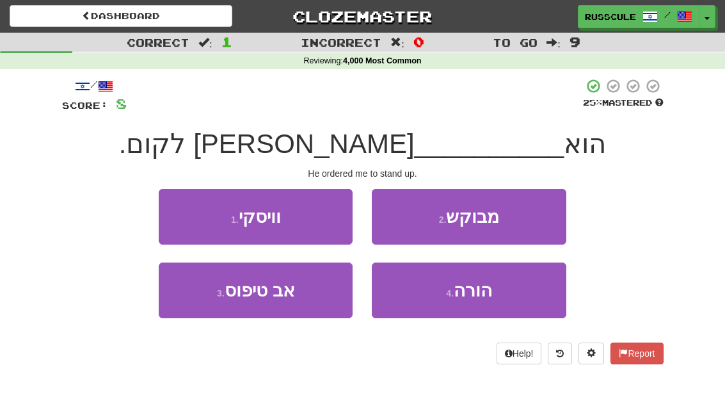
click at [474, 302] on button "4 . הורה" at bounding box center [469, 290] width 194 height 56
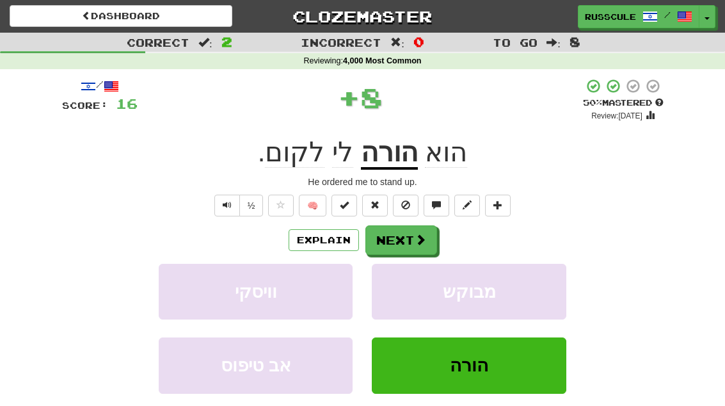
click at [423, 243] on span at bounding box center [421, 240] width 12 height 12
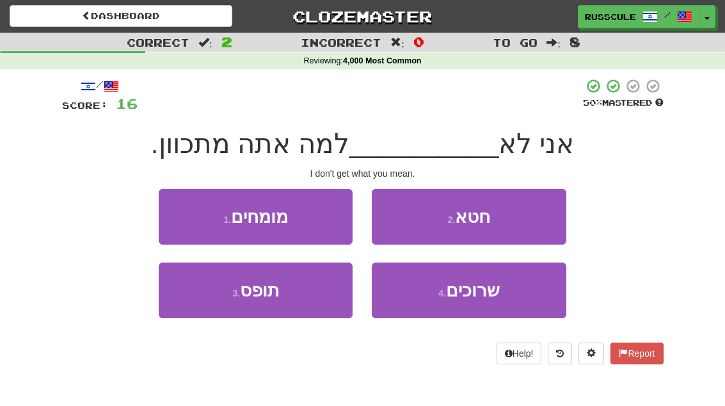
click at [218, 312] on button "3 . תופס" at bounding box center [256, 290] width 194 height 56
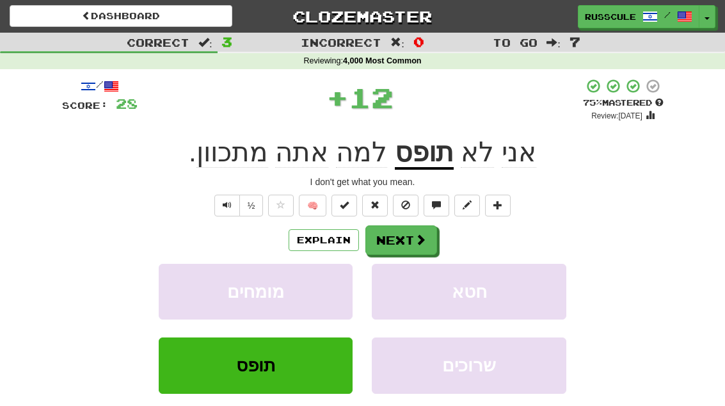
click at [417, 242] on span at bounding box center [421, 240] width 12 height 12
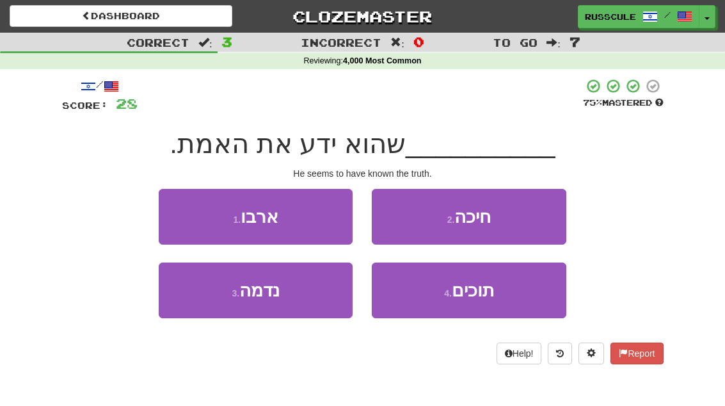
click at [480, 294] on span "תוכים" at bounding box center [473, 290] width 42 height 20
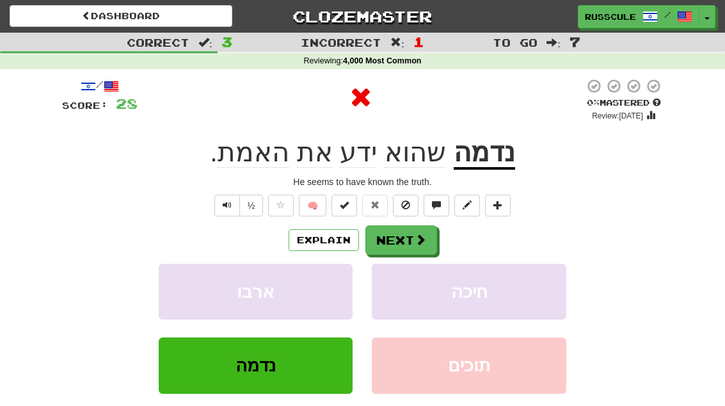
click at [420, 242] on span at bounding box center [421, 240] width 12 height 12
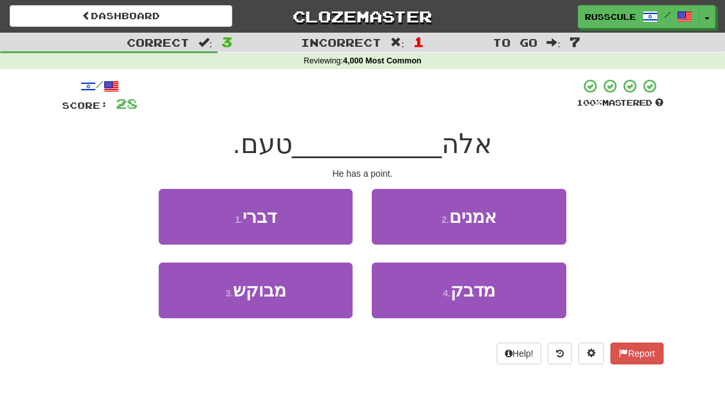
click at [171, 212] on button "1 . דברי" at bounding box center [256, 217] width 194 height 56
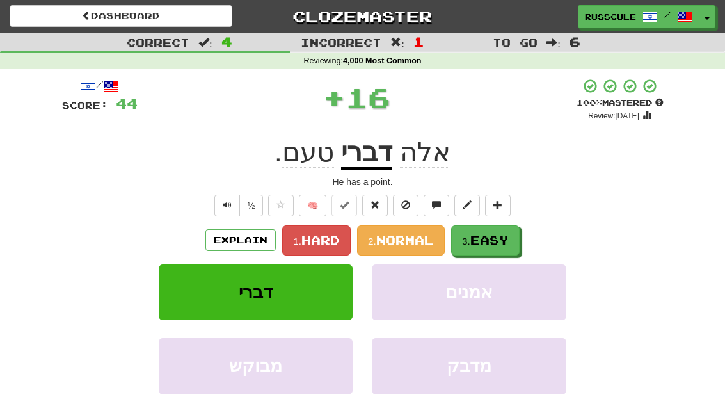
click at [495, 243] on span "Easy" at bounding box center [489, 240] width 38 height 14
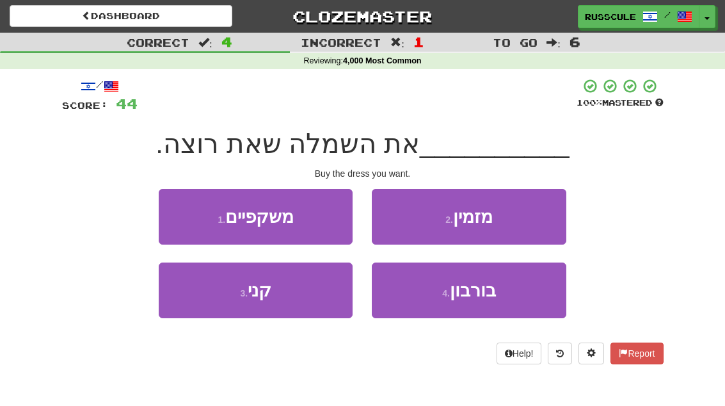
click at [219, 307] on button "3 . קני" at bounding box center [256, 290] width 194 height 56
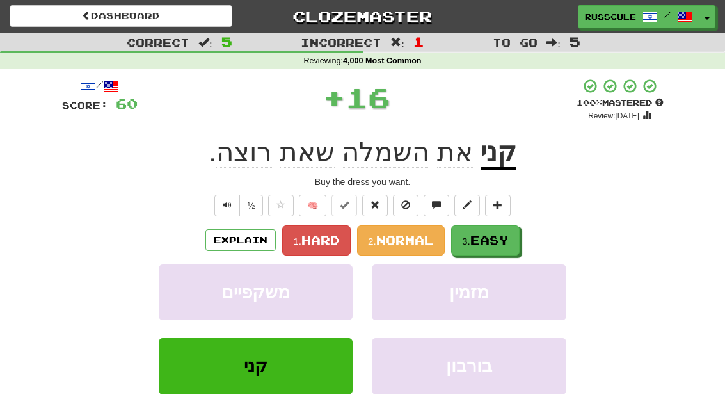
click at [493, 241] on span "Easy" at bounding box center [489, 240] width 38 height 14
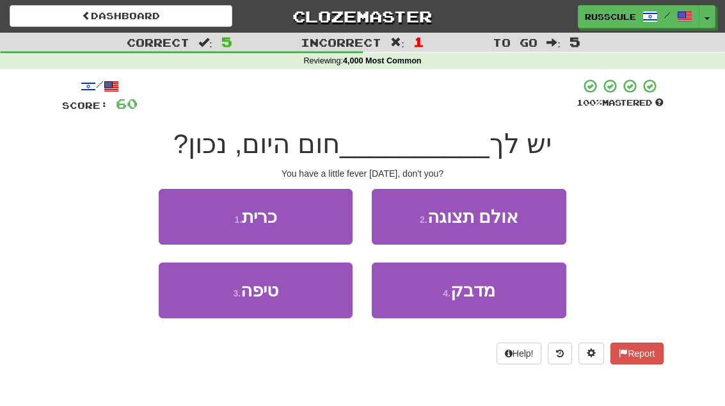
click at [217, 311] on button "3 . טיפה" at bounding box center [256, 290] width 194 height 56
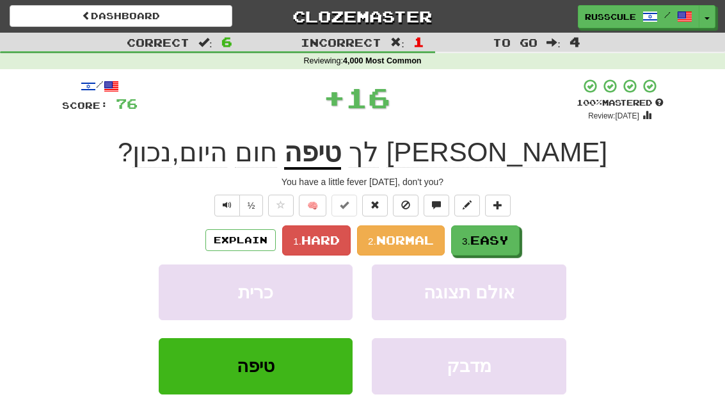
click at [498, 241] on span "Easy" at bounding box center [489, 240] width 38 height 14
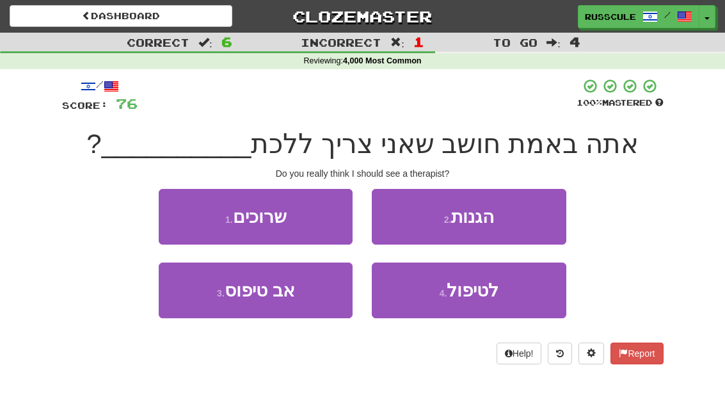
click at [472, 303] on button "4 . לטיפול" at bounding box center [469, 290] width 194 height 56
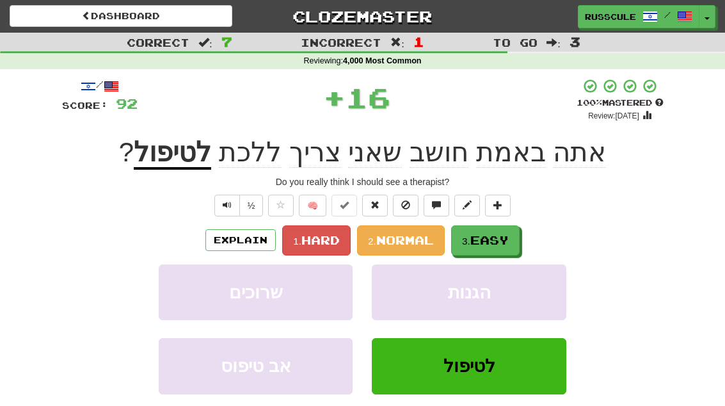
click at [498, 237] on span "Easy" at bounding box center [489, 240] width 38 height 14
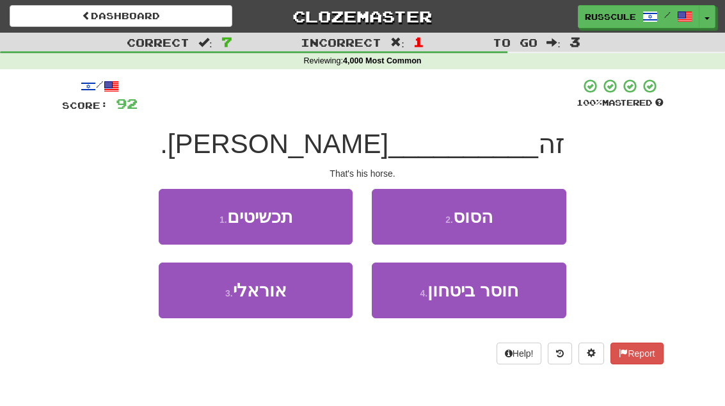
click at [530, 220] on button "2 . הסוס" at bounding box center [469, 217] width 194 height 56
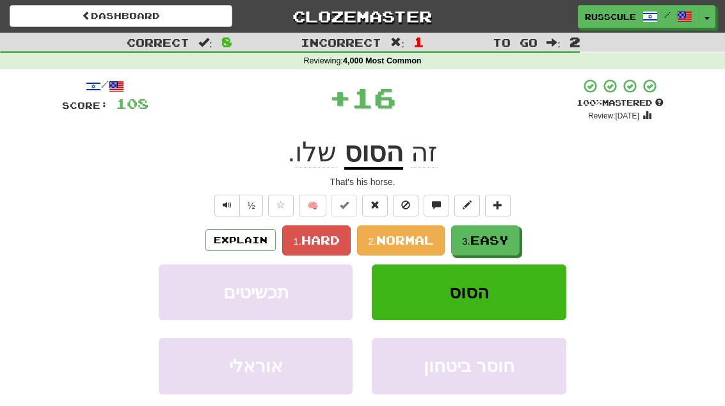
click at [491, 243] on span "Easy" at bounding box center [489, 240] width 38 height 14
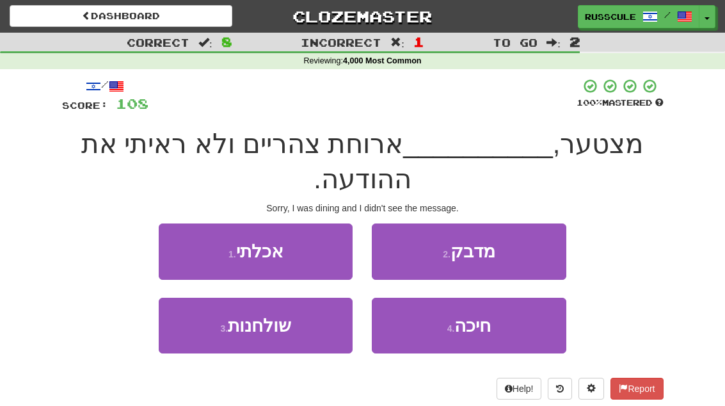
click at [200, 258] on button "1 . אכלתי" at bounding box center [256, 251] width 194 height 56
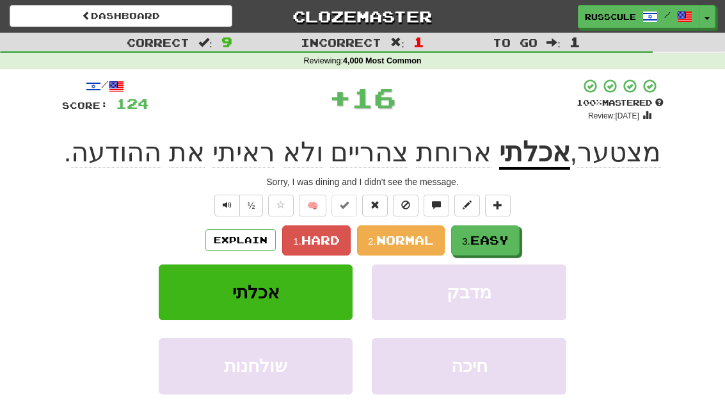
click at [510, 250] on button "3. Easy" at bounding box center [485, 240] width 68 height 30
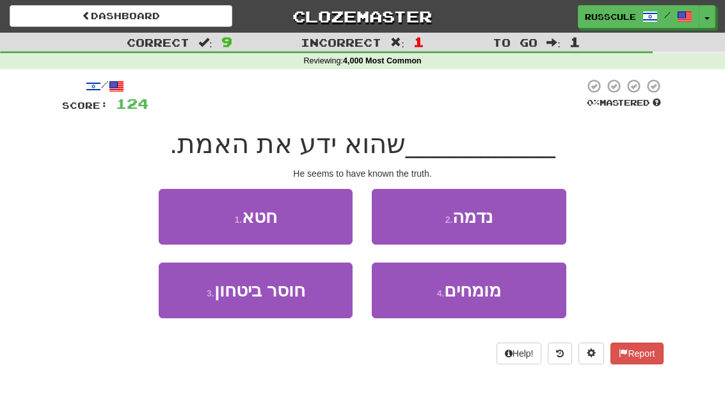
click at [523, 217] on button "2 . נדמה" at bounding box center [469, 217] width 194 height 56
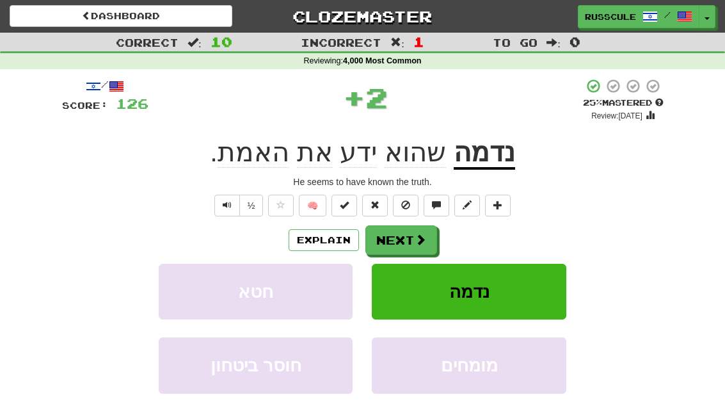
click at [418, 239] on span at bounding box center [421, 240] width 12 height 12
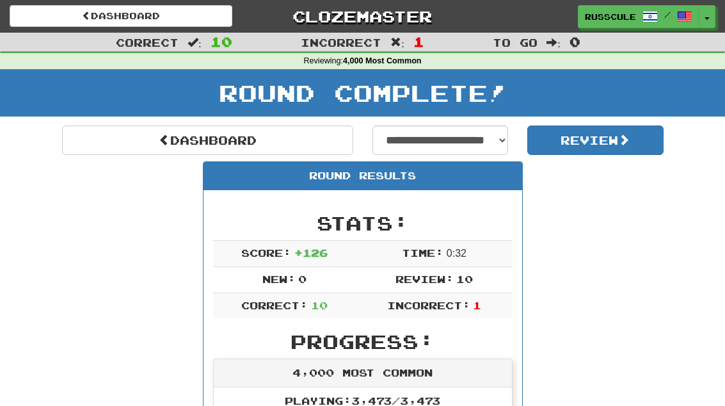
click at [118, 142] on link "Dashboard" at bounding box center [207, 139] width 291 height 29
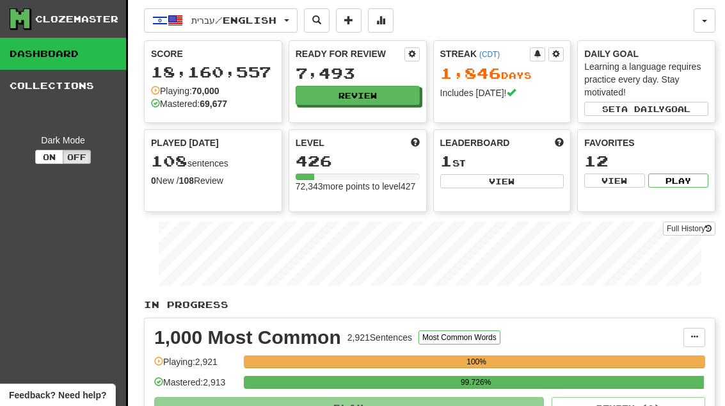
click at [394, 26] on button at bounding box center [381, 20] width 26 height 24
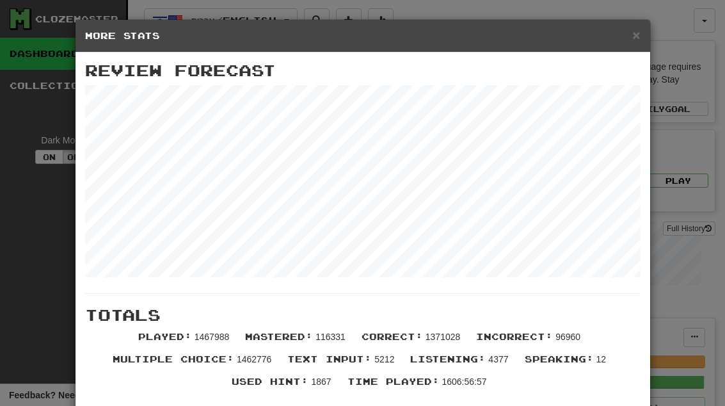
click at [638, 36] on span "×" at bounding box center [636, 35] width 8 height 15
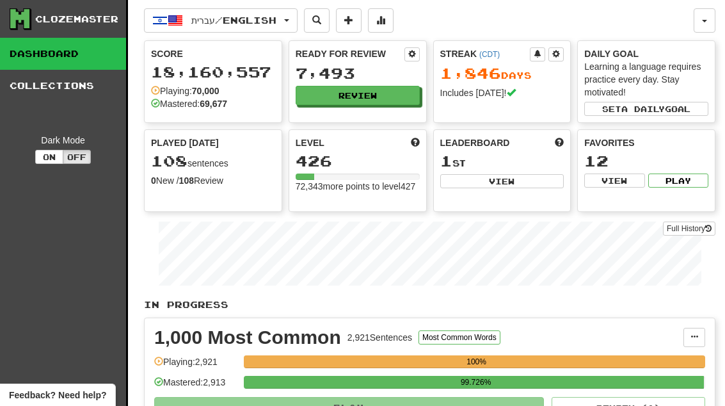
click at [397, 97] on button "Review" at bounding box center [358, 95] width 124 height 19
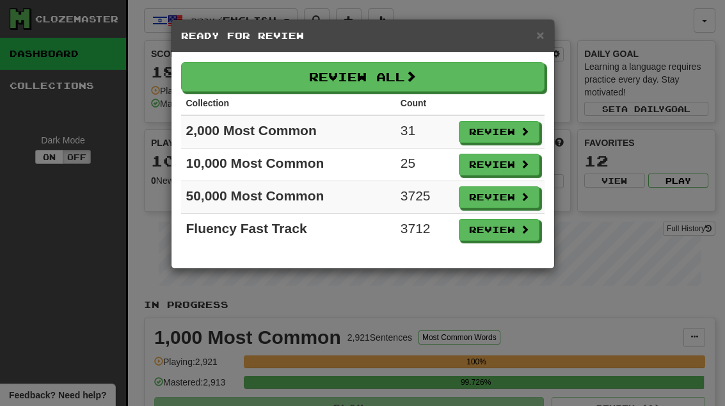
click at [516, 234] on button "Review" at bounding box center [499, 230] width 81 height 22
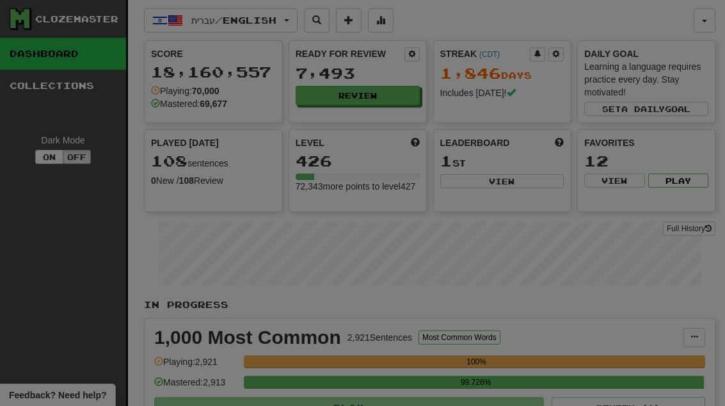
select select "**"
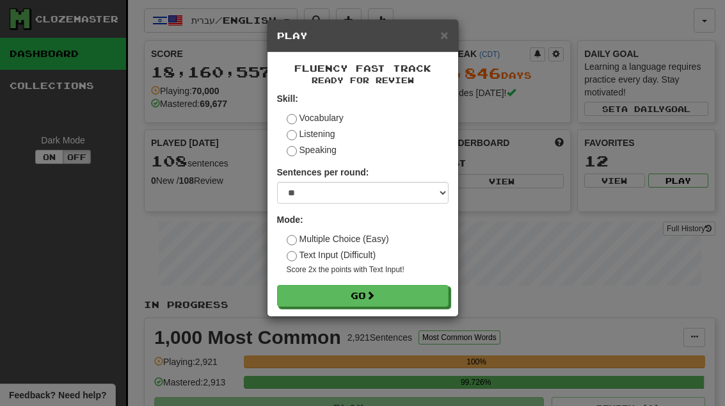
click at [428, 296] on button "Go" at bounding box center [362, 296] width 171 height 22
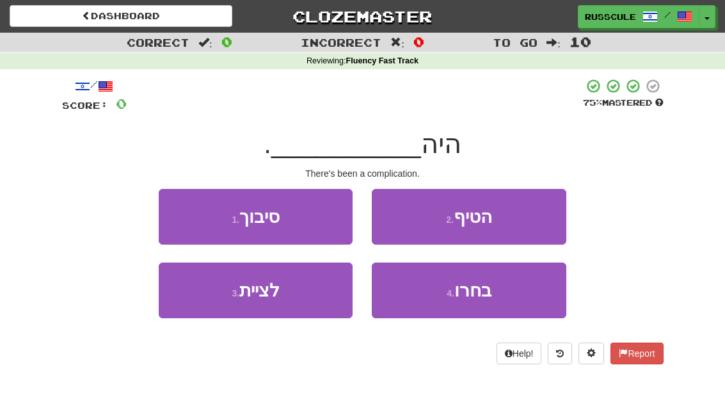
click at [170, 213] on button "1 . סיבוך" at bounding box center [256, 217] width 194 height 56
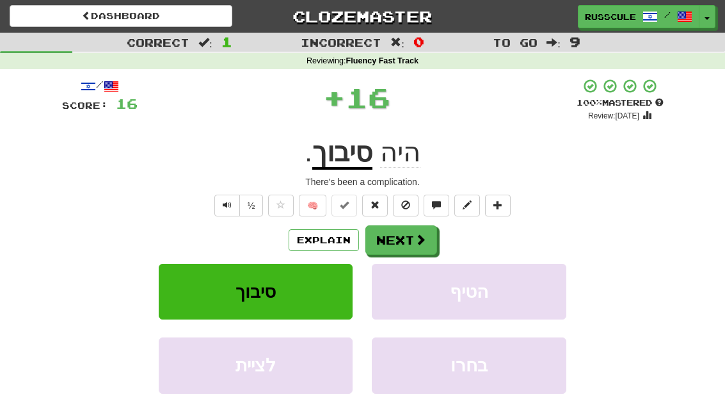
click at [417, 240] on span at bounding box center [421, 240] width 12 height 12
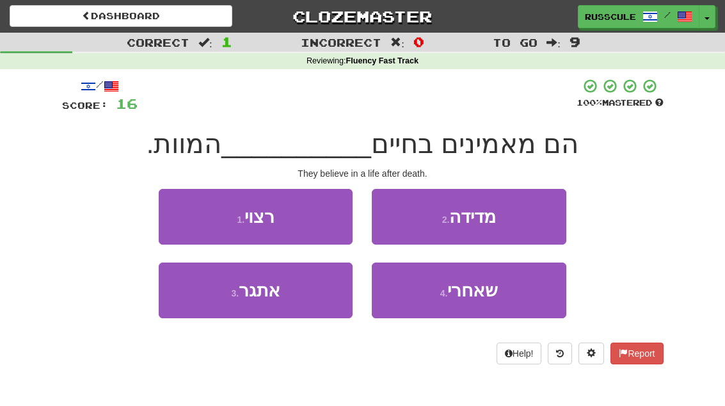
click at [478, 301] on button "4 . שאחרי" at bounding box center [469, 290] width 194 height 56
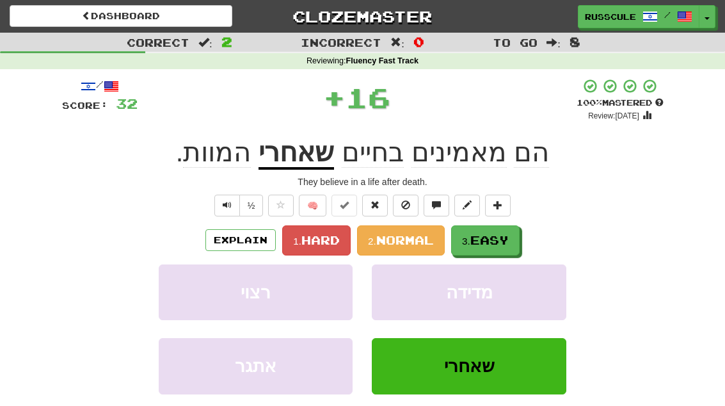
click at [506, 241] on span "Easy" at bounding box center [489, 240] width 38 height 14
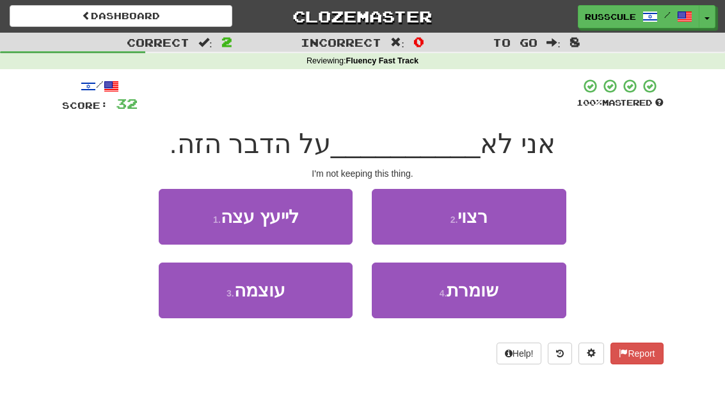
click at [482, 296] on span "שומרת" at bounding box center [473, 290] width 52 height 20
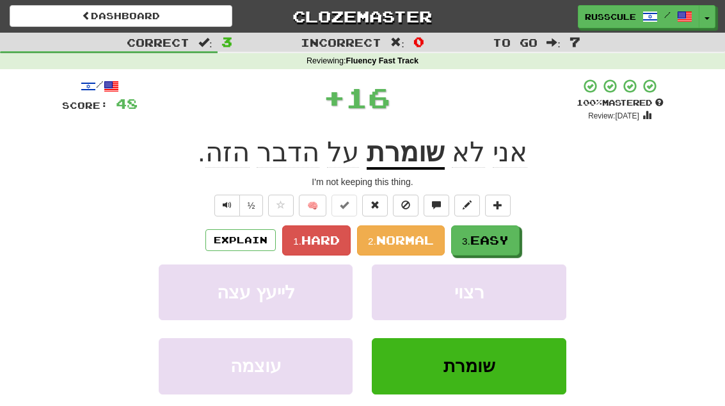
click at [501, 248] on button "3. Easy" at bounding box center [485, 240] width 68 height 30
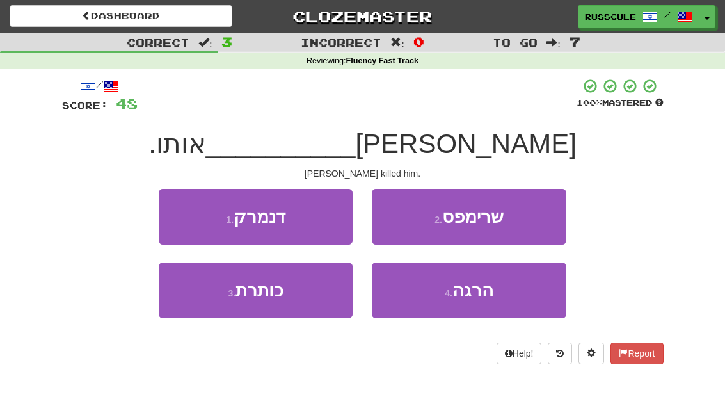
click at [497, 299] on button "4 . הרגה" at bounding box center [469, 290] width 194 height 56
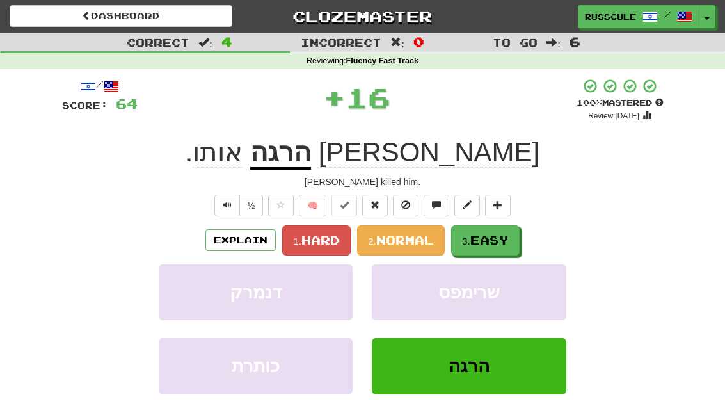
click at [516, 239] on button "3. Easy" at bounding box center [485, 240] width 68 height 30
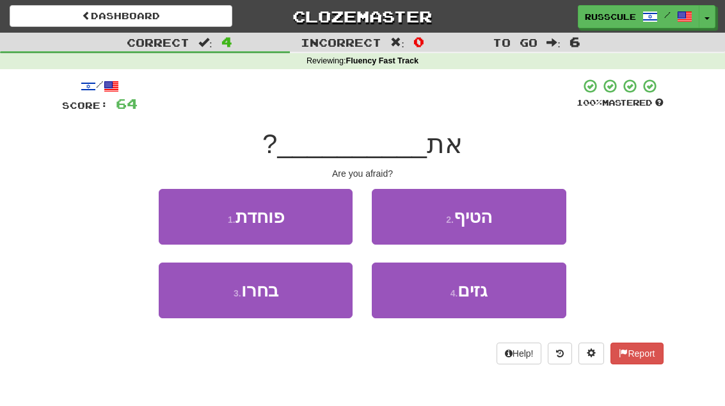
click at [170, 211] on button "1 . פוחדת" at bounding box center [256, 217] width 194 height 56
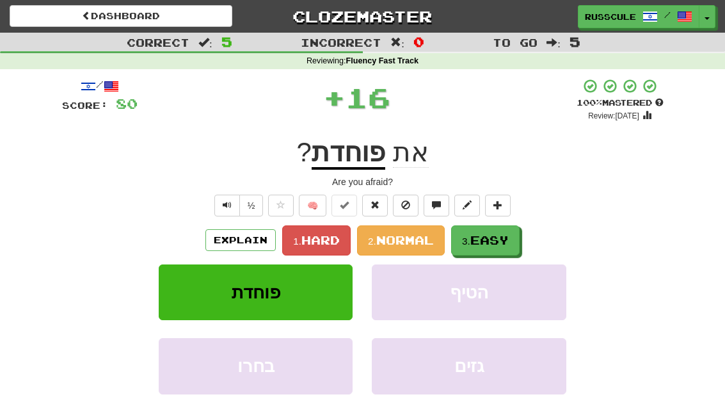
click at [517, 243] on button "3. Easy" at bounding box center [485, 240] width 68 height 30
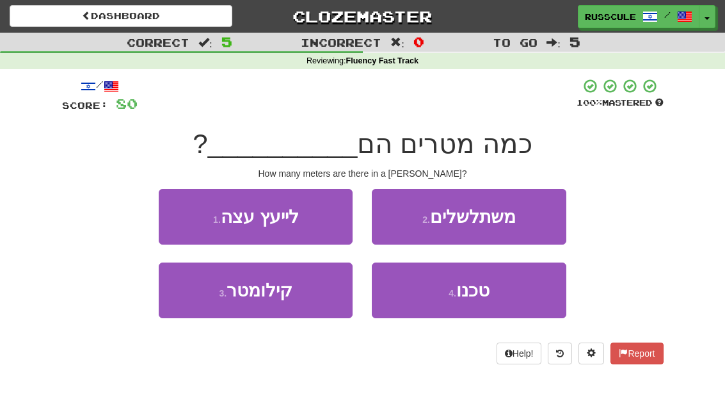
click at [209, 306] on button "3 . קילומטר" at bounding box center [256, 290] width 194 height 56
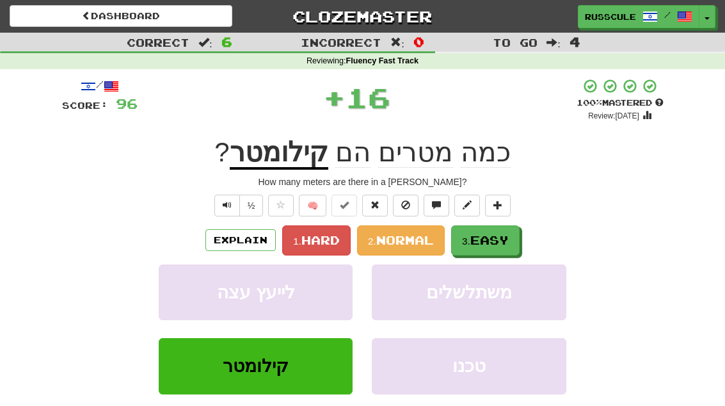
click at [507, 242] on span "Easy" at bounding box center [489, 240] width 38 height 14
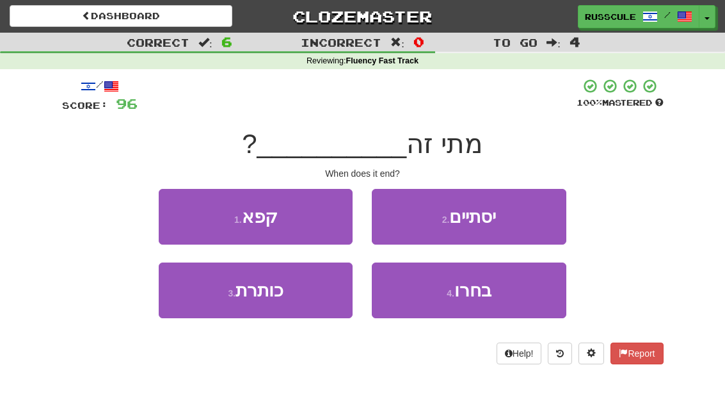
click at [523, 222] on button "2 . יסתיים" at bounding box center [469, 217] width 194 height 56
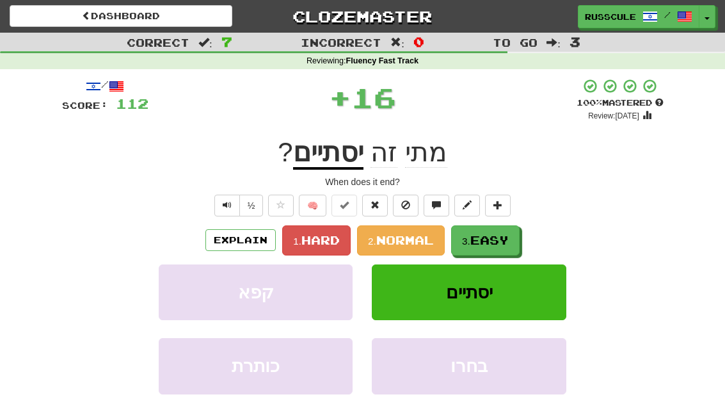
click at [502, 241] on span "Easy" at bounding box center [489, 240] width 38 height 14
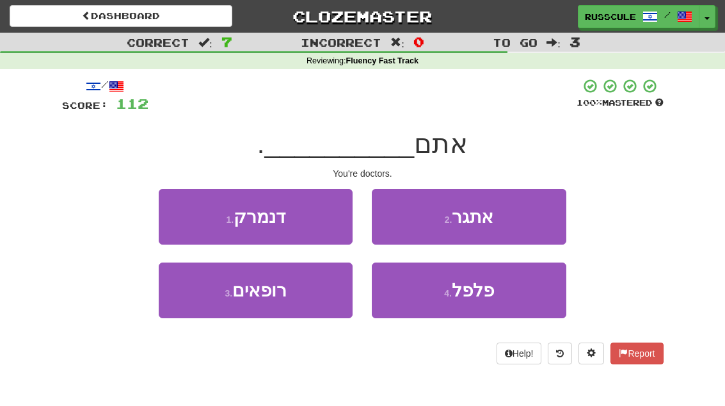
click at [214, 305] on button "3 . רופאים" at bounding box center [256, 290] width 194 height 56
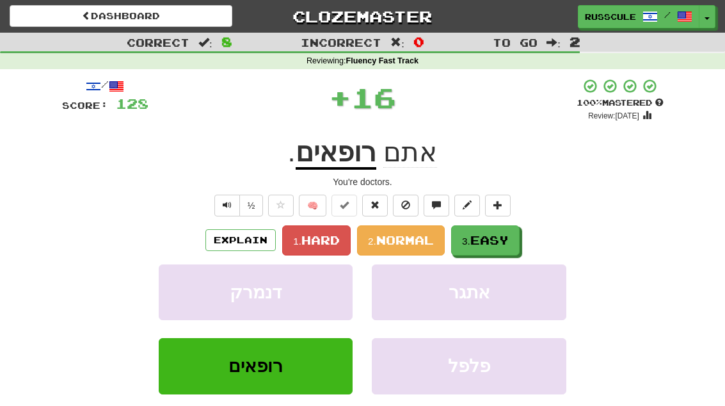
click at [506, 234] on span "Easy" at bounding box center [489, 240] width 38 height 14
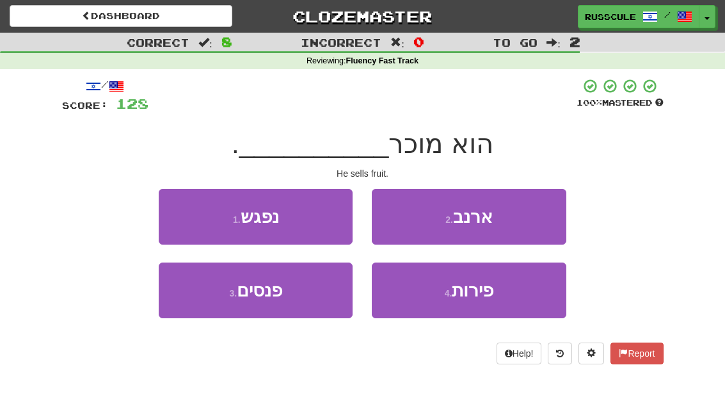
click at [493, 297] on span "פירות" at bounding box center [473, 290] width 42 height 20
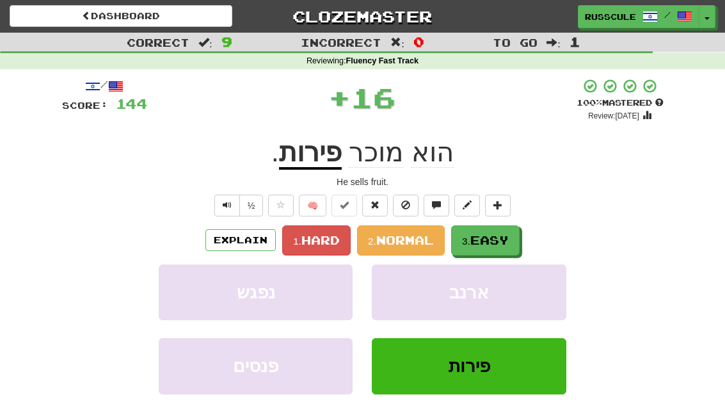
click at [509, 240] on span "Easy" at bounding box center [489, 240] width 38 height 14
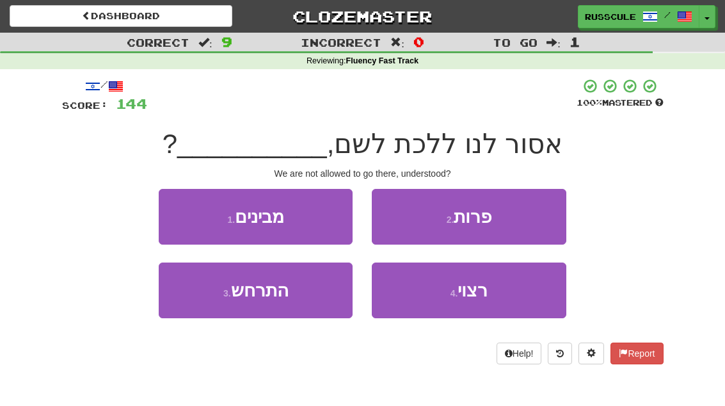
click at [165, 207] on button "1 . מבינים" at bounding box center [256, 217] width 194 height 56
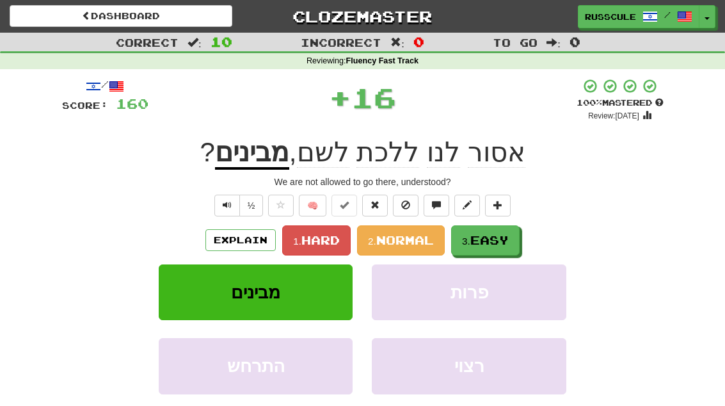
click at [508, 240] on span "Easy" at bounding box center [489, 240] width 38 height 14
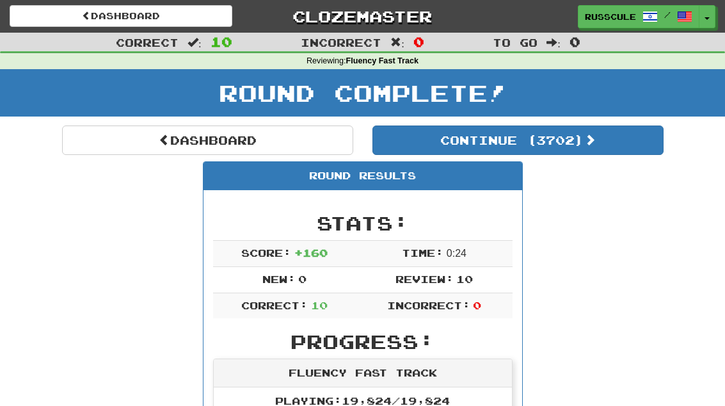
click at [612, 150] on button "Continue ( 3702 )" at bounding box center [517, 139] width 291 height 29
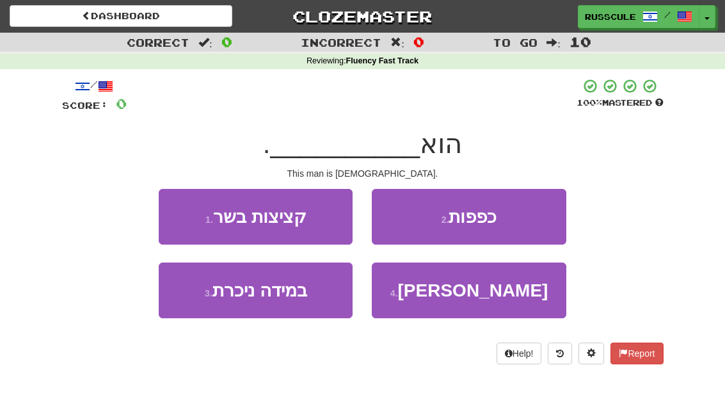
click at [502, 299] on button "4 . [GEOGRAPHIC_DATA]" at bounding box center [469, 290] width 194 height 56
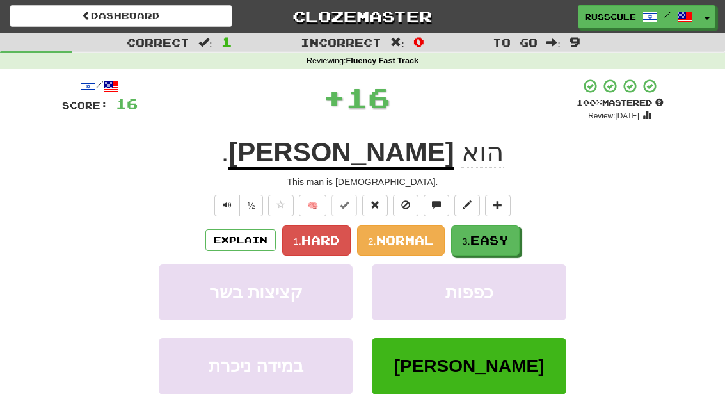
click at [516, 244] on button "3. Easy" at bounding box center [485, 240] width 68 height 30
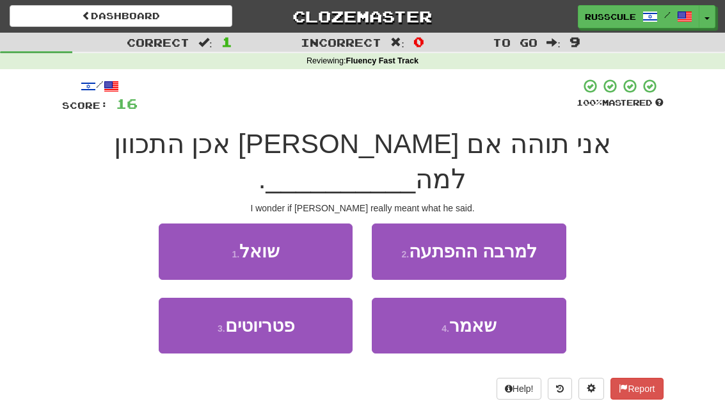
click at [501, 299] on button "4 . שאמר" at bounding box center [469, 326] width 194 height 56
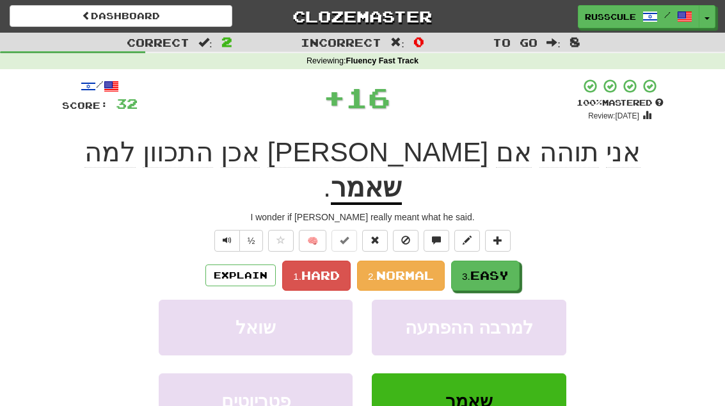
click at [520, 260] on button "3. Easy" at bounding box center [485, 275] width 68 height 30
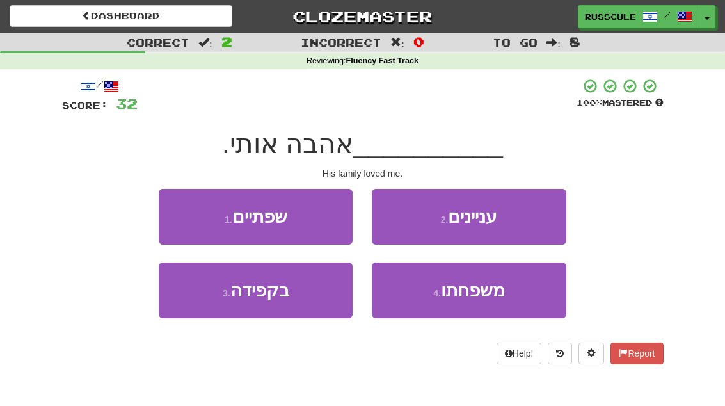
click at [500, 298] on span "משפחתו" at bounding box center [473, 290] width 64 height 20
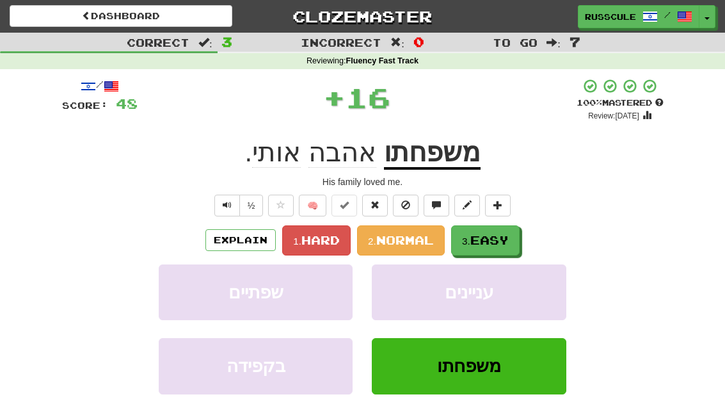
click at [507, 249] on button "3. Easy" at bounding box center [485, 240] width 68 height 30
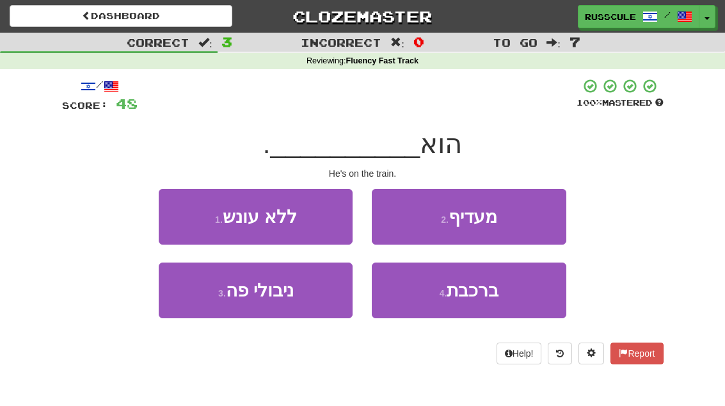
click at [495, 296] on span "ברכבת" at bounding box center [473, 290] width 52 height 20
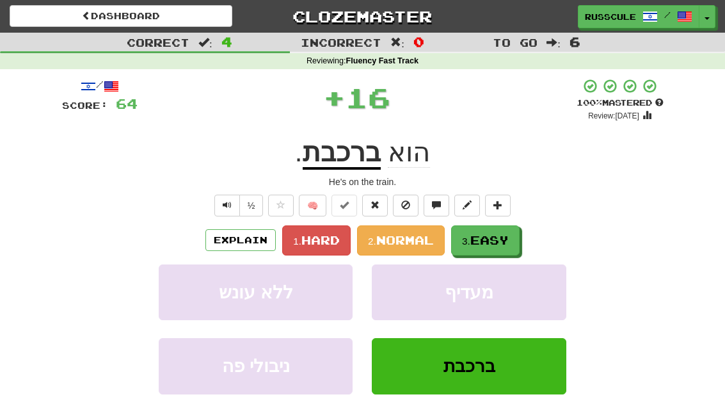
click at [509, 241] on span "Easy" at bounding box center [489, 240] width 38 height 14
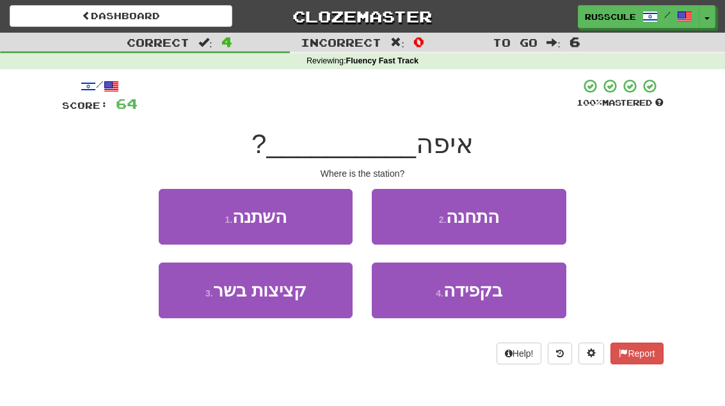
click at [537, 220] on button "2 . התחנה" at bounding box center [469, 217] width 194 height 56
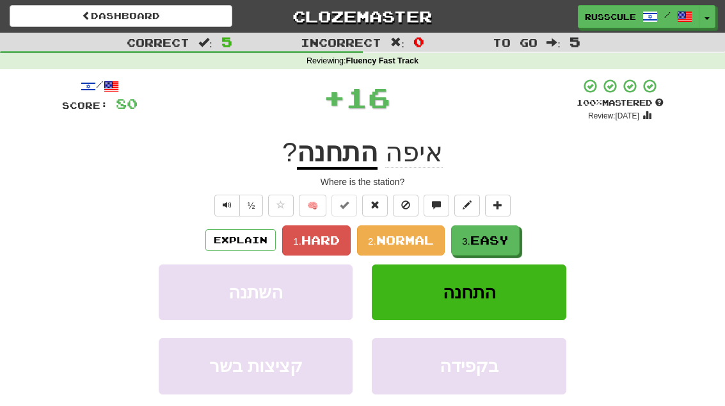
click at [502, 244] on span "Easy" at bounding box center [489, 240] width 38 height 14
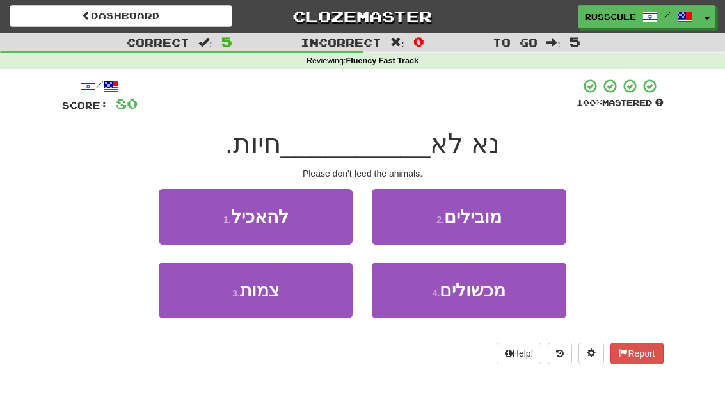
click at [161, 213] on button "1 . להאכיל" at bounding box center [256, 217] width 194 height 56
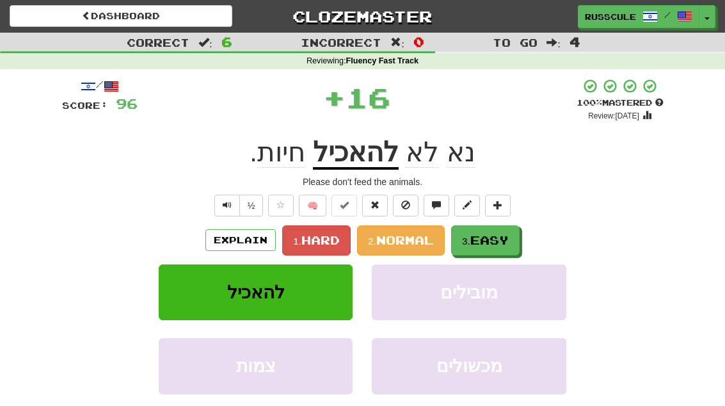
click at [507, 242] on span "Easy" at bounding box center [489, 240] width 38 height 14
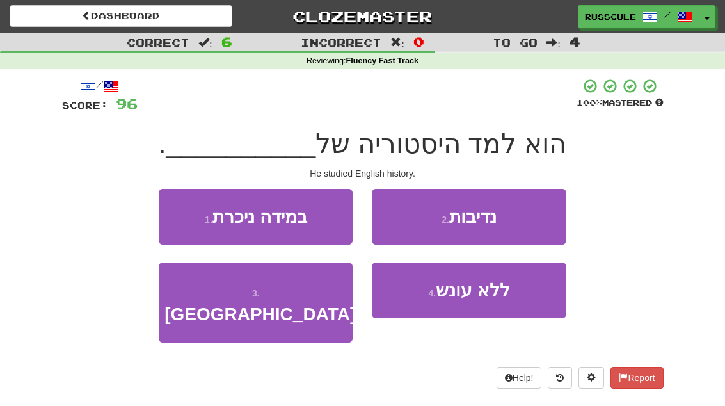
click at [212, 308] on button "3 . [GEOGRAPHIC_DATA]" at bounding box center [256, 302] width 194 height 80
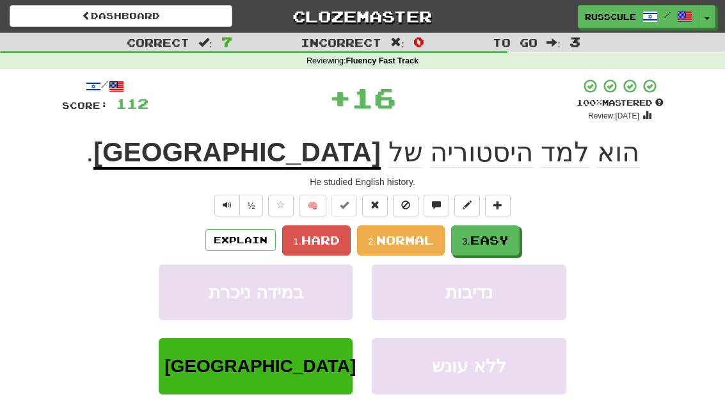
click at [509, 237] on span "Easy" at bounding box center [489, 240] width 38 height 14
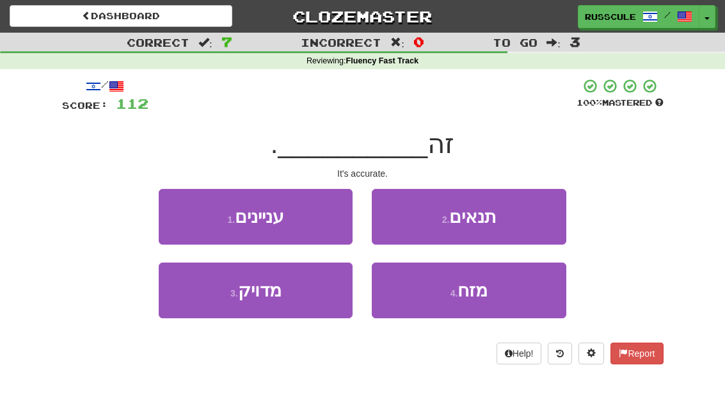
click at [211, 306] on button "3 . מדויק" at bounding box center [256, 290] width 194 height 56
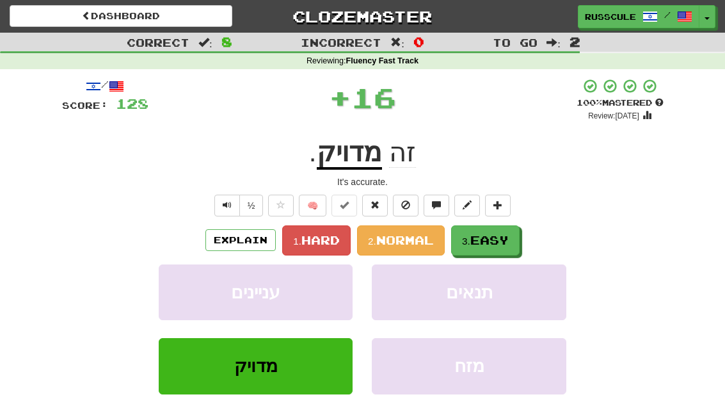
click at [505, 241] on span "Easy" at bounding box center [489, 240] width 38 height 14
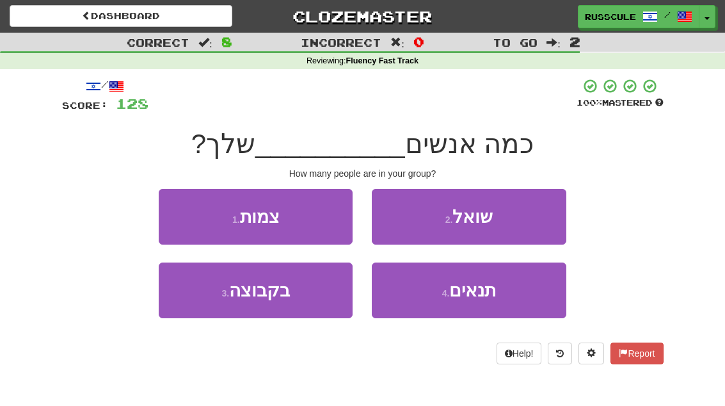
click at [213, 305] on button "3 . בקבוצה" at bounding box center [256, 290] width 194 height 56
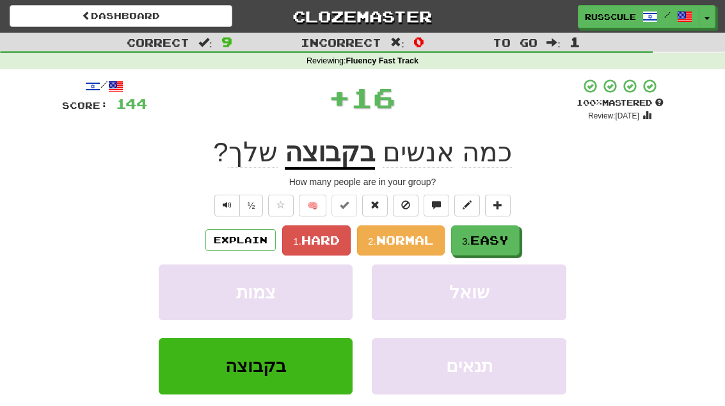
click at [504, 240] on span "Easy" at bounding box center [489, 240] width 38 height 14
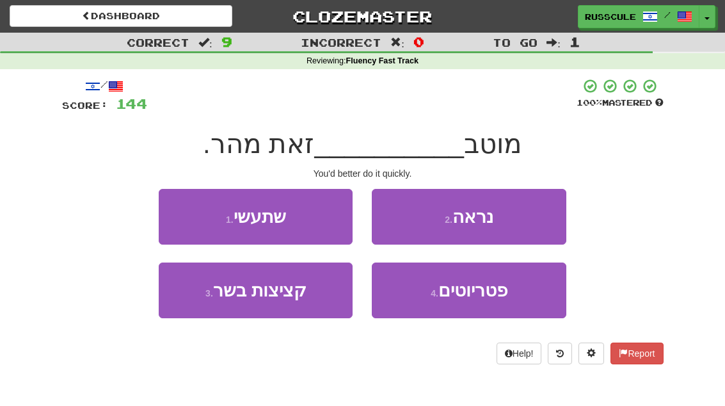
click at [169, 209] on button "1 . שתעשי" at bounding box center [256, 217] width 194 height 56
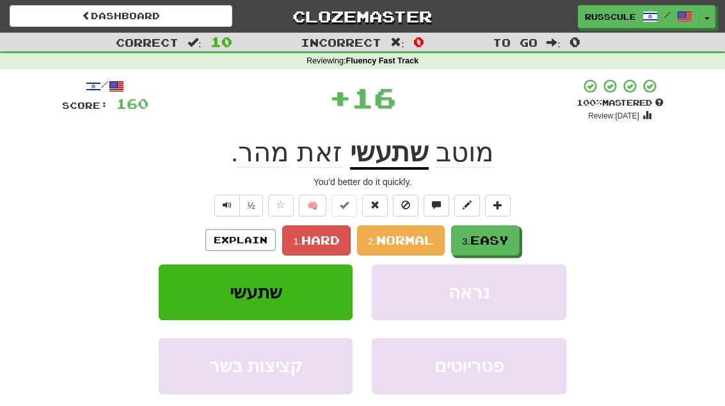
click at [509, 238] on span "Easy" at bounding box center [489, 240] width 38 height 14
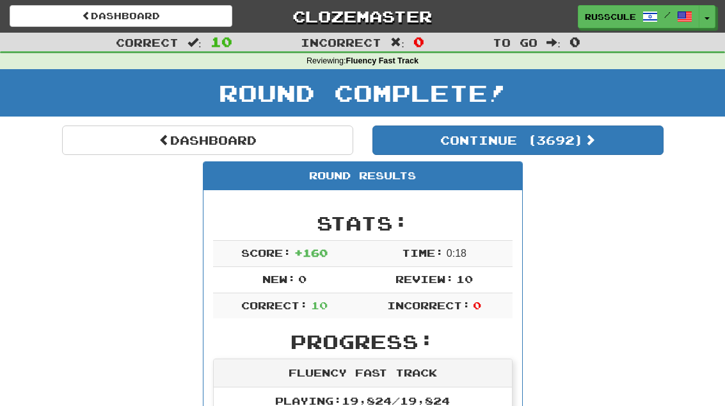
click at [617, 151] on button "Continue ( 3692 )" at bounding box center [517, 139] width 291 height 29
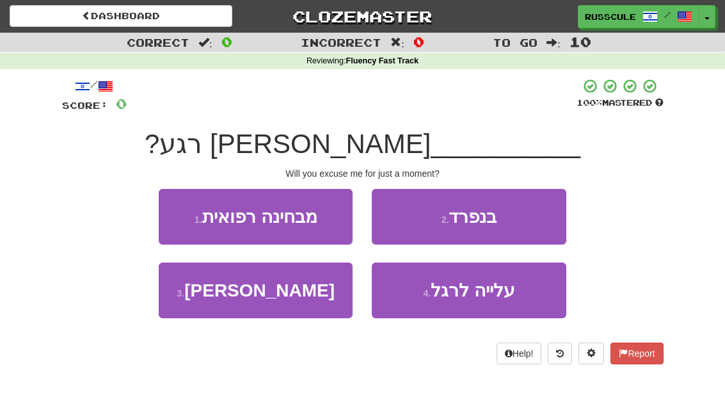
click at [211, 300] on button "3 . תסלחו" at bounding box center [256, 290] width 194 height 56
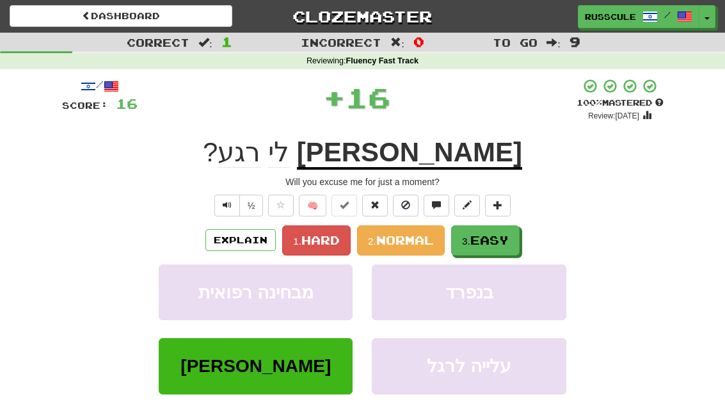
click at [508, 240] on span "Easy" at bounding box center [489, 240] width 38 height 14
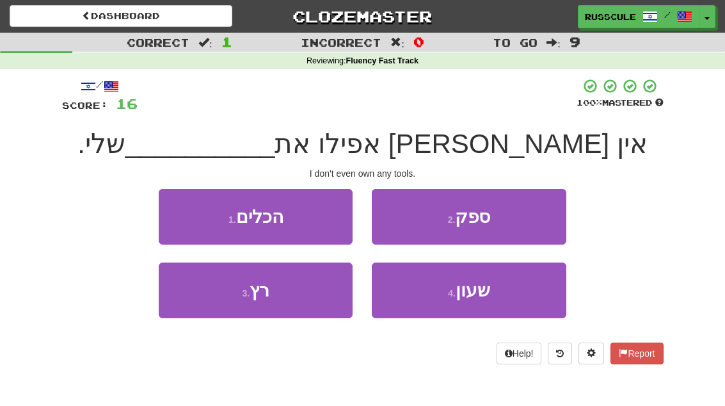
click at [178, 213] on button "1 . הכלים" at bounding box center [256, 217] width 194 height 56
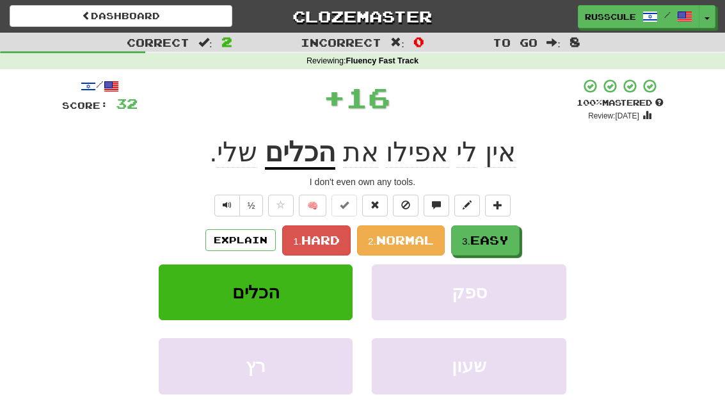
click at [509, 242] on span "Easy" at bounding box center [489, 240] width 38 height 14
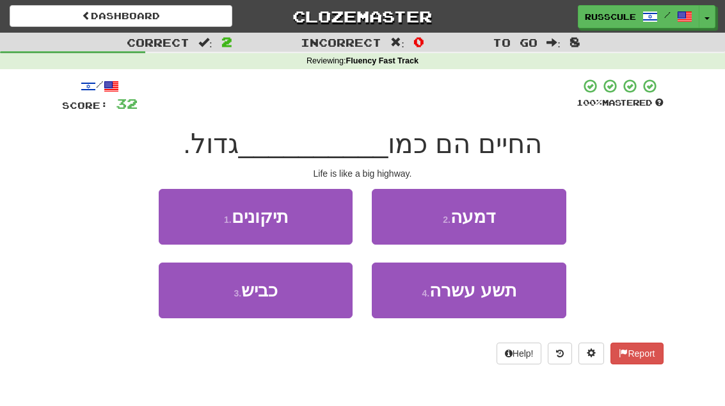
click at [214, 308] on button "3 . כביש" at bounding box center [256, 290] width 194 height 56
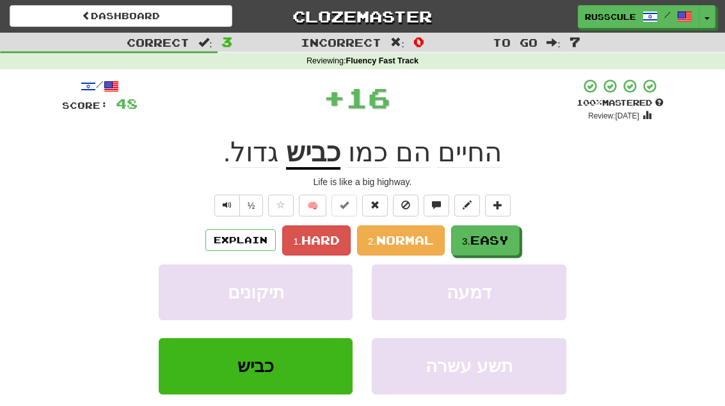
click at [500, 239] on span "Easy" at bounding box center [489, 240] width 38 height 14
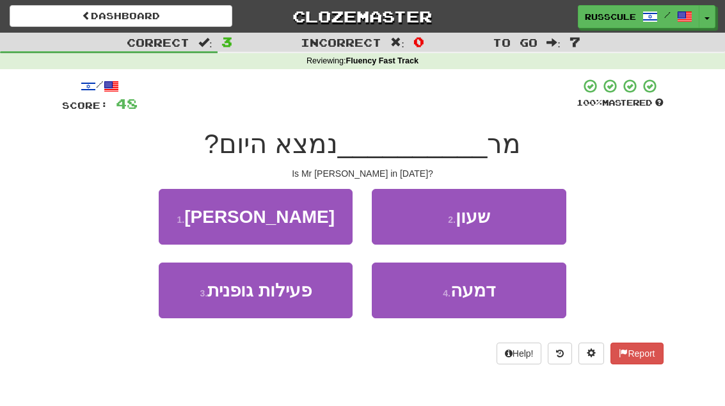
click at [177, 214] on button "1 . פרקר" at bounding box center [256, 217] width 194 height 56
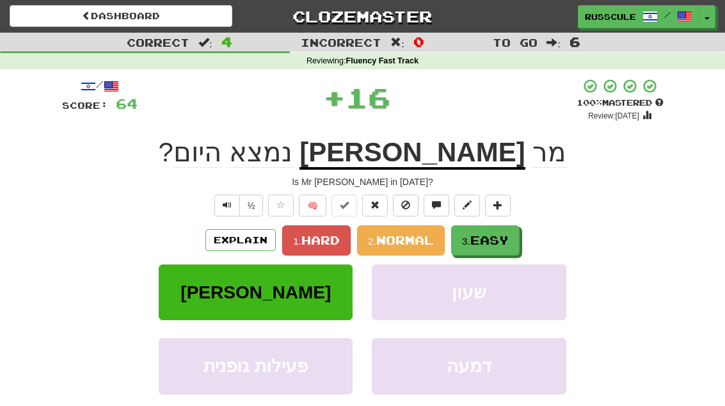
click at [508, 239] on span "Easy" at bounding box center [489, 240] width 38 height 14
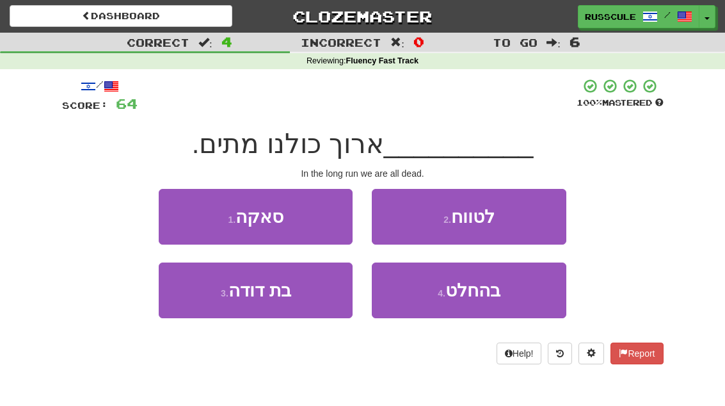
click at [541, 220] on button "2 . לטווח" at bounding box center [469, 217] width 194 height 56
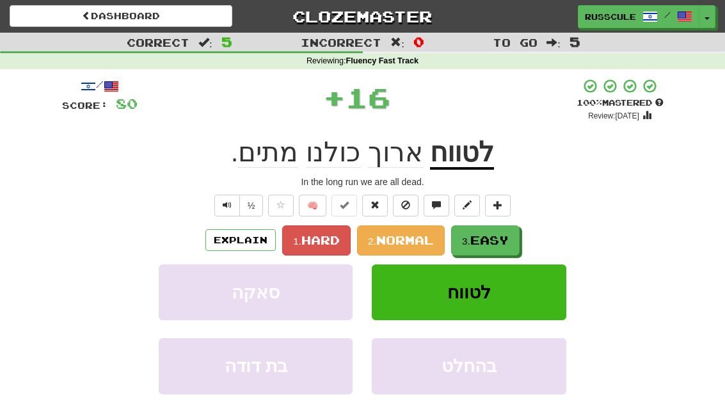
click at [509, 237] on span "Easy" at bounding box center [489, 240] width 38 height 14
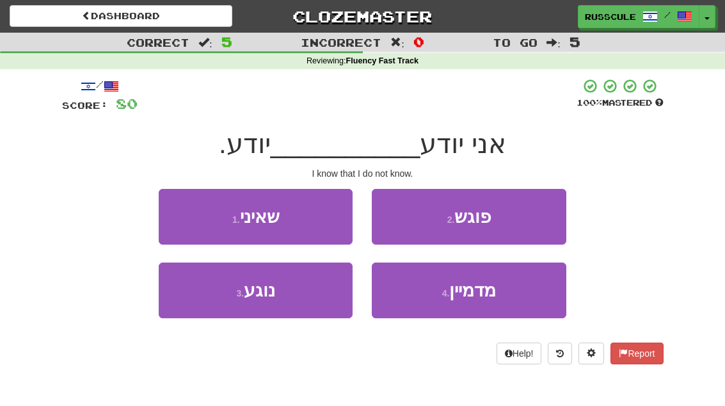
click at [175, 212] on button "1 . שאיני" at bounding box center [256, 217] width 194 height 56
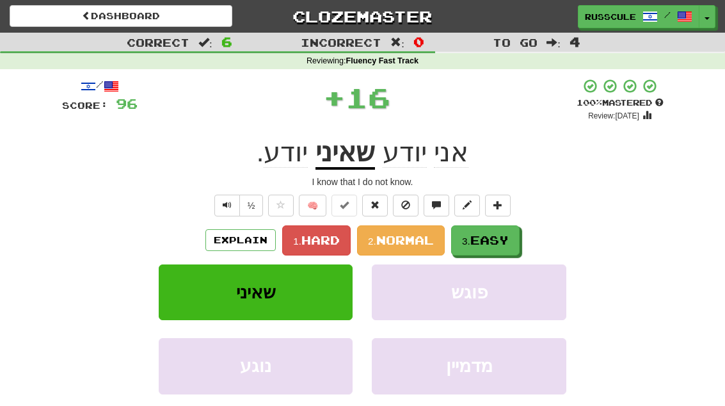
click at [503, 244] on span "Easy" at bounding box center [489, 240] width 38 height 14
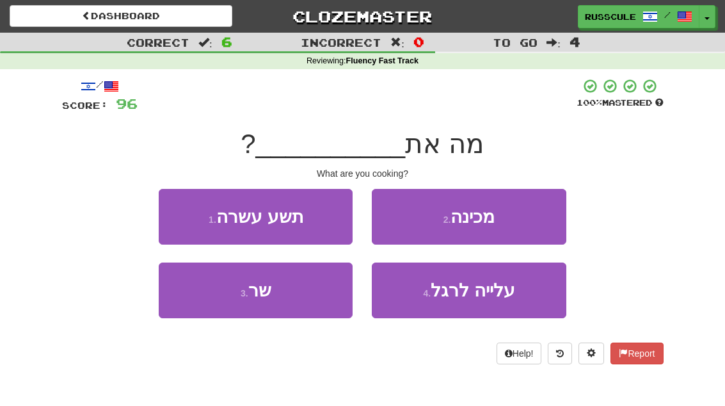
click at [526, 225] on button "2 . מכינה" at bounding box center [469, 217] width 194 height 56
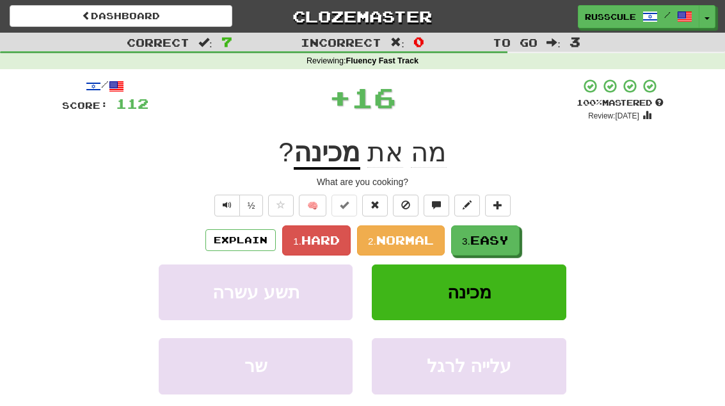
click at [505, 243] on span "Easy" at bounding box center [489, 240] width 38 height 14
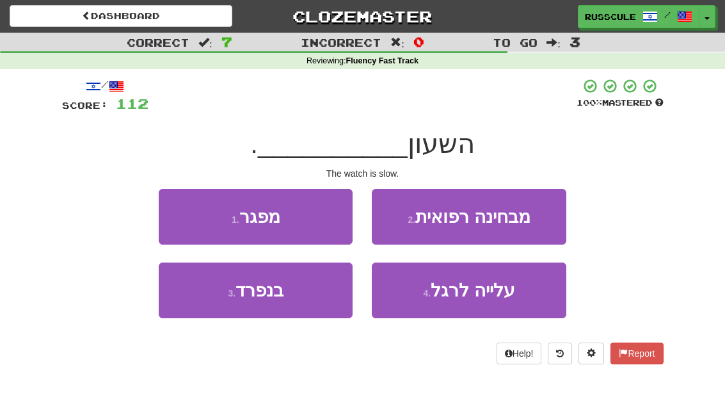
click at [174, 213] on button "1 . מפגר" at bounding box center [256, 217] width 194 height 56
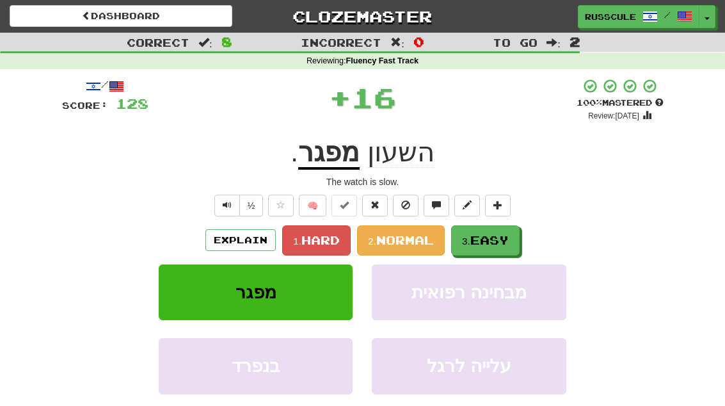
click at [511, 241] on button "3. Easy" at bounding box center [485, 240] width 68 height 30
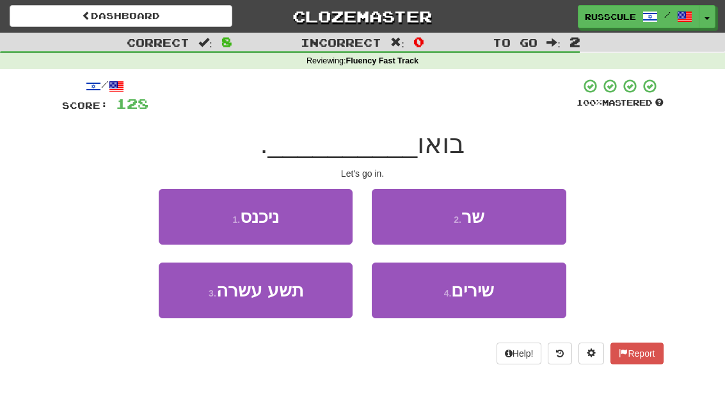
click at [175, 212] on button "1 . ניכנס" at bounding box center [256, 217] width 194 height 56
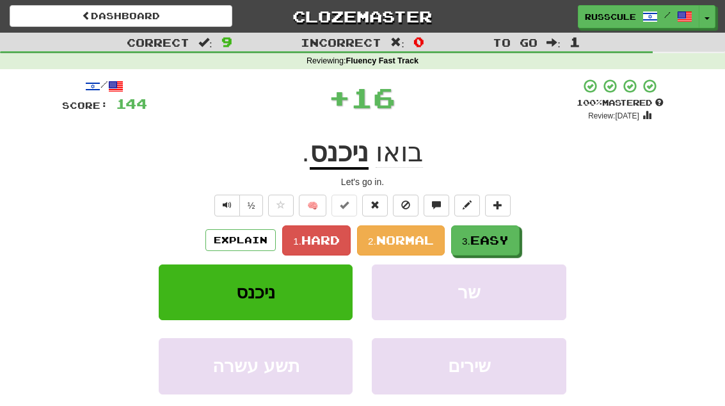
click at [502, 243] on span "Easy" at bounding box center [489, 240] width 38 height 14
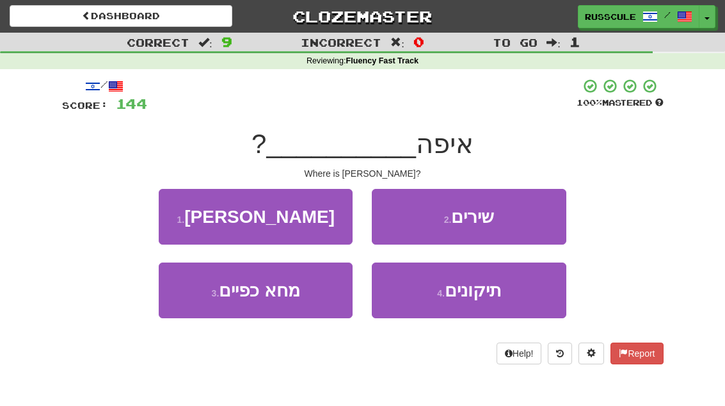
click at [177, 212] on button "1 . מרים" at bounding box center [256, 217] width 194 height 56
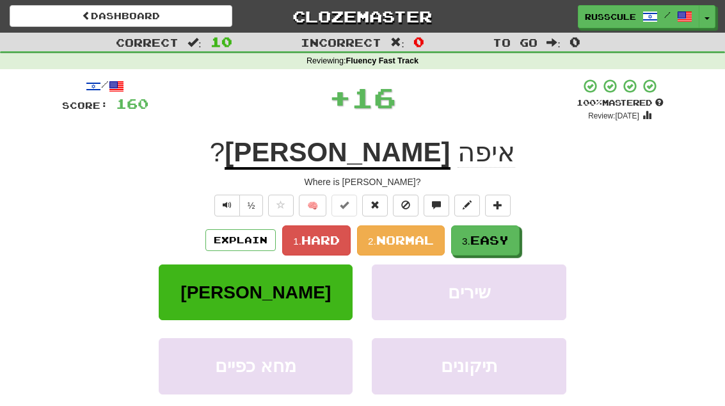
click at [500, 243] on span "Easy" at bounding box center [489, 240] width 38 height 14
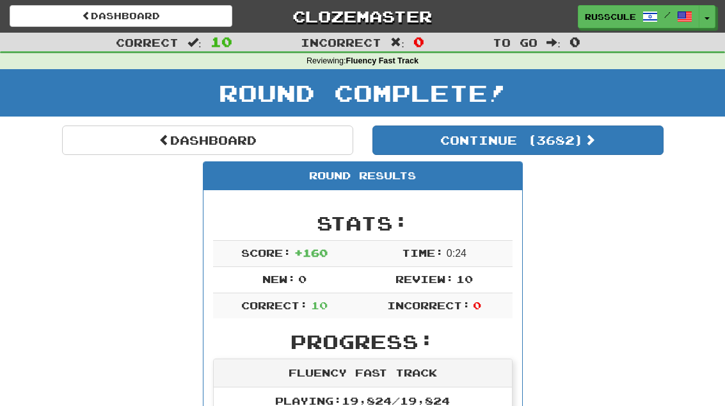
click at [623, 152] on button "Continue ( 3682 )" at bounding box center [517, 139] width 291 height 29
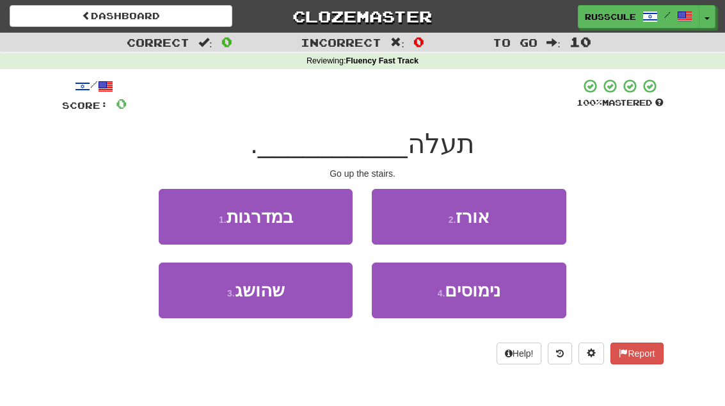
click at [177, 216] on button "1 . במדרגות" at bounding box center [256, 217] width 194 height 56
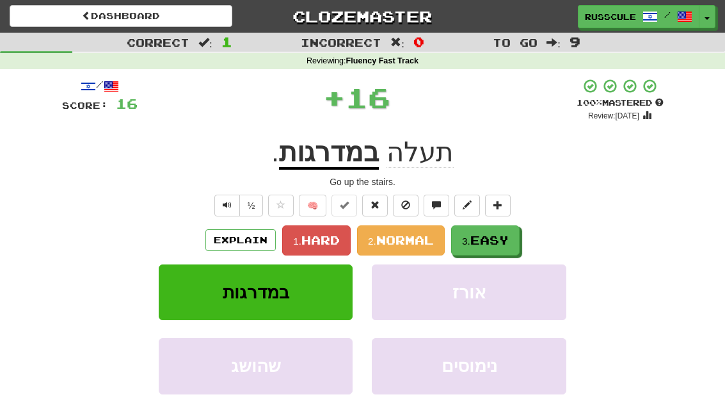
click at [505, 250] on button "3. Easy" at bounding box center [485, 240] width 68 height 30
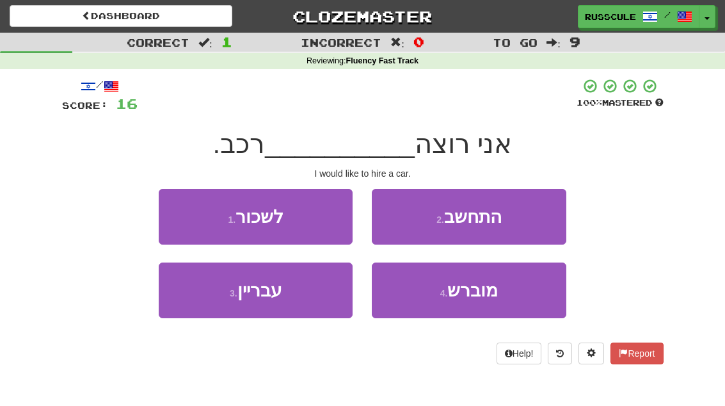
click at [179, 214] on button "1 . לשכור" at bounding box center [256, 217] width 194 height 56
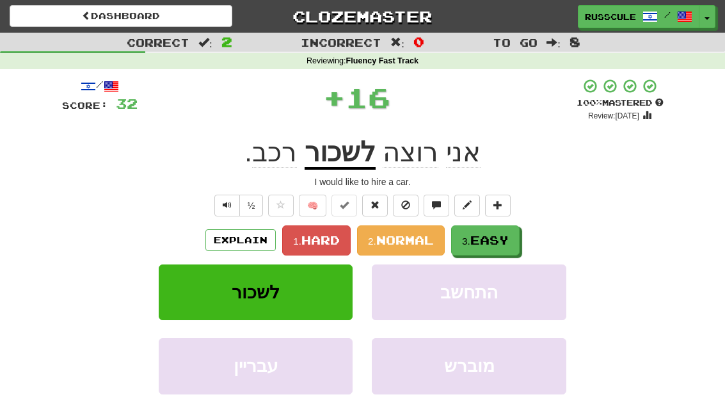
click at [515, 240] on button "3. Easy" at bounding box center [485, 240] width 68 height 30
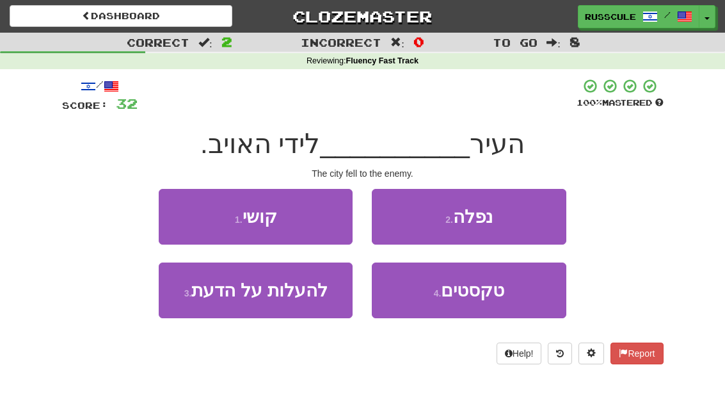
click at [532, 225] on button "2 . נפלה" at bounding box center [469, 217] width 194 height 56
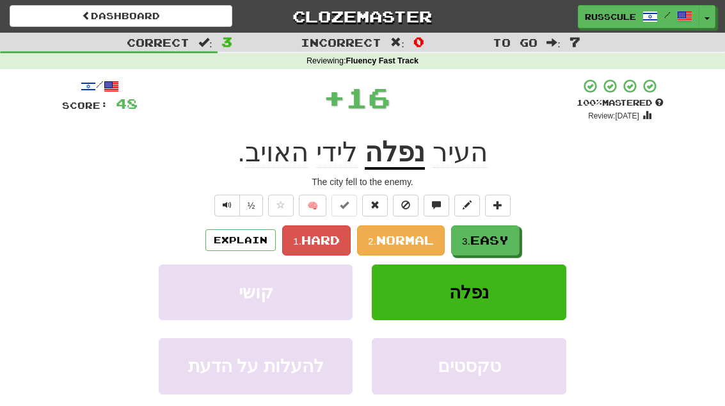
click at [509, 240] on span "Easy" at bounding box center [489, 240] width 38 height 14
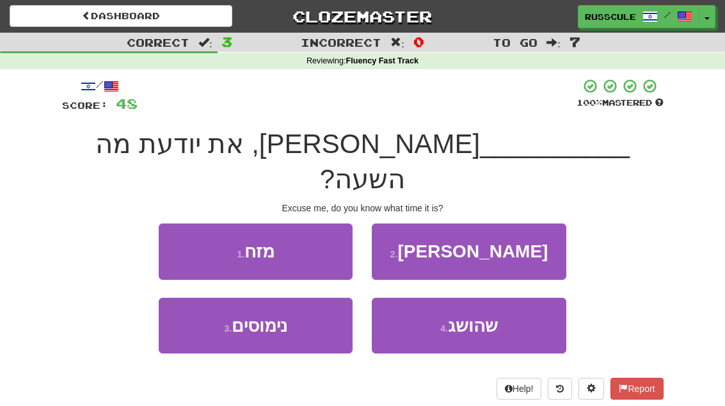
click at [535, 223] on button "2 . תסלחי" at bounding box center [469, 251] width 194 height 56
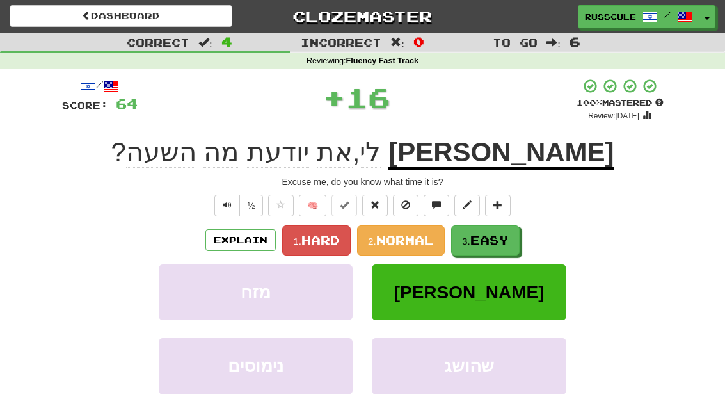
click at [506, 243] on span "Easy" at bounding box center [489, 240] width 38 height 14
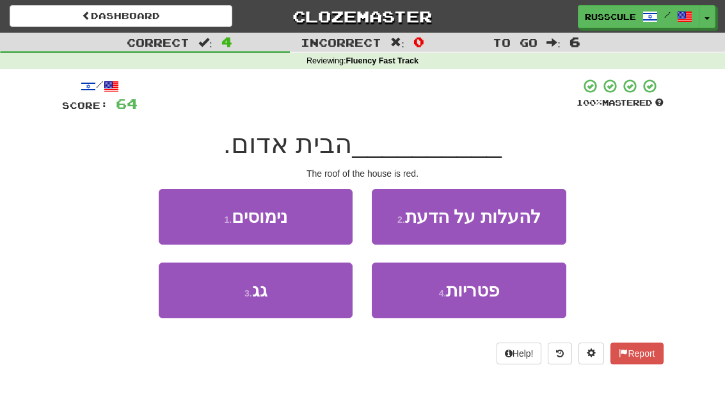
click at [213, 304] on button "3 . גג" at bounding box center [256, 290] width 194 height 56
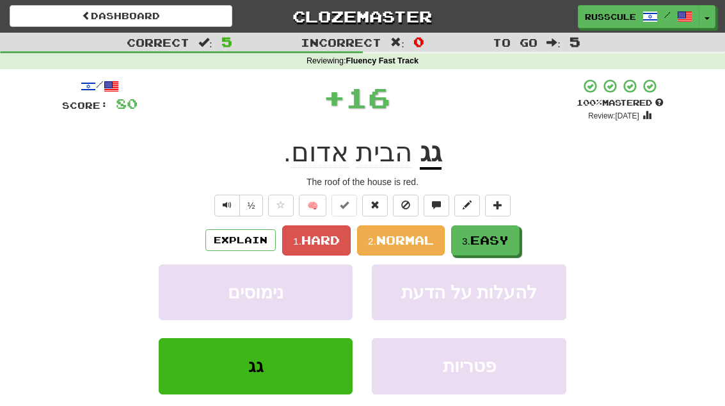
click at [502, 241] on span "Easy" at bounding box center [489, 240] width 38 height 14
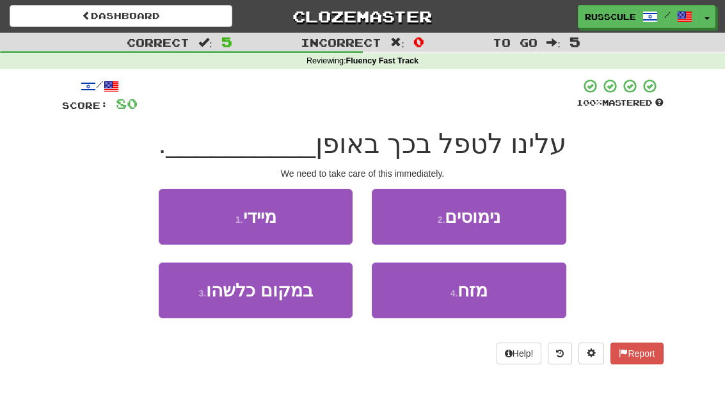
click at [177, 215] on button "1 . מיידי" at bounding box center [256, 217] width 194 height 56
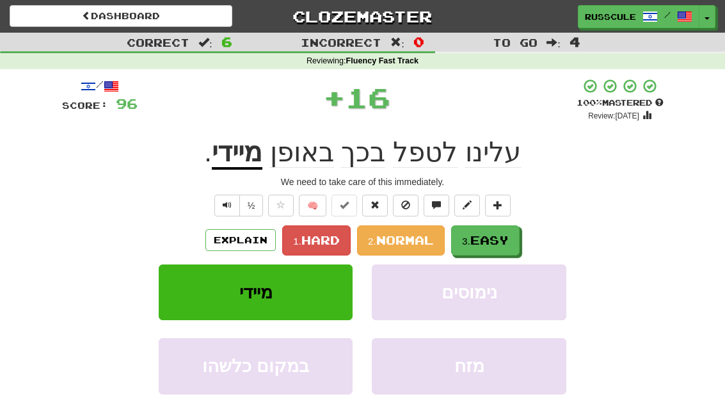
click at [509, 241] on span "Easy" at bounding box center [489, 240] width 38 height 14
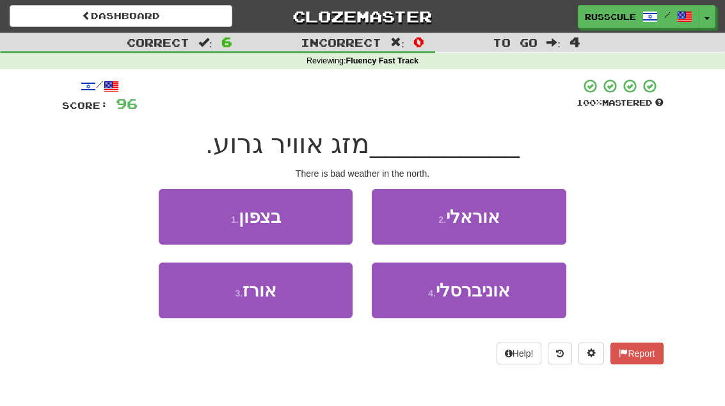
click at [172, 214] on button "1 . בצפון" at bounding box center [256, 217] width 194 height 56
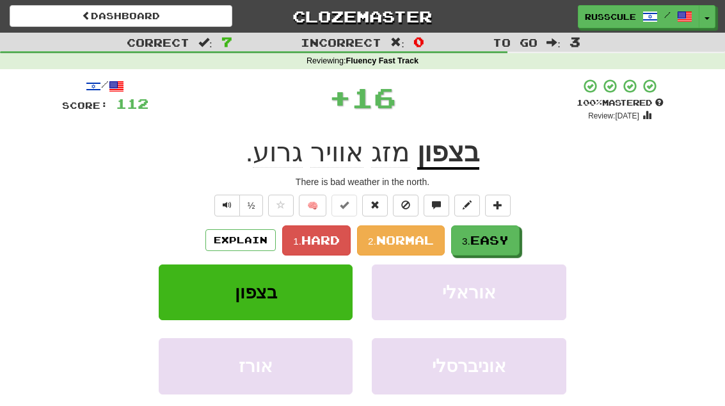
click at [505, 247] on button "3. Easy" at bounding box center [485, 240] width 68 height 30
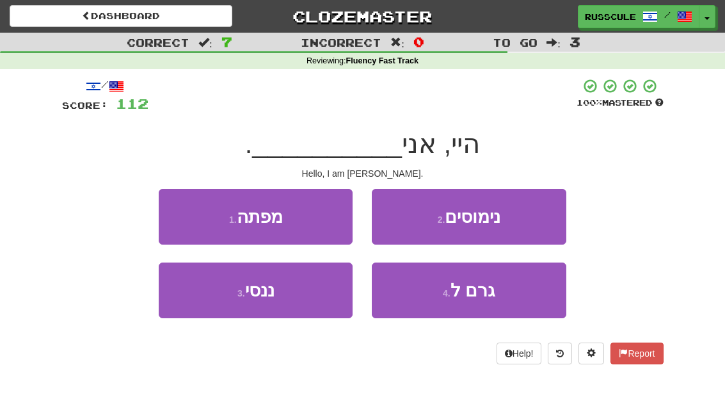
click at [211, 301] on button "3 . ננסי" at bounding box center [256, 290] width 194 height 56
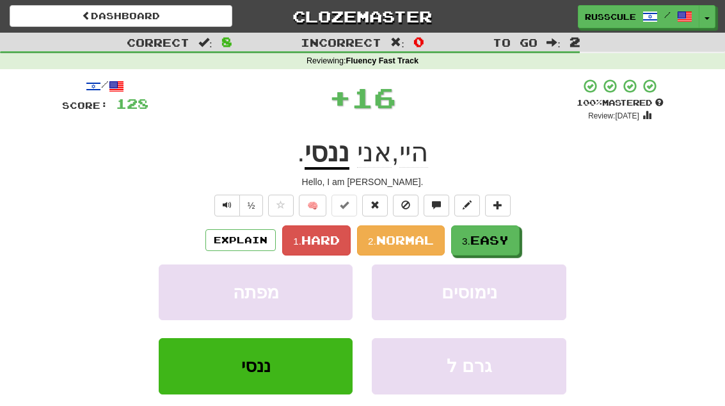
click at [504, 241] on span "Easy" at bounding box center [489, 240] width 38 height 14
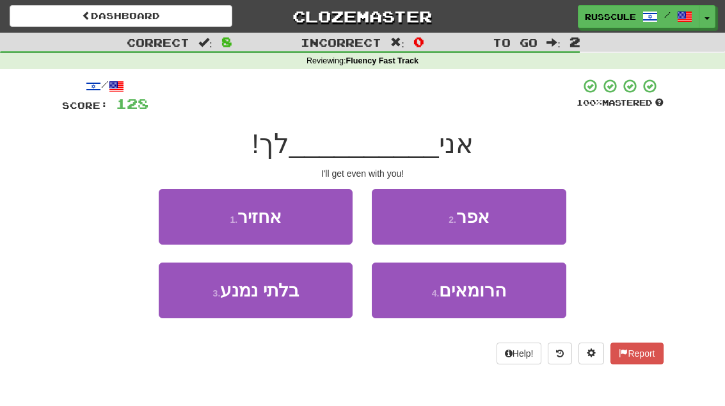
click at [169, 209] on button "1 . אחזיר" at bounding box center [256, 217] width 194 height 56
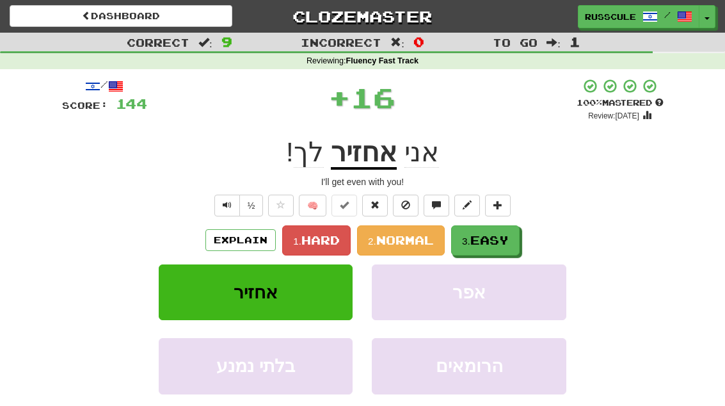
click at [509, 243] on span "Easy" at bounding box center [489, 240] width 38 height 14
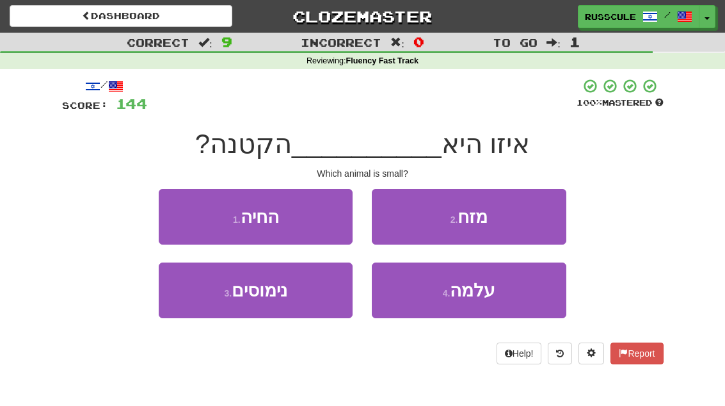
click at [173, 212] on button "1 . החיה" at bounding box center [256, 217] width 194 height 56
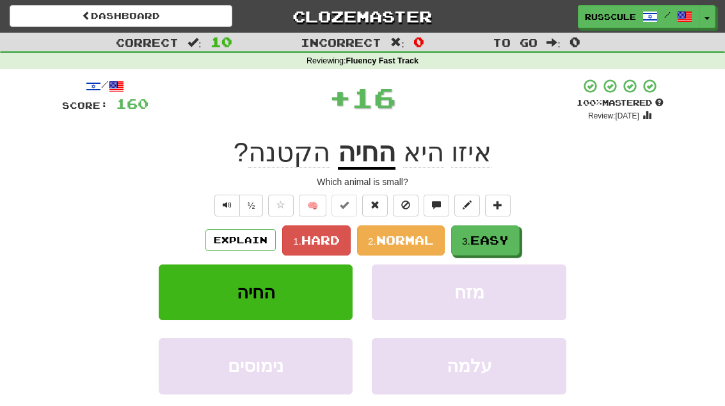
click at [506, 243] on span "Easy" at bounding box center [489, 240] width 38 height 14
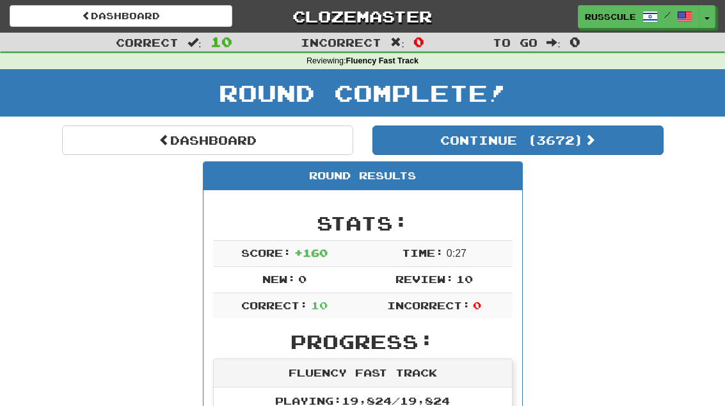
click at [614, 153] on button "Continue ( 3672 )" at bounding box center [517, 139] width 291 height 29
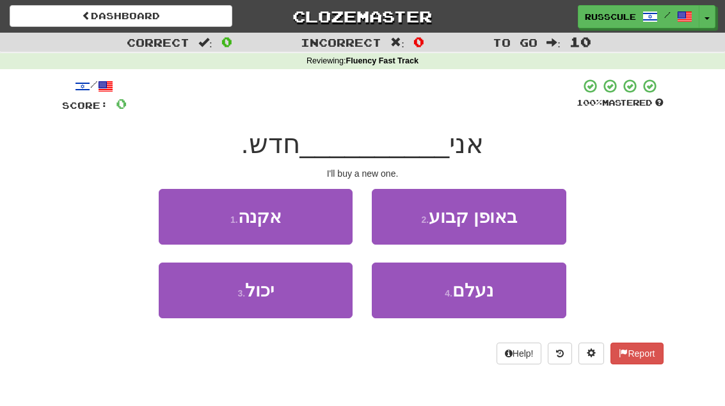
click at [177, 213] on button "1 . אקנה" at bounding box center [256, 217] width 194 height 56
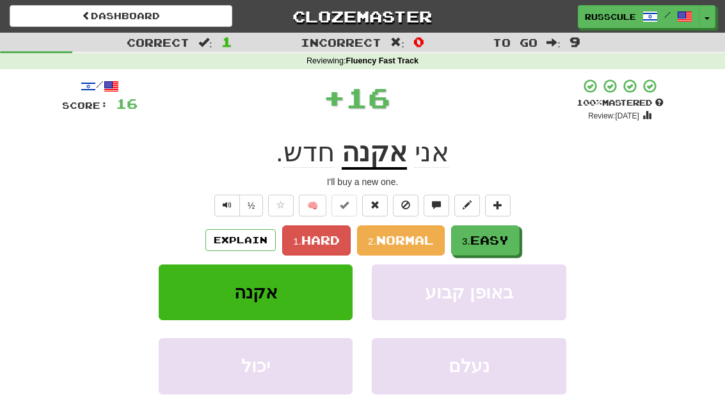
click at [507, 244] on span "Easy" at bounding box center [489, 240] width 38 height 14
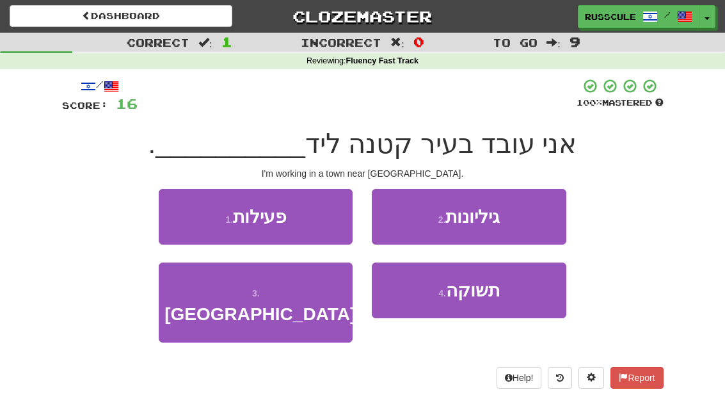
click at [216, 306] on button "3 . רומא" at bounding box center [256, 302] width 194 height 80
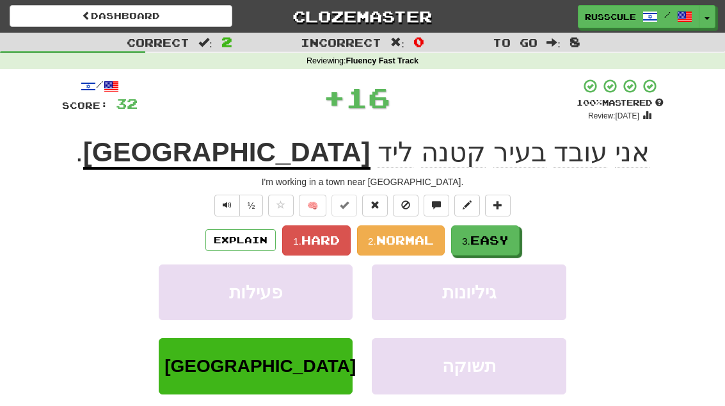
click at [506, 239] on span "Easy" at bounding box center [489, 240] width 38 height 14
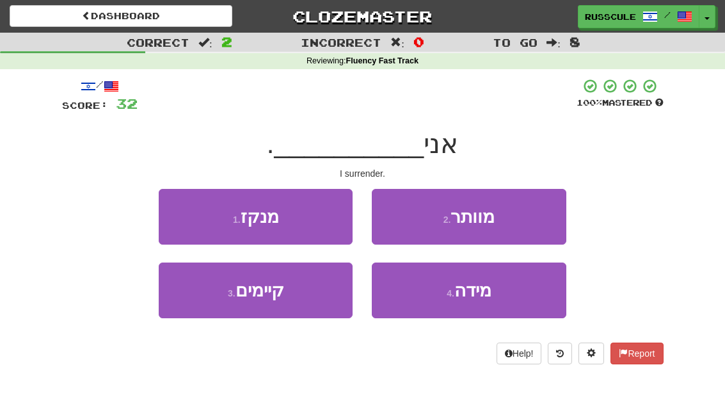
click at [526, 223] on button "2 . מוותר" at bounding box center [469, 217] width 194 height 56
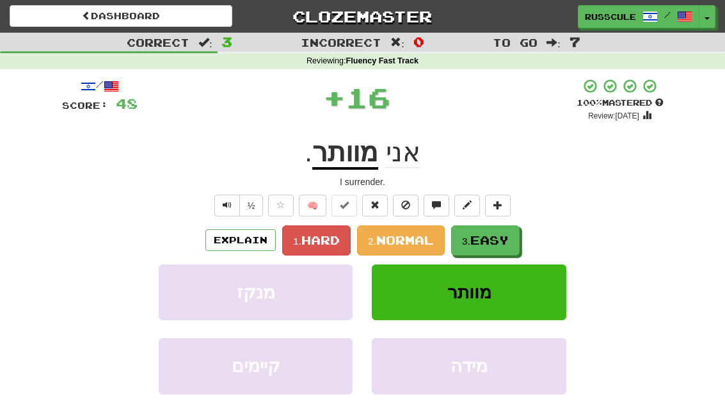
click at [502, 241] on span "Easy" at bounding box center [489, 240] width 38 height 14
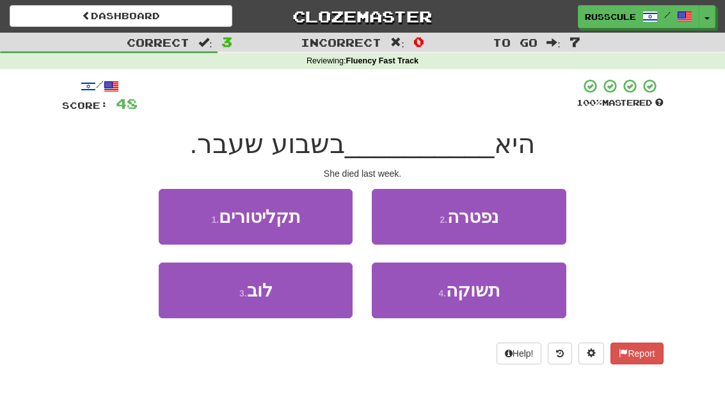
click at [529, 218] on button "2 . נפטרה" at bounding box center [469, 217] width 194 height 56
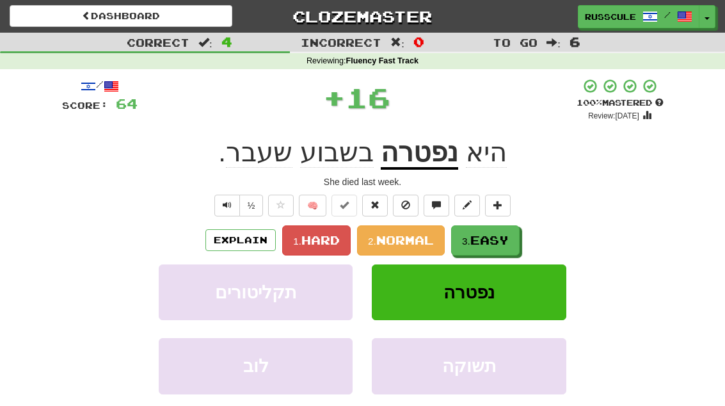
click at [505, 239] on span "Easy" at bounding box center [489, 240] width 38 height 14
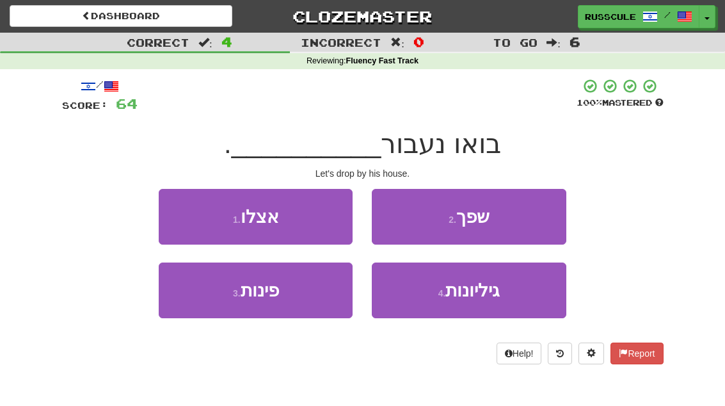
click at [175, 211] on button "1 . אצלו" at bounding box center [256, 217] width 194 height 56
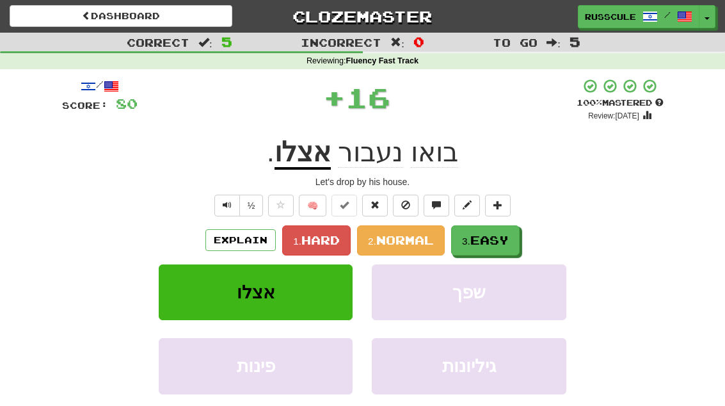
click at [509, 240] on span "Easy" at bounding box center [489, 240] width 38 height 14
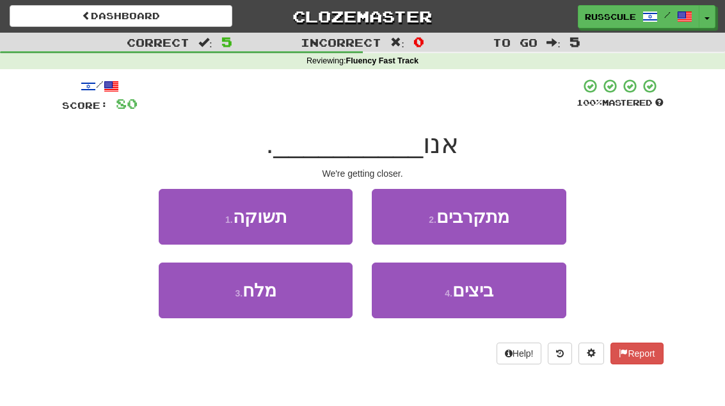
click at [533, 220] on button "2 . מתקרבים" at bounding box center [469, 217] width 194 height 56
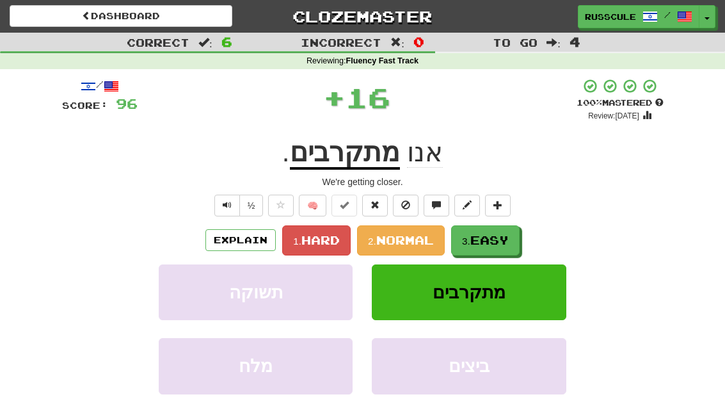
click at [504, 244] on span "Easy" at bounding box center [489, 240] width 38 height 14
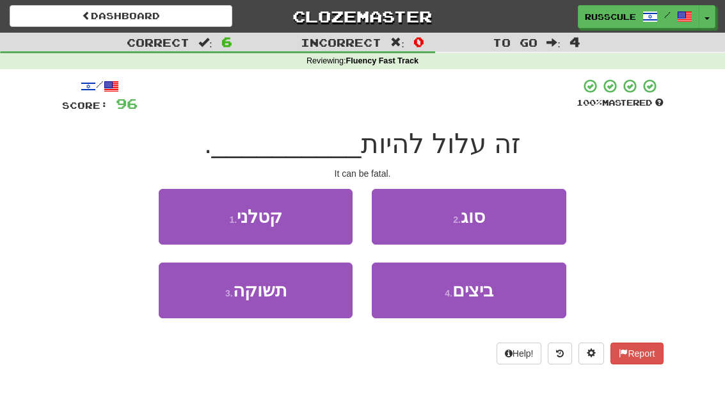
click at [175, 208] on button "1 . קטלני" at bounding box center [256, 217] width 194 height 56
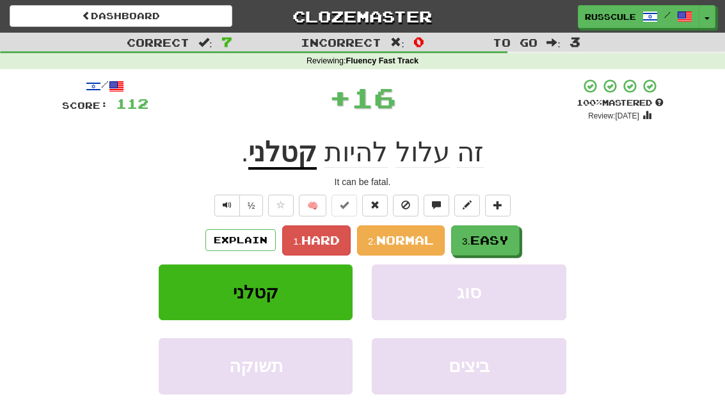
click at [508, 240] on span "Easy" at bounding box center [489, 240] width 38 height 14
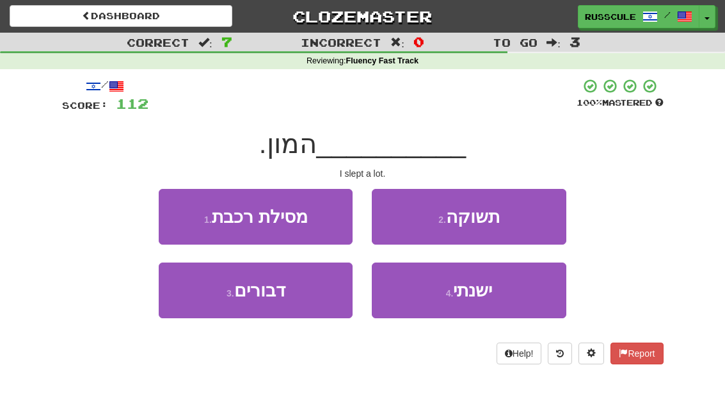
click at [478, 302] on button "4 . ישנתי" at bounding box center [469, 290] width 194 height 56
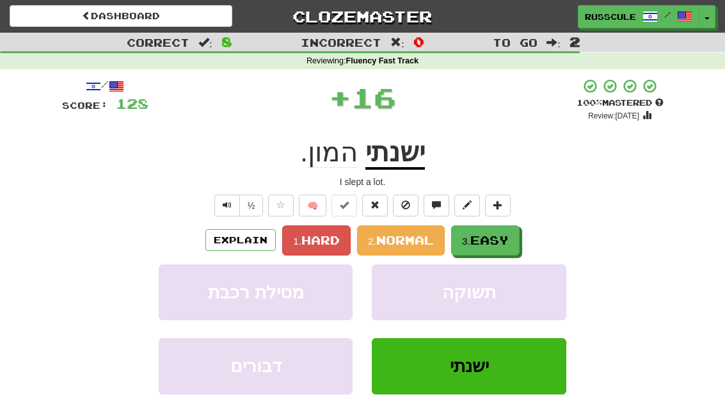
click at [509, 246] on button "3. Easy" at bounding box center [485, 240] width 68 height 30
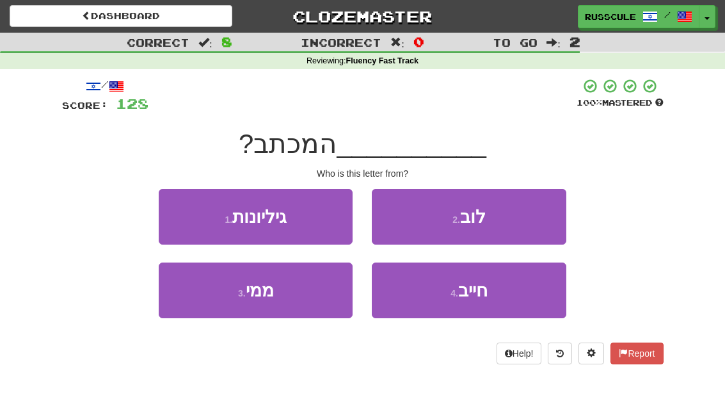
click at [216, 303] on button "3 . ממי" at bounding box center [256, 290] width 194 height 56
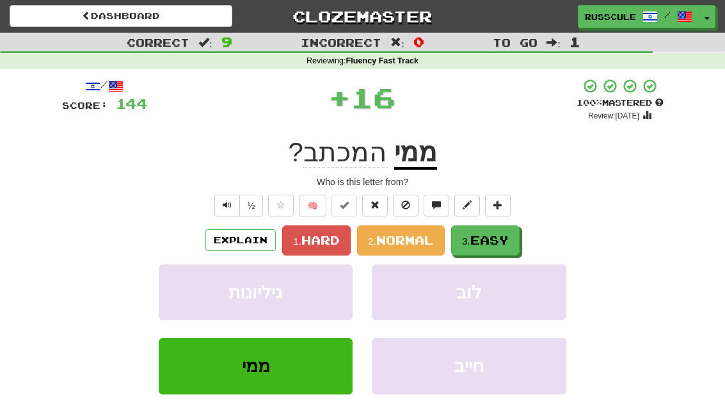
click at [506, 239] on span "Easy" at bounding box center [489, 240] width 38 height 14
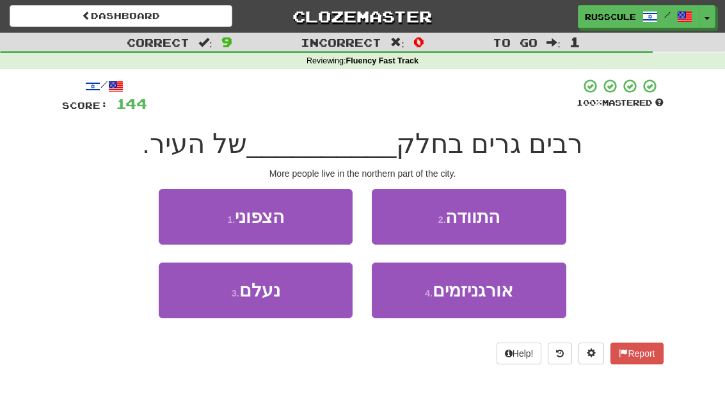
click at [175, 208] on button "1 . הצפוני" at bounding box center [256, 217] width 194 height 56
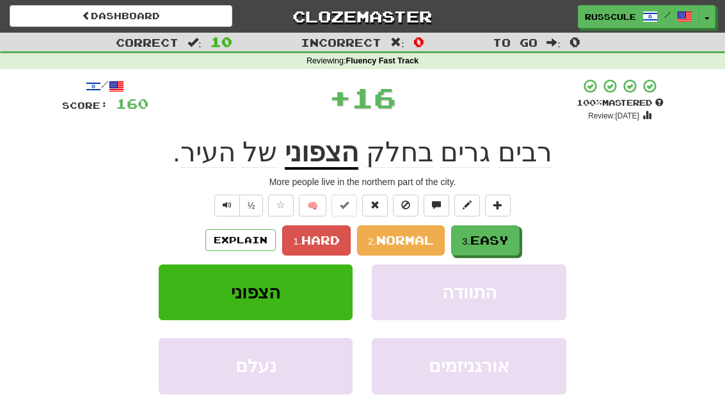
click at [506, 239] on span "Easy" at bounding box center [489, 240] width 38 height 14
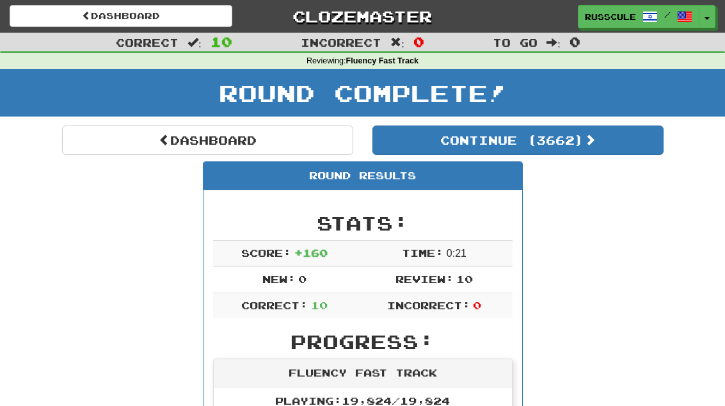
click at [622, 147] on button "Continue ( 3662 )" at bounding box center [517, 139] width 291 height 29
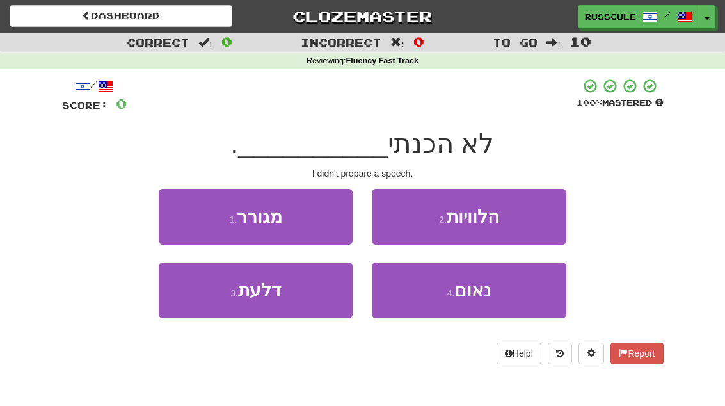
click at [484, 301] on button "4 . נאום" at bounding box center [469, 290] width 194 height 56
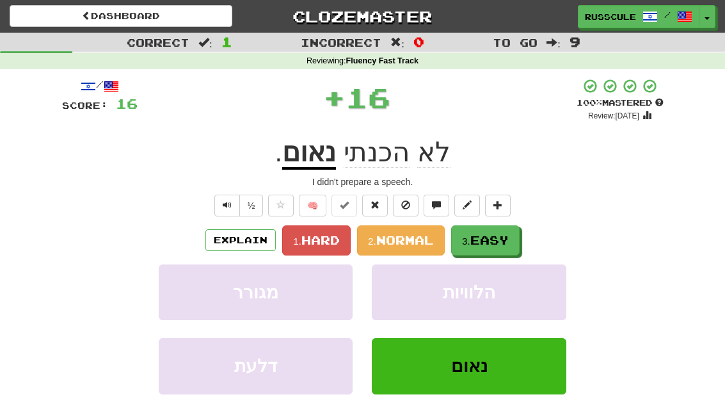
click at [511, 247] on button "3. Easy" at bounding box center [485, 240] width 68 height 30
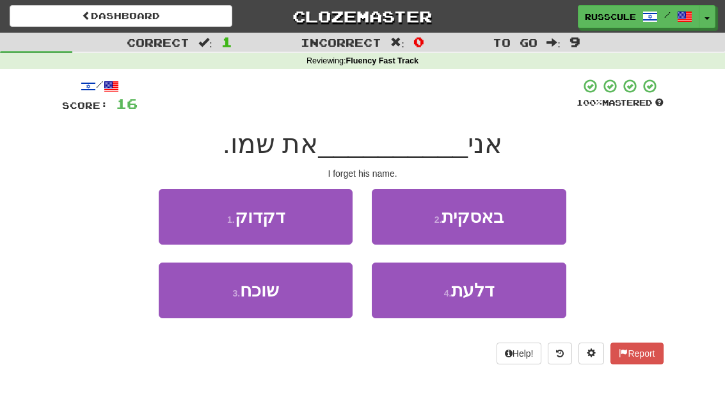
click at [216, 304] on button "3 . שוכח" at bounding box center [256, 290] width 194 height 56
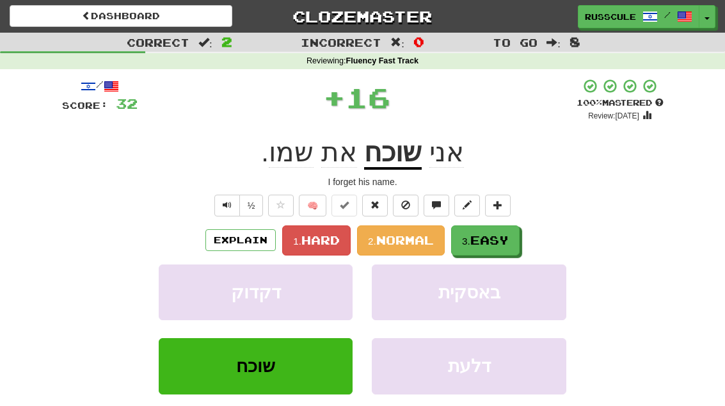
click at [512, 237] on button "3. Easy" at bounding box center [485, 240] width 68 height 30
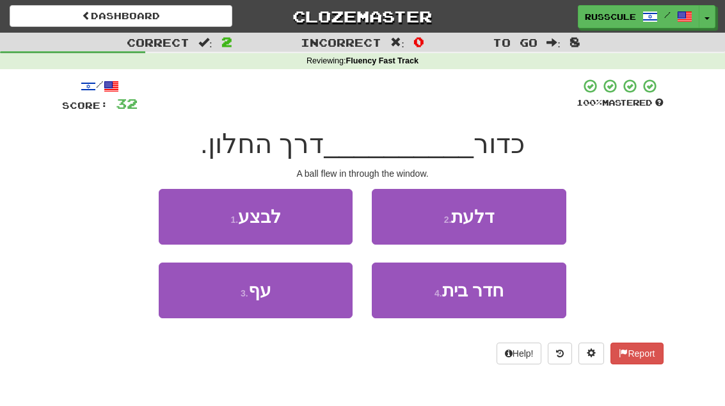
click at [214, 306] on button "3 . עף" at bounding box center [256, 290] width 194 height 56
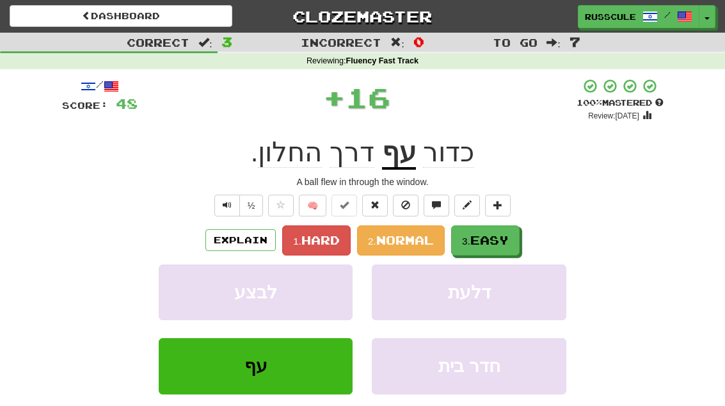
click at [506, 241] on span "Easy" at bounding box center [489, 240] width 38 height 14
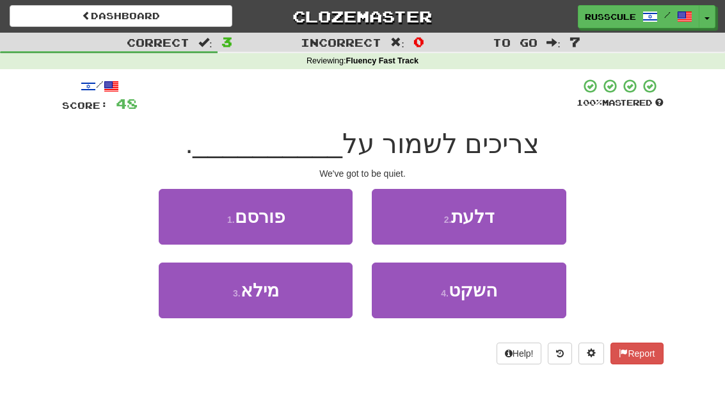
click at [477, 300] on button "4 . השקט" at bounding box center [469, 290] width 194 height 56
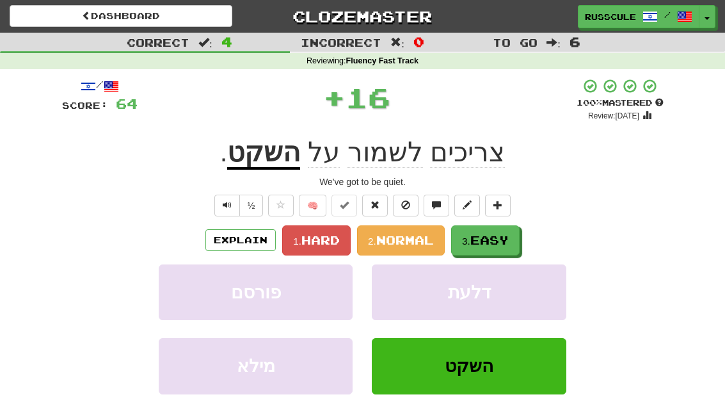
click at [503, 244] on span "Easy" at bounding box center [489, 240] width 38 height 14
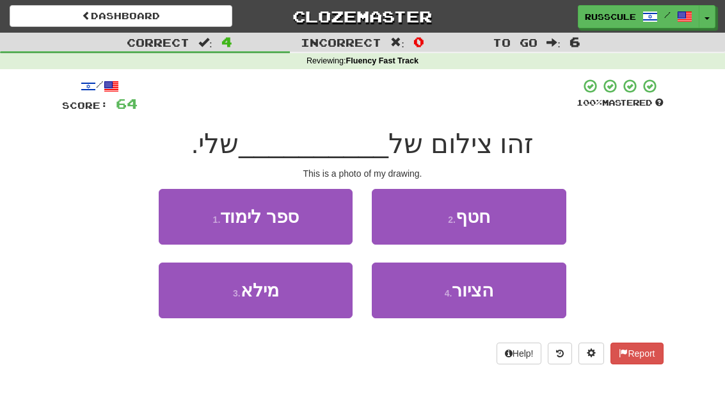
click at [484, 298] on span "הציור" at bounding box center [473, 290] width 42 height 20
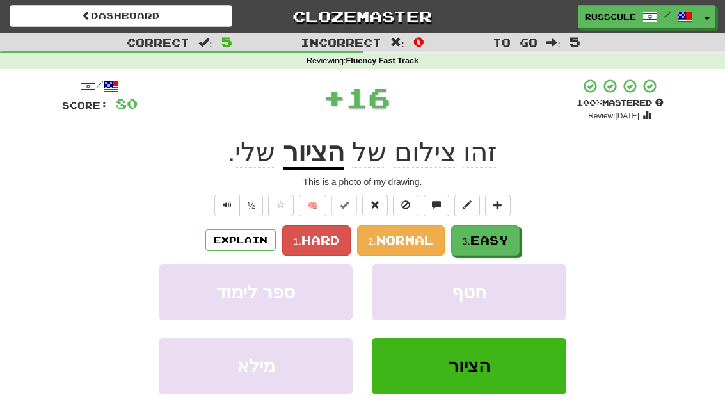
click at [504, 244] on span "Easy" at bounding box center [489, 240] width 38 height 14
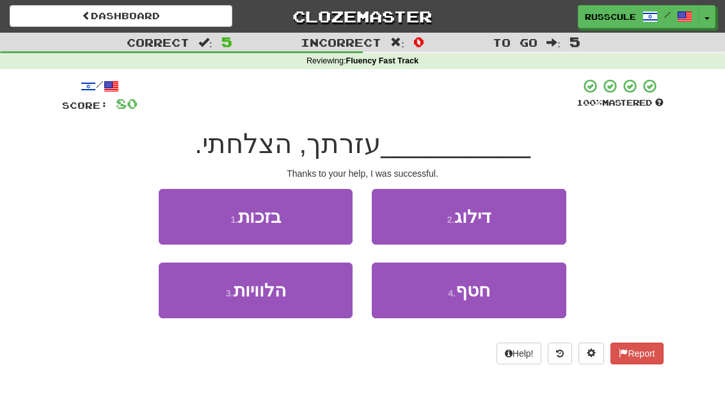
click at [175, 212] on button "1 . בזכות" at bounding box center [256, 217] width 194 height 56
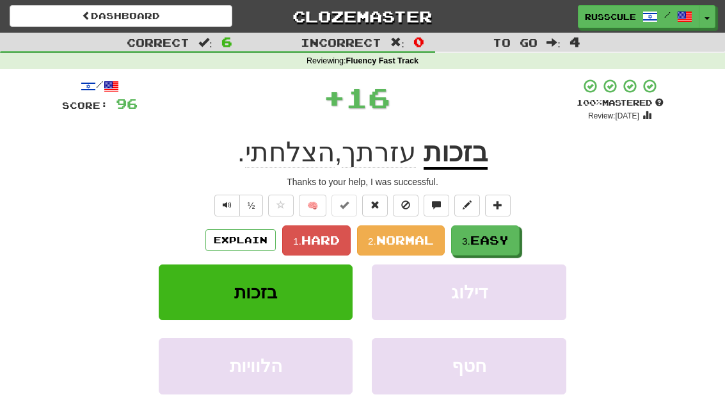
click at [500, 244] on span "Easy" at bounding box center [489, 240] width 38 height 14
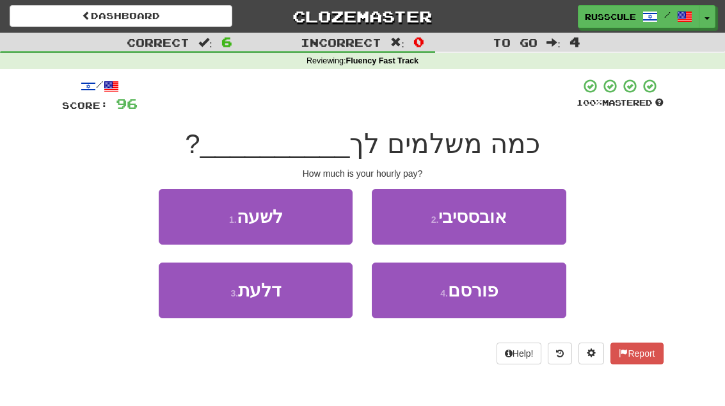
click at [174, 211] on button "1 . לשעה" at bounding box center [256, 217] width 194 height 56
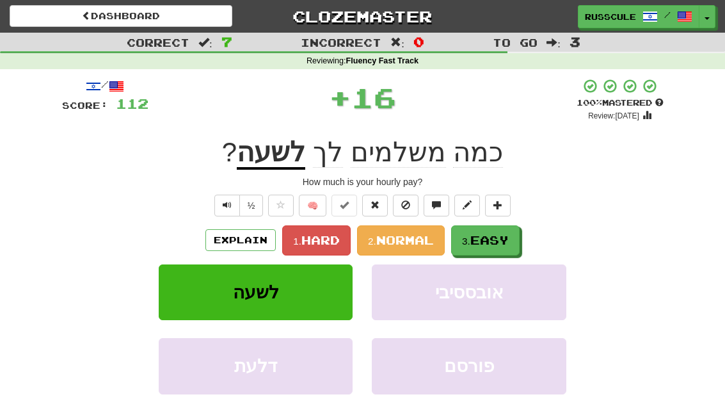
click at [509, 239] on span "Easy" at bounding box center [489, 240] width 38 height 14
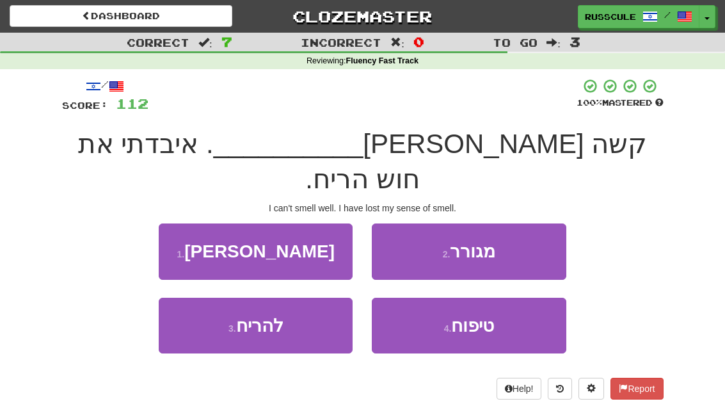
click at [215, 303] on button "3 . להריח" at bounding box center [256, 326] width 194 height 56
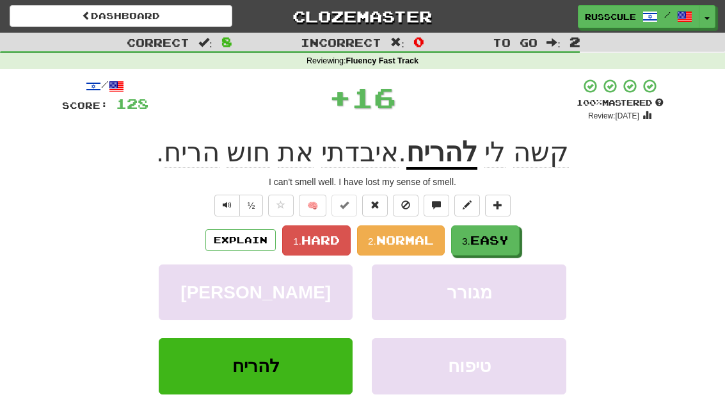
click at [506, 241] on span "Easy" at bounding box center [489, 240] width 38 height 14
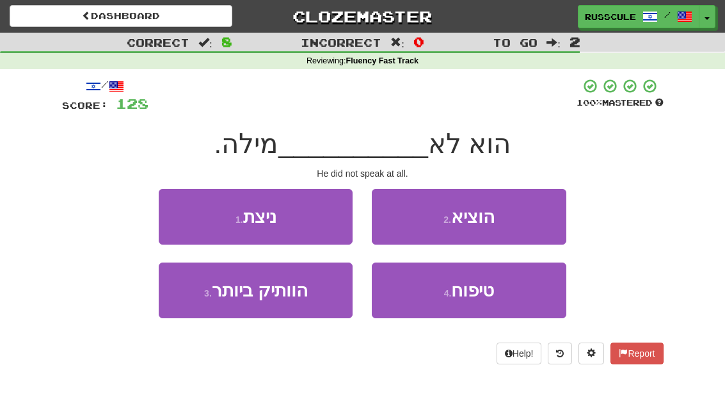
click at [523, 226] on button "2 . הוציא" at bounding box center [469, 217] width 194 height 56
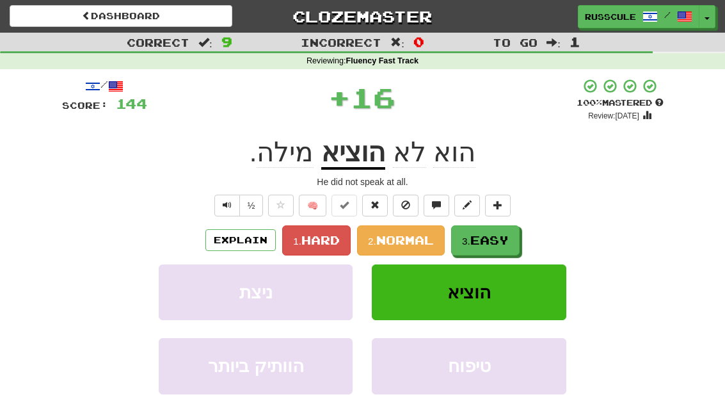
click at [507, 237] on span "Easy" at bounding box center [489, 240] width 38 height 14
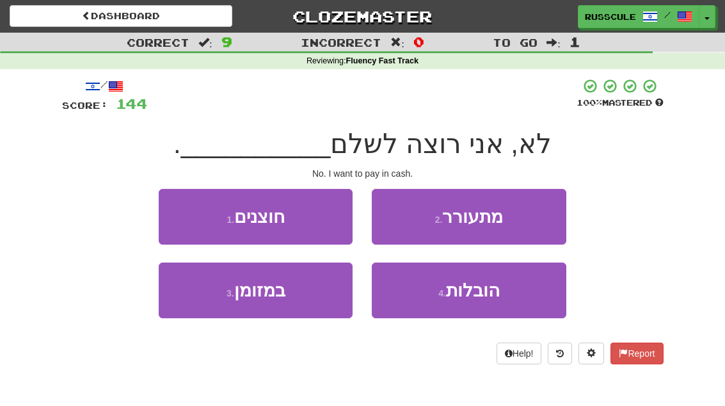
click at [214, 300] on button "3 . במזומן" at bounding box center [256, 290] width 194 height 56
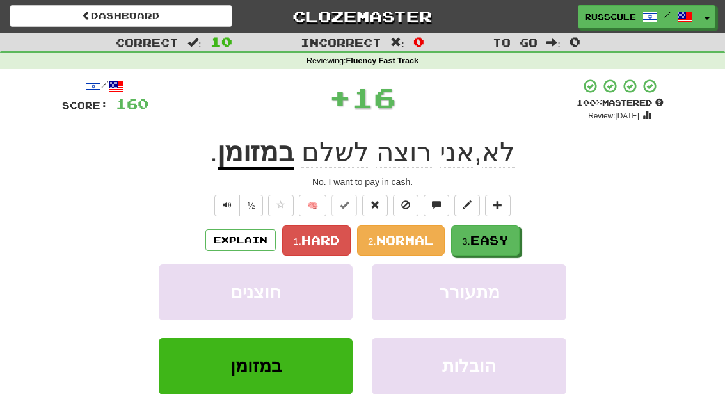
click at [500, 241] on span "Easy" at bounding box center [489, 240] width 38 height 14
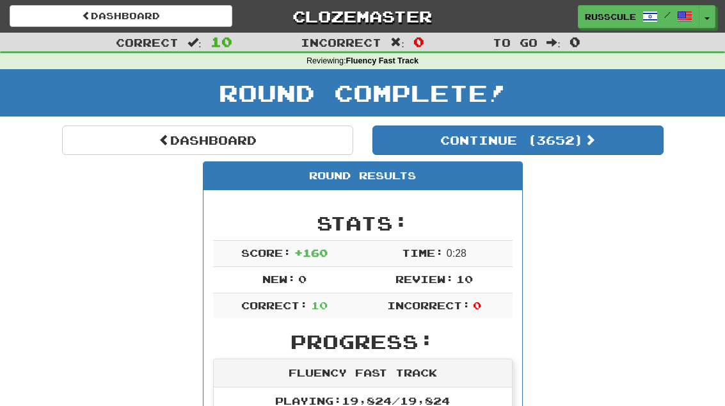
click at [97, 144] on link "Dashboard" at bounding box center [207, 139] width 291 height 29
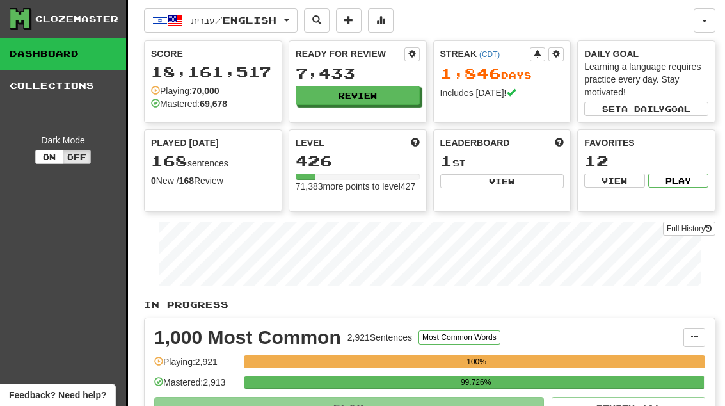
click at [517, 186] on button "View" at bounding box center [502, 181] width 124 height 14
select select "**********"
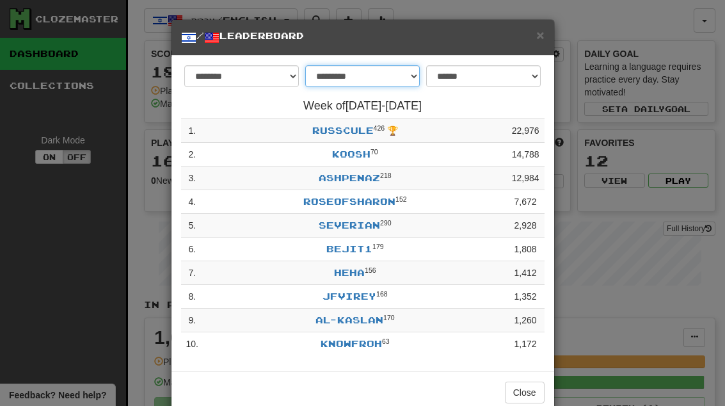
click at [402, 76] on select "**********" at bounding box center [362, 76] width 115 height 22
select select "*******"
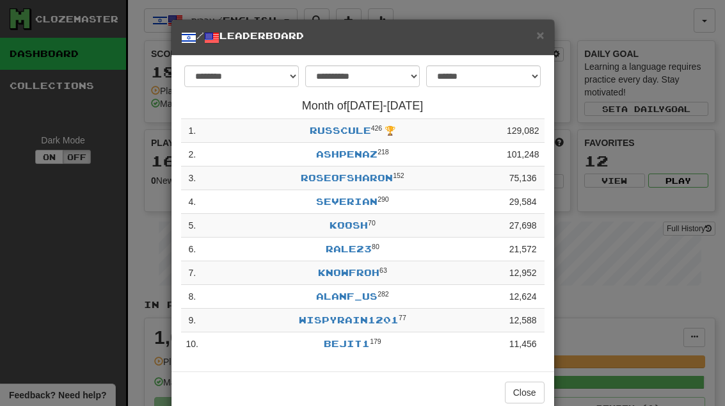
click at [527, 389] on button "Close" at bounding box center [525, 392] width 40 height 22
